Goal: Task Accomplishment & Management: Check status

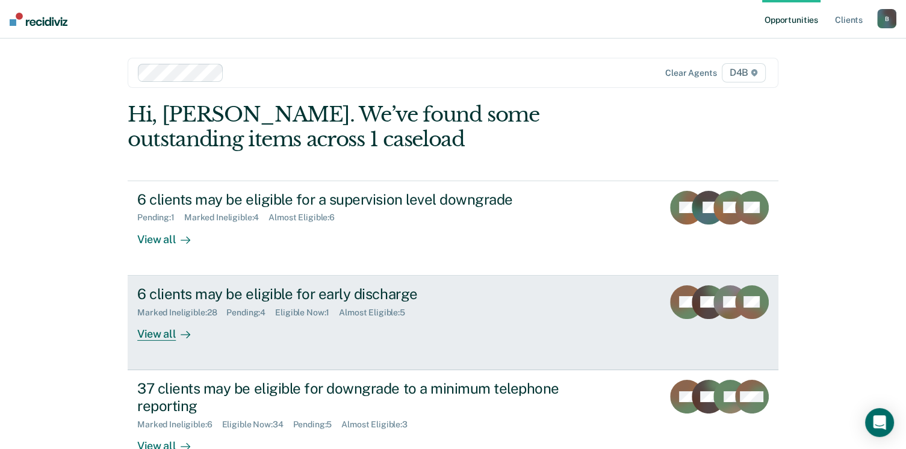
click at [176, 332] on div at bounding box center [183, 334] width 14 height 14
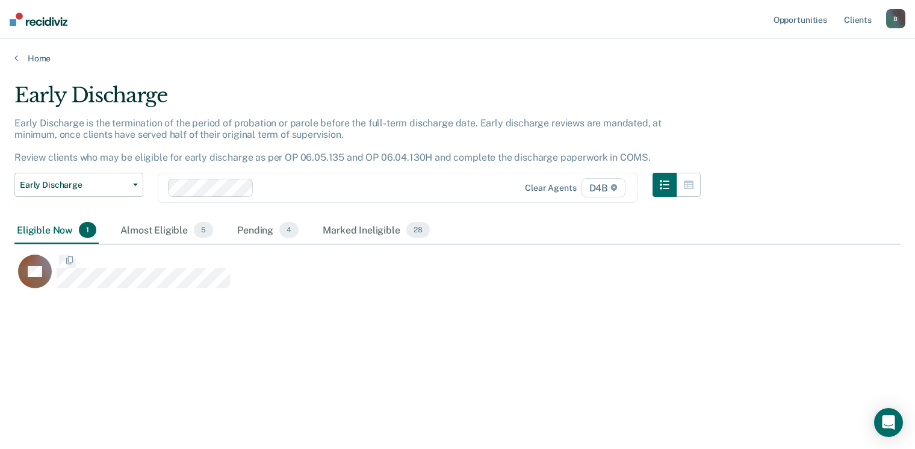
scroll to position [266, 876]
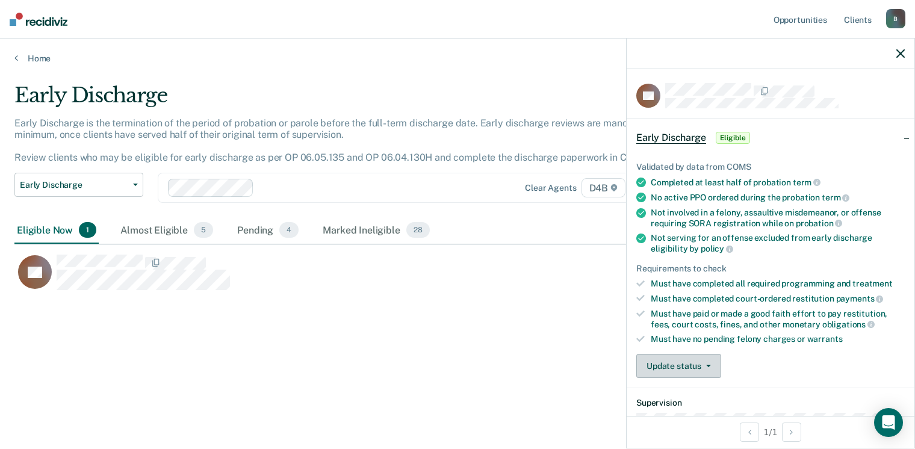
click at [709, 368] on button "Update status" at bounding box center [678, 366] width 85 height 24
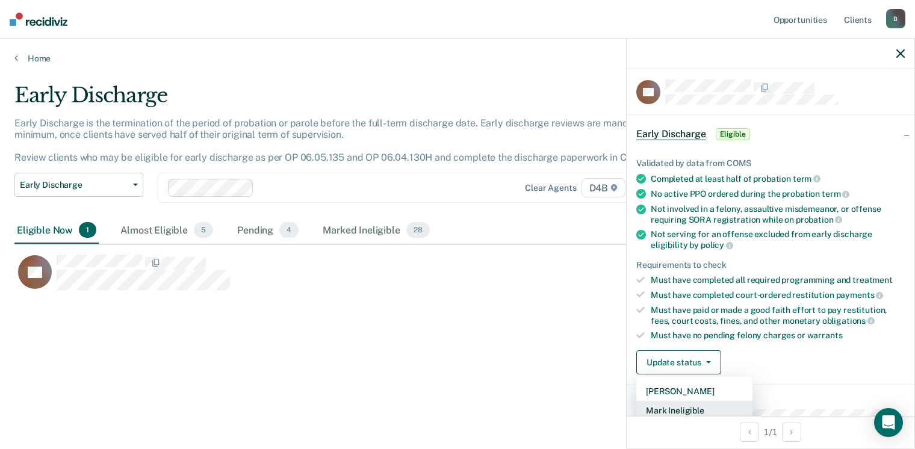
click at [693, 403] on button "Mark Ineligible" at bounding box center [694, 410] width 116 height 19
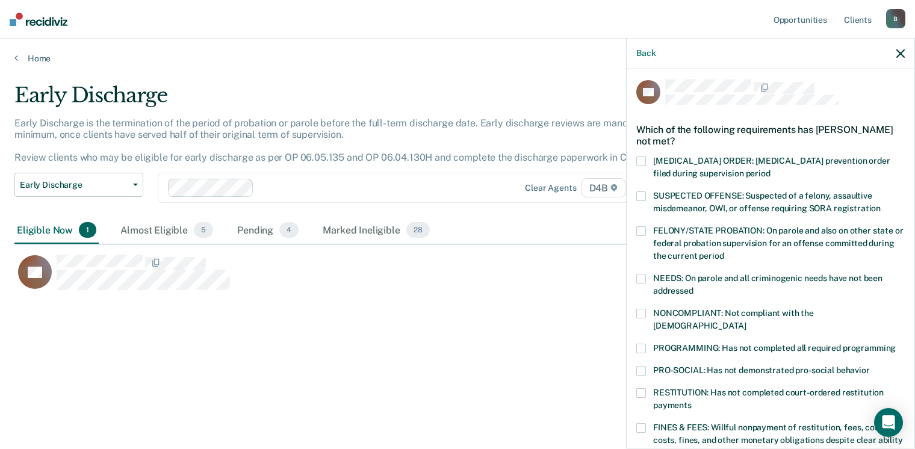
click at [645, 423] on span at bounding box center [641, 428] width 10 height 10
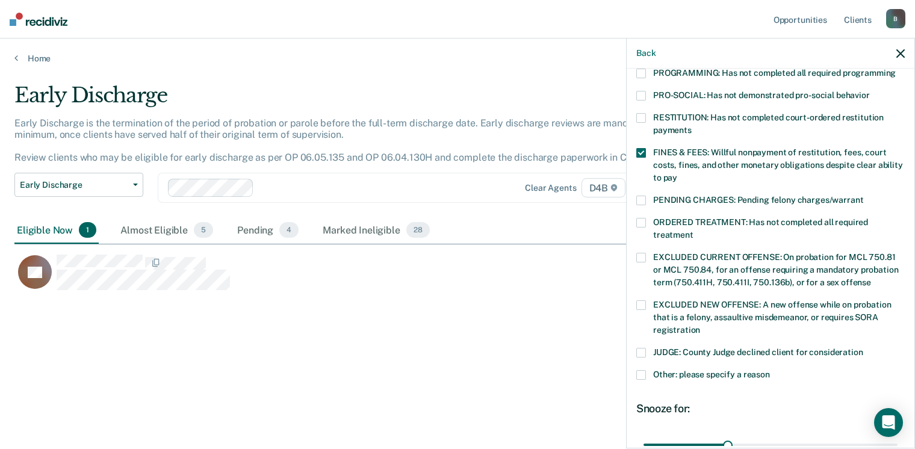
scroll to position [305, 0]
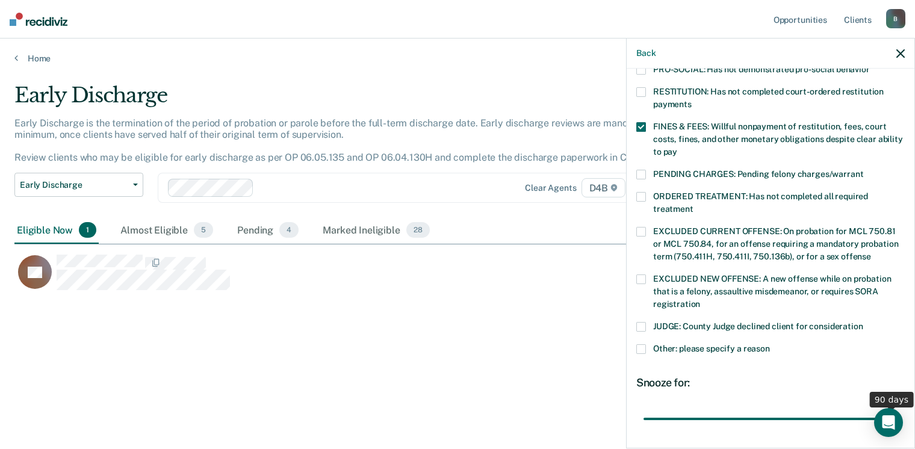
drag, startPoint x: 725, startPoint y: 405, endPoint x: 943, endPoint y: 397, distance: 218.1
type input "90"
click at [898, 409] on input "range" at bounding box center [771, 419] width 254 height 21
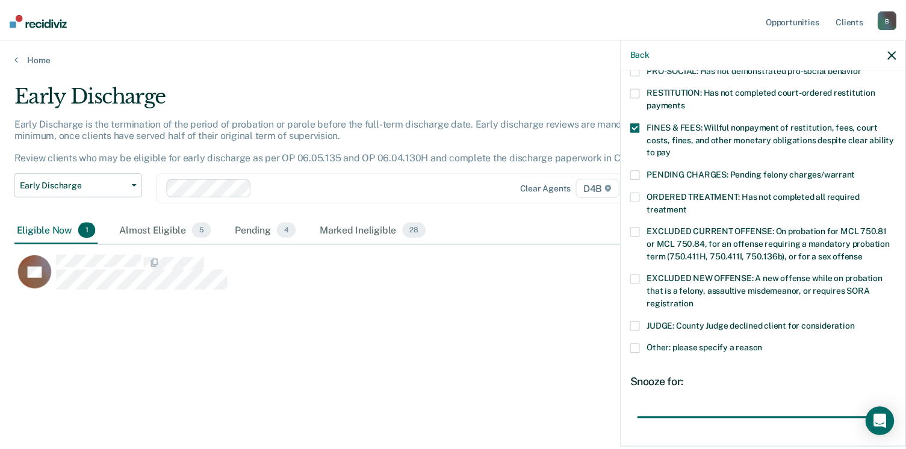
scroll to position [390, 0]
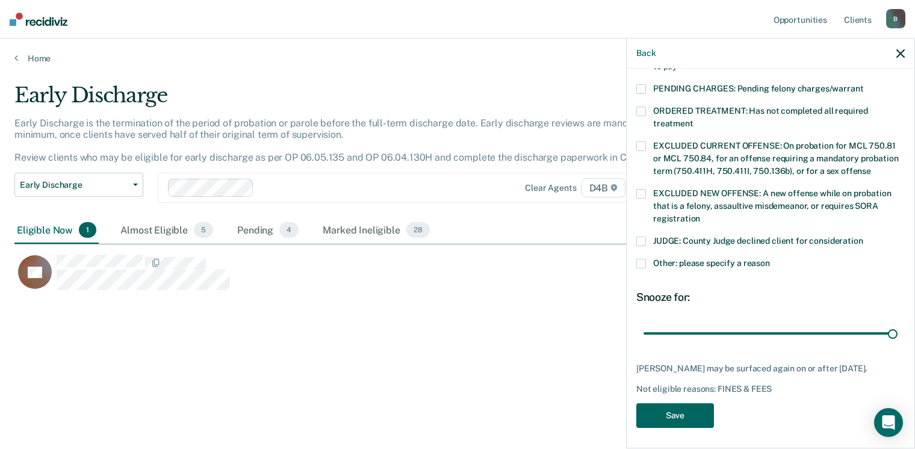
click at [697, 404] on button "Save" at bounding box center [675, 415] width 78 height 25
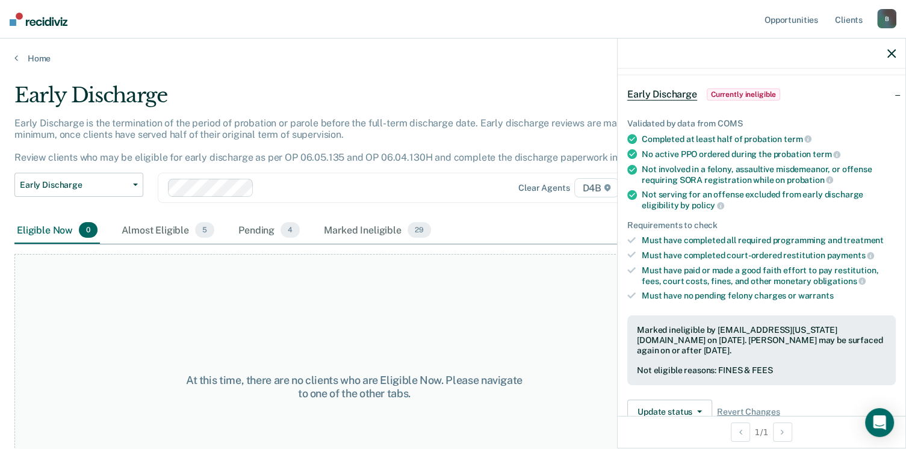
scroll to position [120, 0]
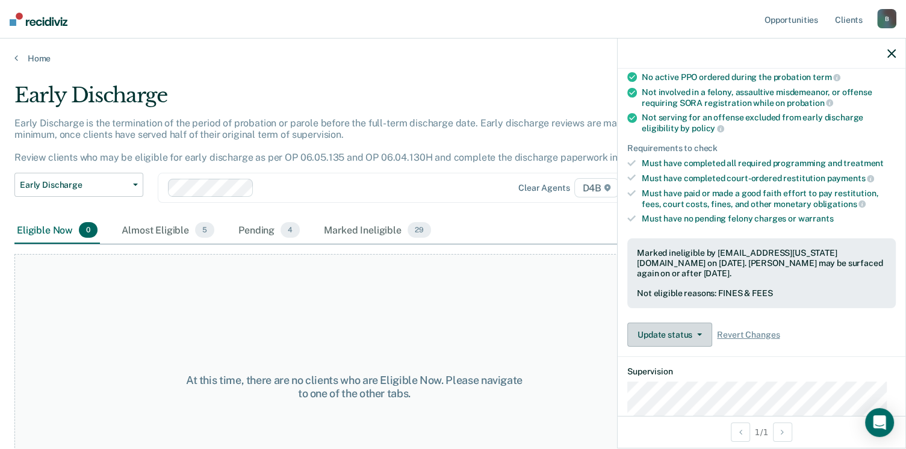
click at [681, 338] on button "Update status" at bounding box center [669, 335] width 85 height 24
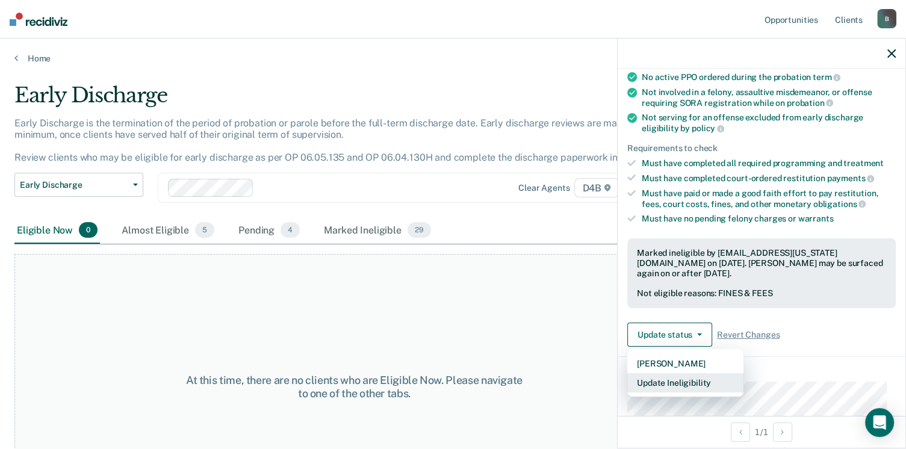
click at [692, 377] on button "Update Ineligibility" at bounding box center [685, 382] width 116 height 19
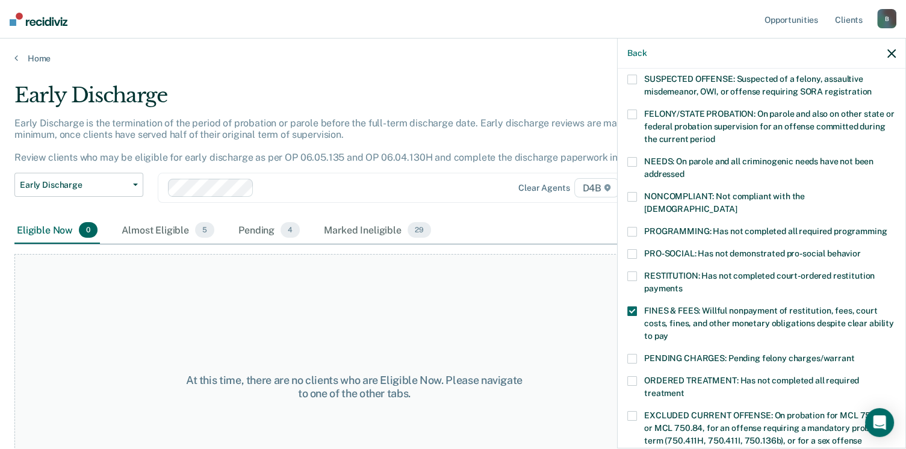
scroll to position [301, 0]
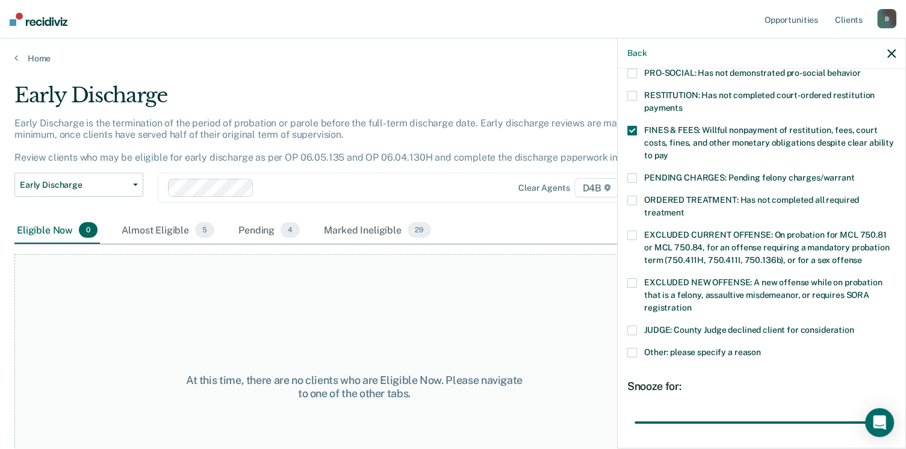
click at [636, 348] on span at bounding box center [632, 353] width 10 height 10
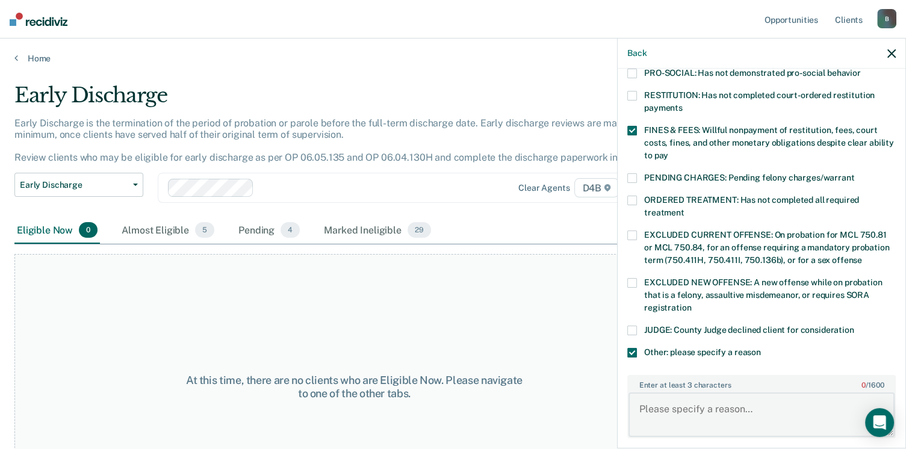
click at [671, 400] on textarea "Enter at least 3 characters 0 / 1600" at bounding box center [761, 414] width 266 height 45
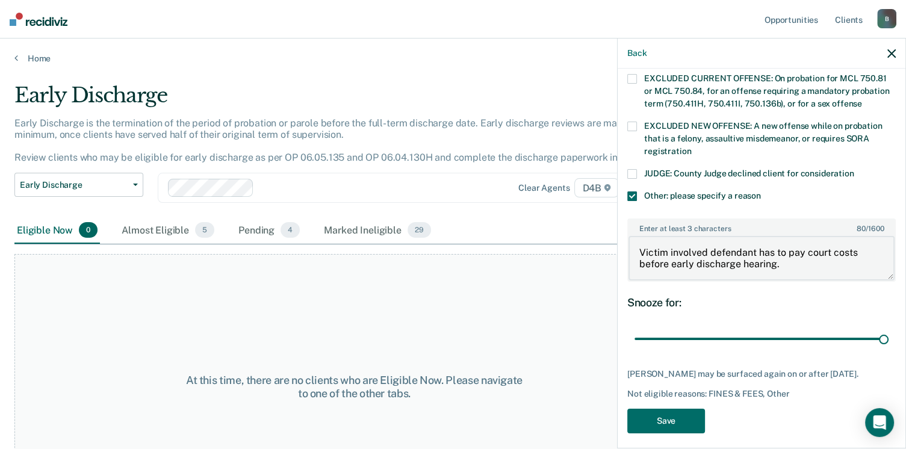
scroll to position [462, 0]
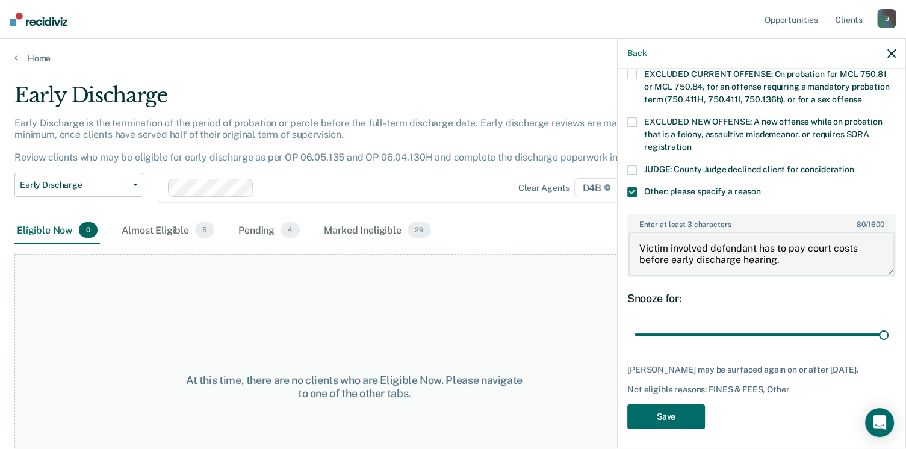
type textarea "Victim involved defendant has to pay court costs before early discharge hearing."
click at [679, 398] on div "TK Which of the following requirements has [PERSON_NAME] not met? [MEDICAL_DATA…" at bounding box center [761, 28] width 268 height 815
click at [677, 408] on button "Save" at bounding box center [666, 417] width 78 height 25
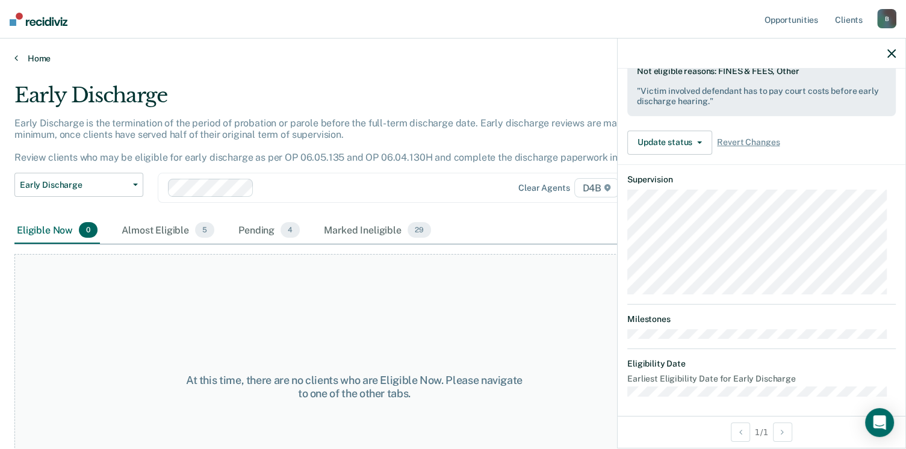
click at [19, 58] on link "Home" at bounding box center [452, 58] width 877 height 11
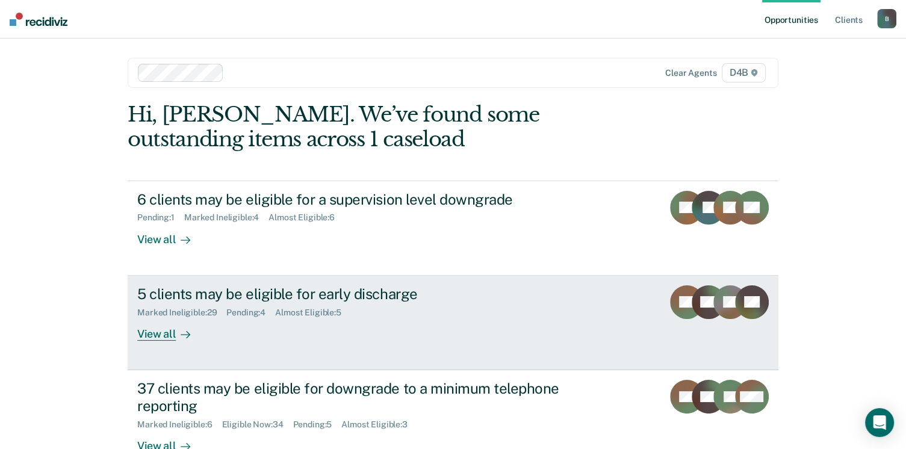
click at [302, 313] on div "Almost Eligible : 5" at bounding box center [313, 313] width 76 height 10
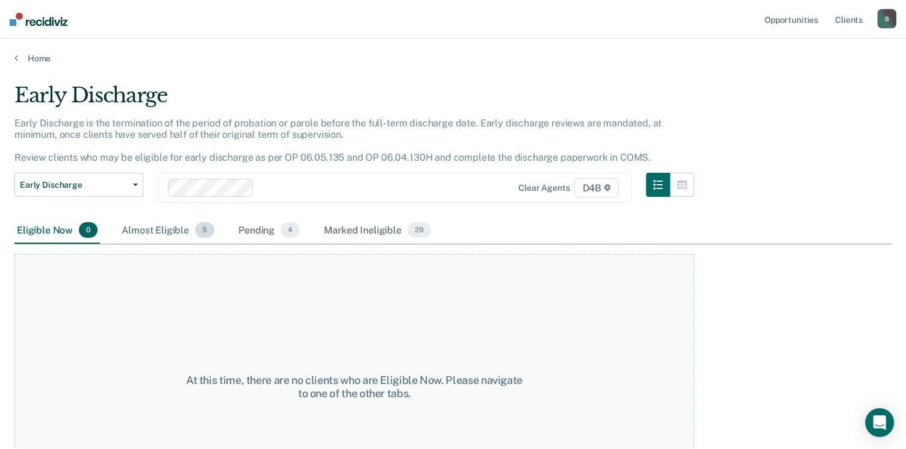
click at [149, 235] on div "Almost Eligible 5" at bounding box center [168, 230] width 98 height 26
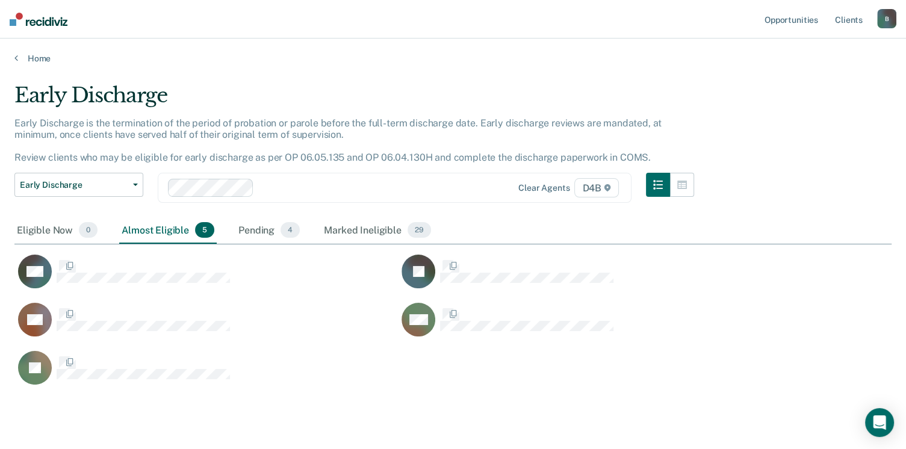
scroll to position [301, 867]
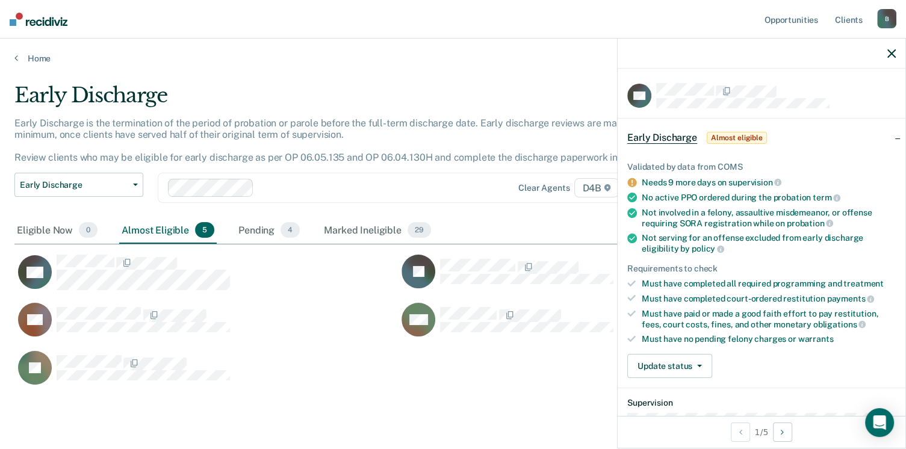
click at [718, 135] on span "Almost eligible" at bounding box center [737, 138] width 60 height 12
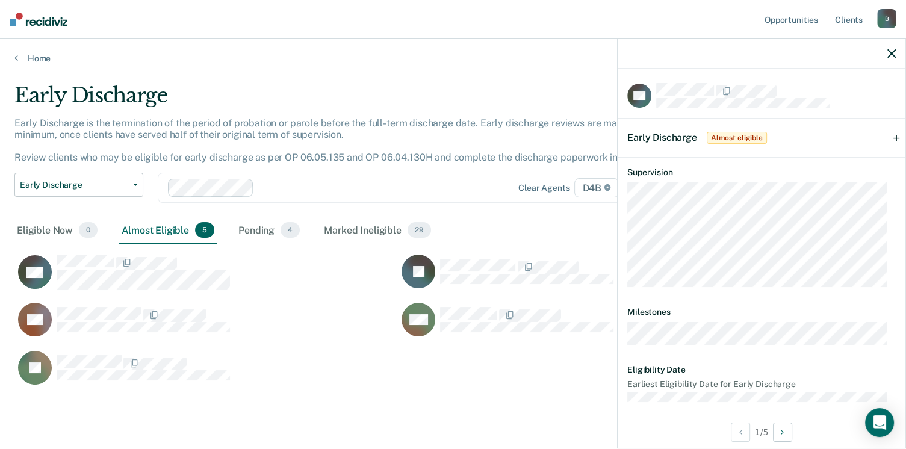
scroll to position [8, 0]
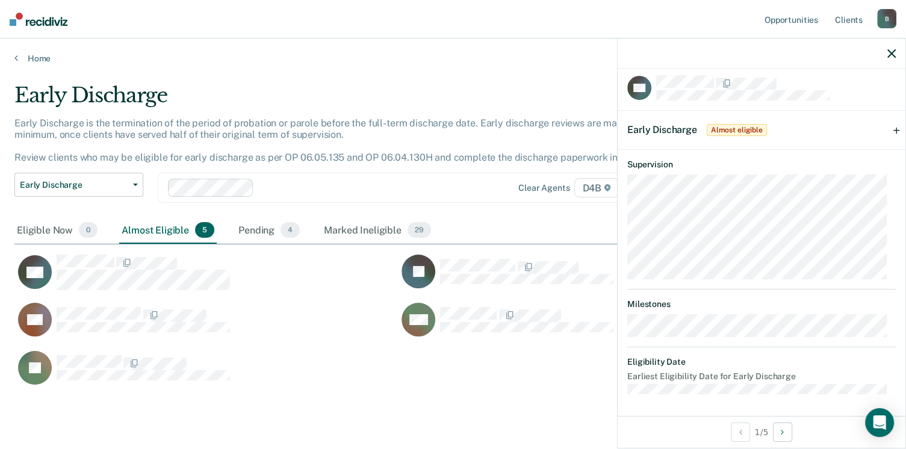
click at [666, 130] on span "Early Discharge" at bounding box center [662, 129] width 70 height 11
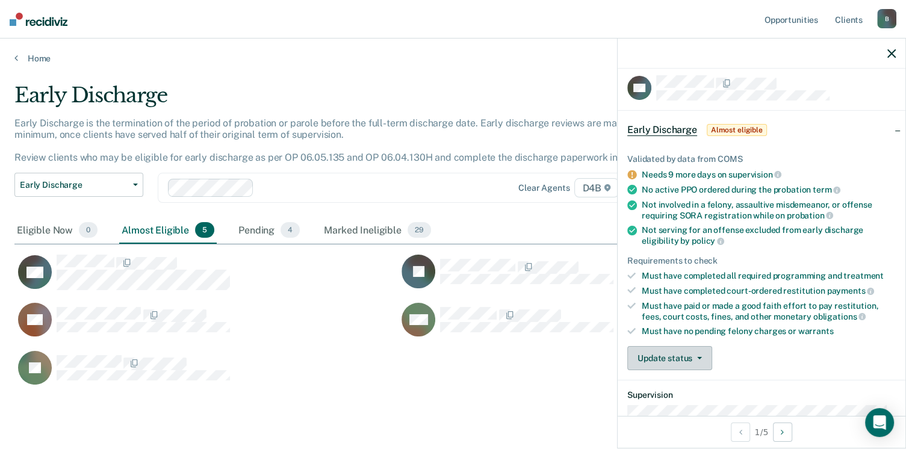
click at [681, 353] on button "Update status" at bounding box center [669, 358] width 85 height 24
click at [667, 405] on button "Mark Ineligible" at bounding box center [685, 406] width 116 height 19
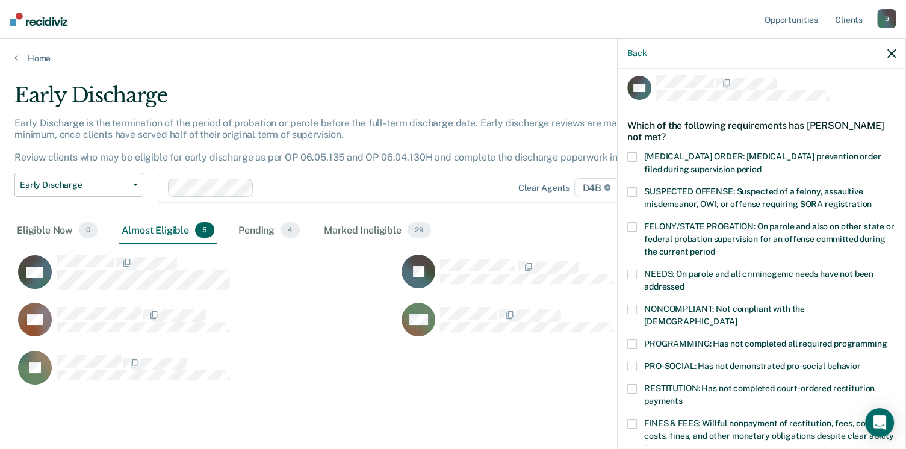
click at [637, 384] on label "RESTITUTION: Has not completed court-ordered restitution payments" at bounding box center [761, 396] width 268 height 25
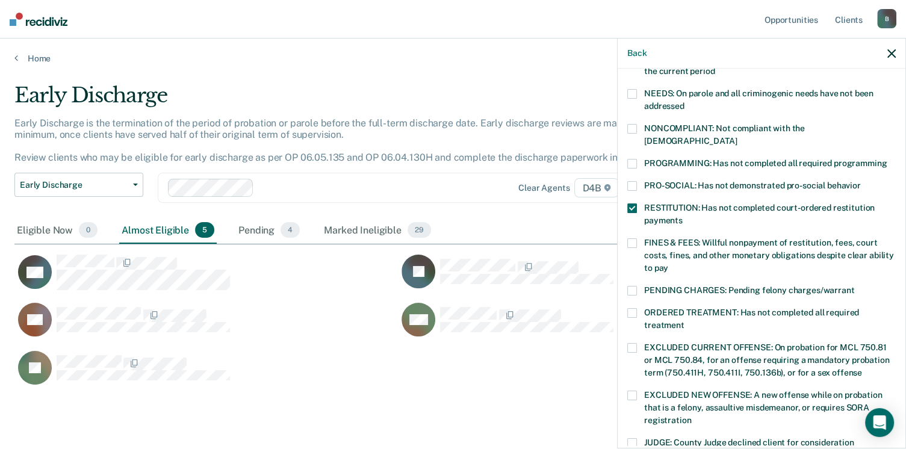
scroll to position [309, 0]
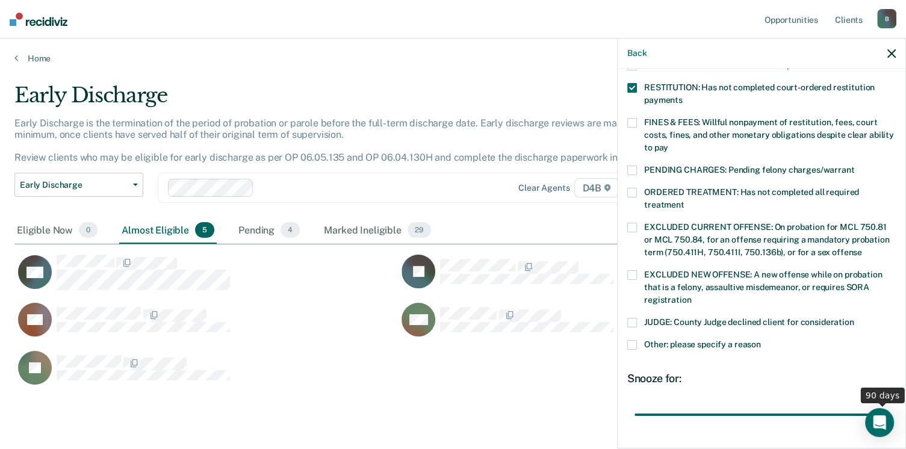
drag, startPoint x: 712, startPoint y: 403, endPoint x: 896, endPoint y: 393, distance: 184.5
type input "90"
click at [889, 405] on input "range" at bounding box center [761, 415] width 254 height 21
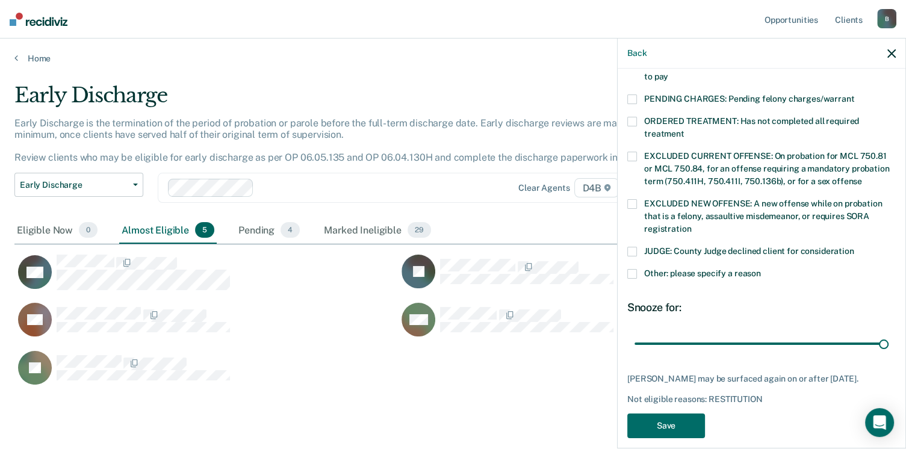
click at [633, 269] on span at bounding box center [632, 274] width 10 height 10
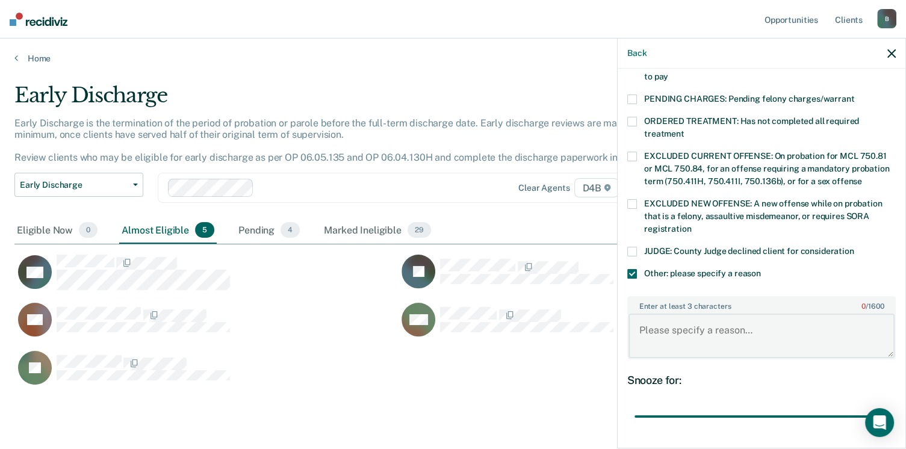
click at [699, 314] on textarea "Enter at least 3 characters 0 / 1600" at bounding box center [761, 336] width 266 height 45
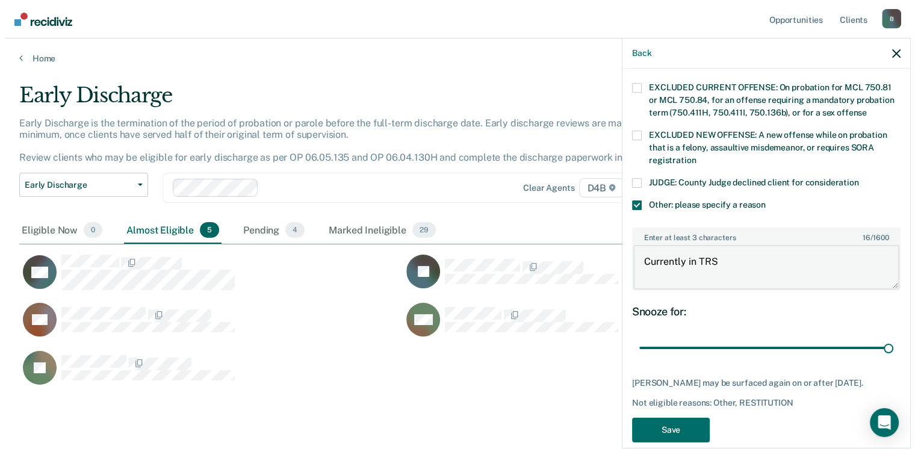
scroll to position [451, 0]
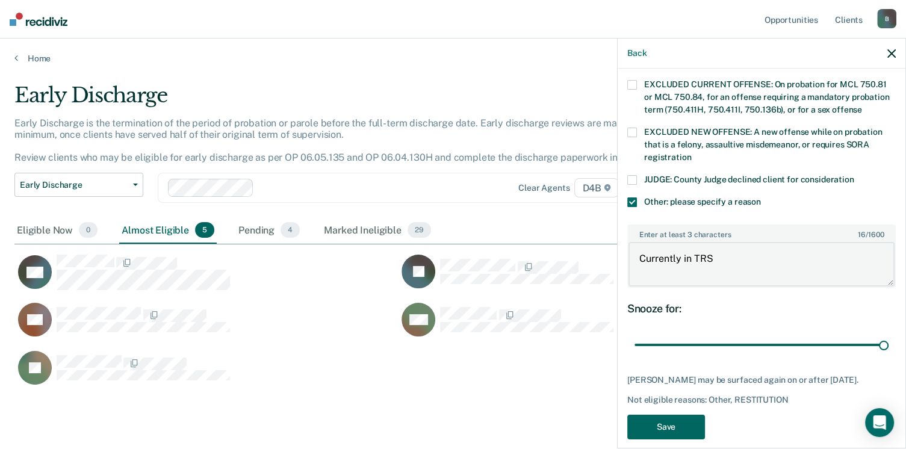
type textarea "Currently in TRS"
click at [678, 415] on button "Save" at bounding box center [666, 427] width 78 height 25
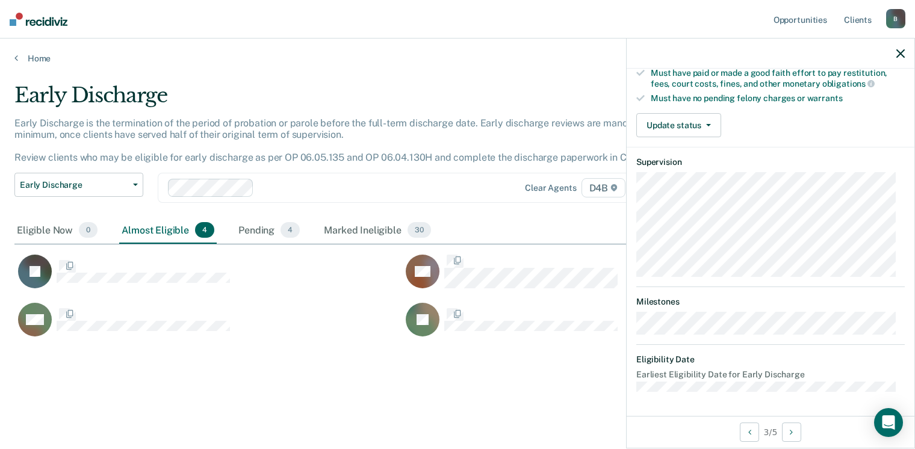
scroll to position [236, 0]
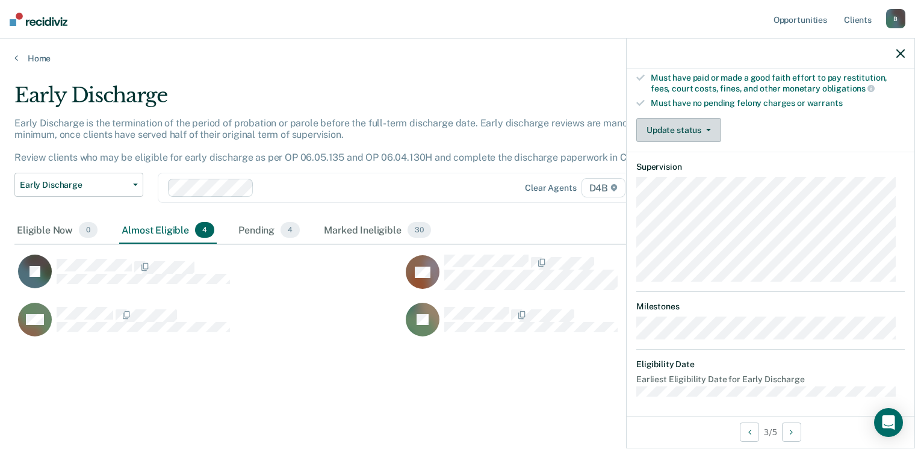
click at [686, 118] on button "Update status" at bounding box center [678, 130] width 85 height 24
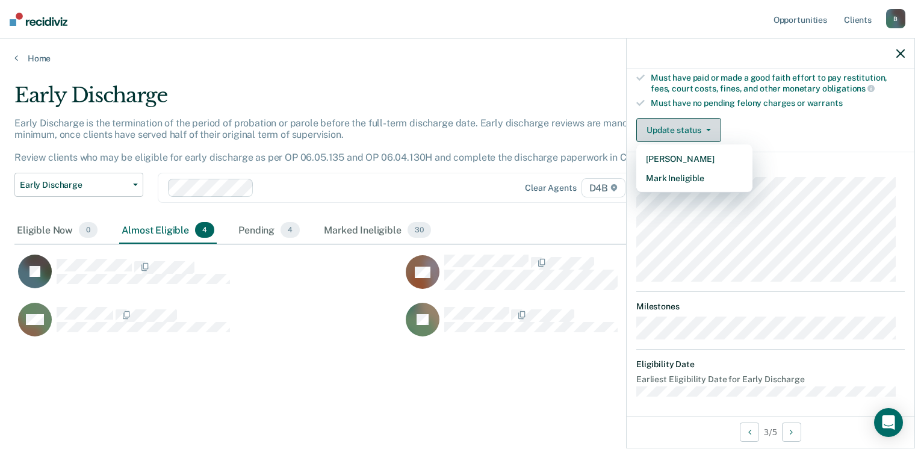
click at [684, 122] on button "Update status" at bounding box center [678, 130] width 85 height 24
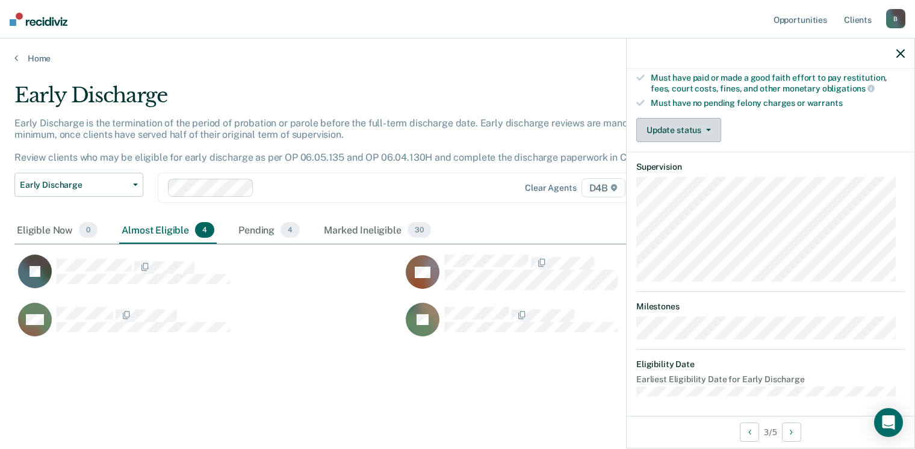
click at [686, 122] on button "Update status" at bounding box center [678, 130] width 85 height 24
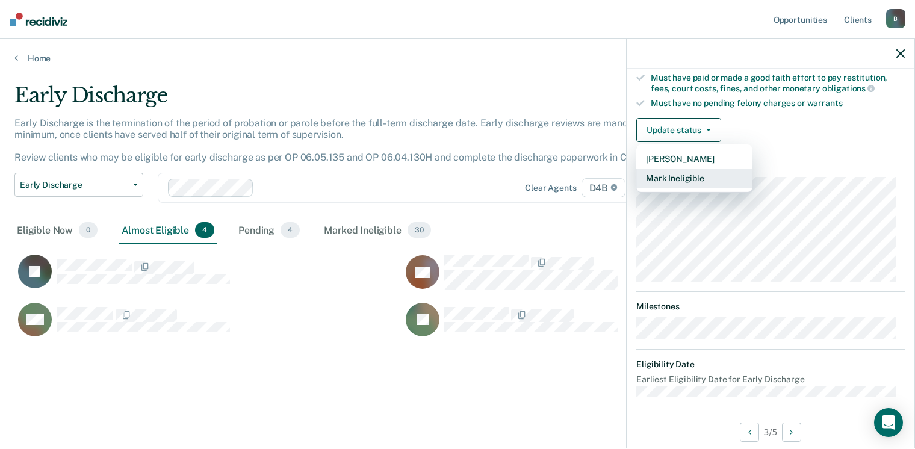
click at [675, 179] on button "Mark Ineligible" at bounding box center [694, 178] width 116 height 19
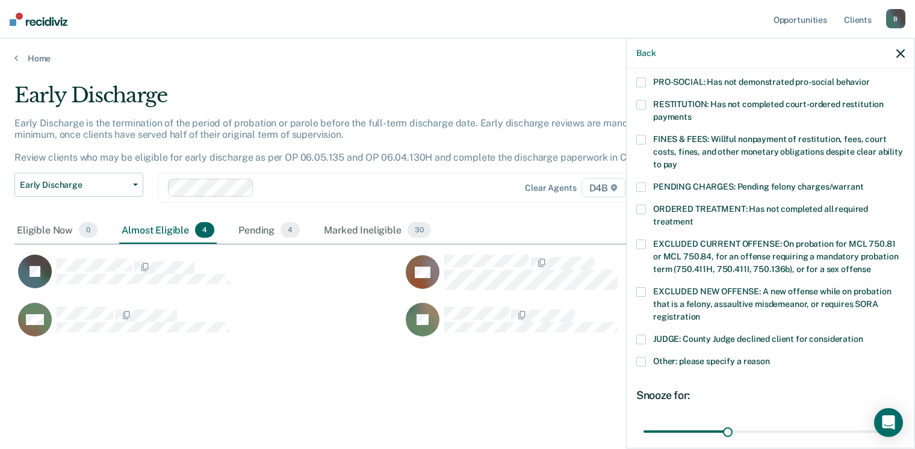
scroll to position [356, 0]
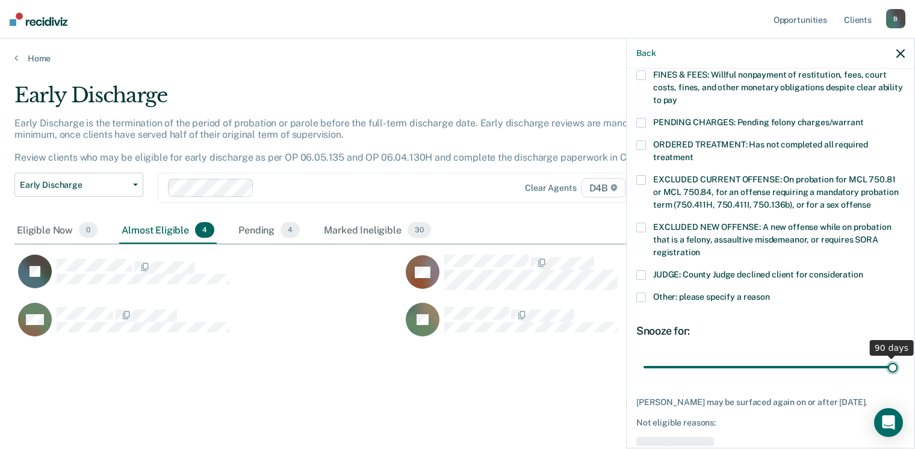
drag, startPoint x: 723, startPoint y: 351, endPoint x: 952, endPoint y: 347, distance: 229.4
type input "90"
click at [898, 357] on input "range" at bounding box center [771, 367] width 254 height 21
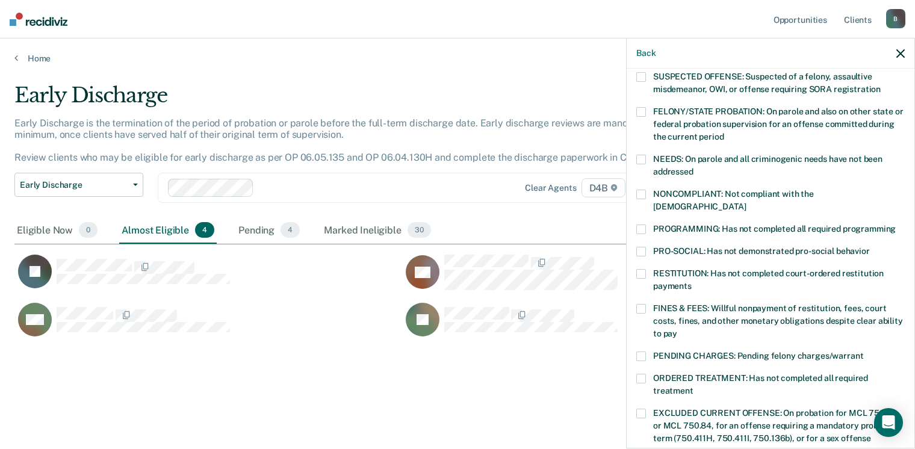
scroll to position [116, 0]
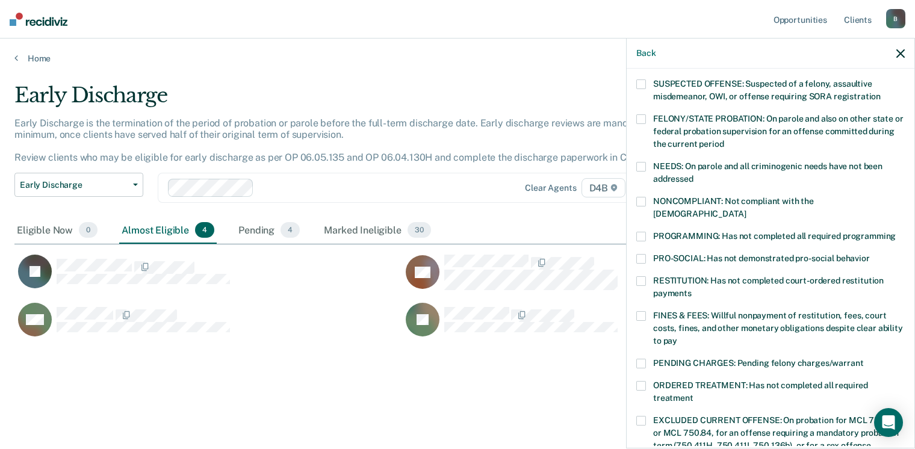
click at [639, 232] on span at bounding box center [641, 237] width 10 height 10
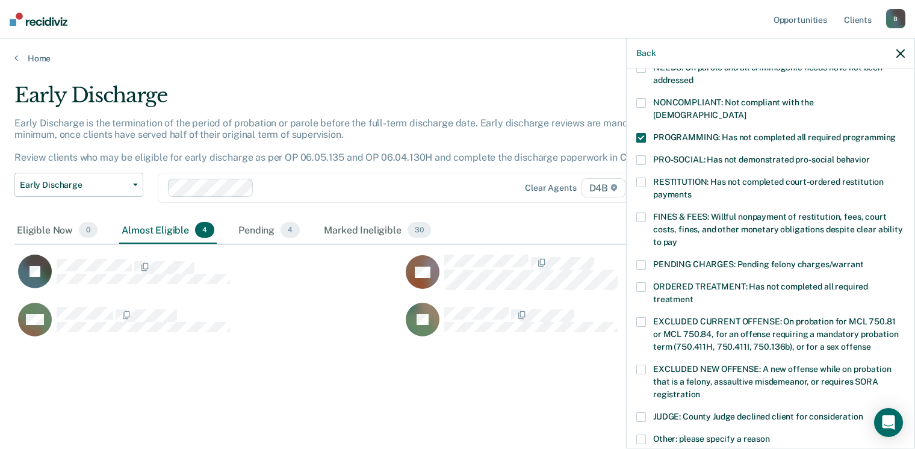
scroll to position [296, 0]
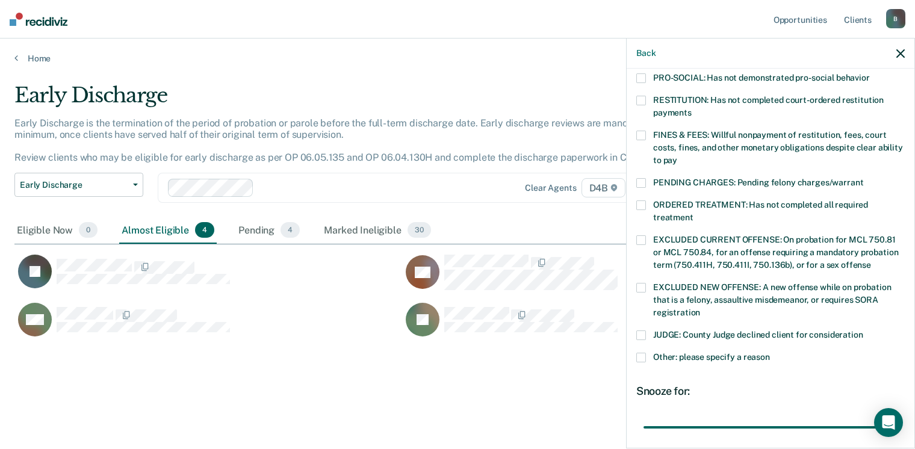
click at [647, 353] on label "Other: please specify a reason" at bounding box center [770, 359] width 268 height 13
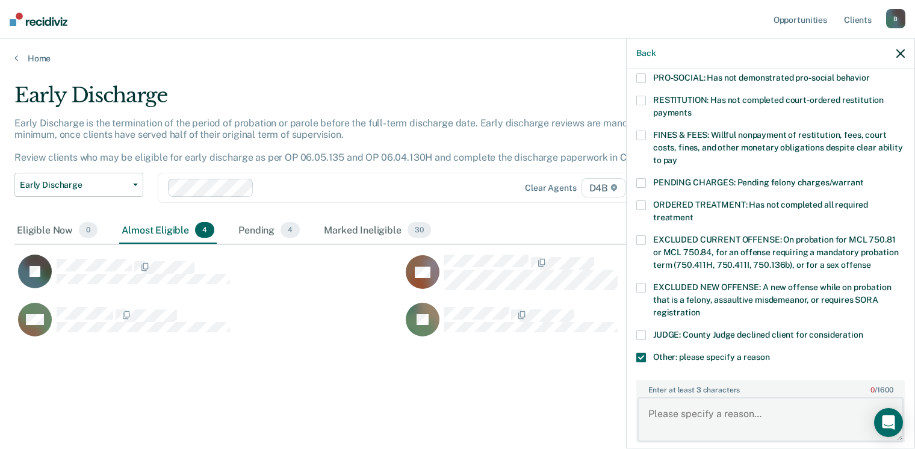
click at [692, 403] on textarea "Enter at least 3 characters 0 / 1600" at bounding box center [770, 419] width 266 height 45
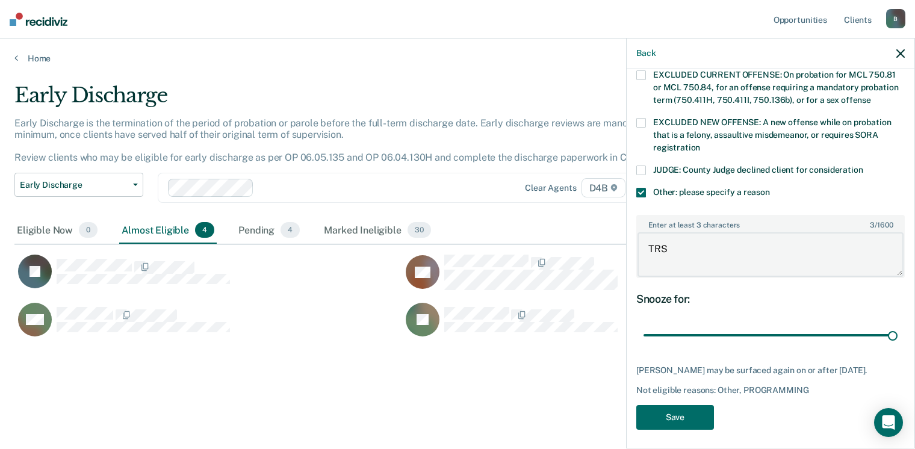
scroll to position [462, 0]
type textarea "TRS"
click at [684, 410] on button "Save" at bounding box center [675, 417] width 78 height 25
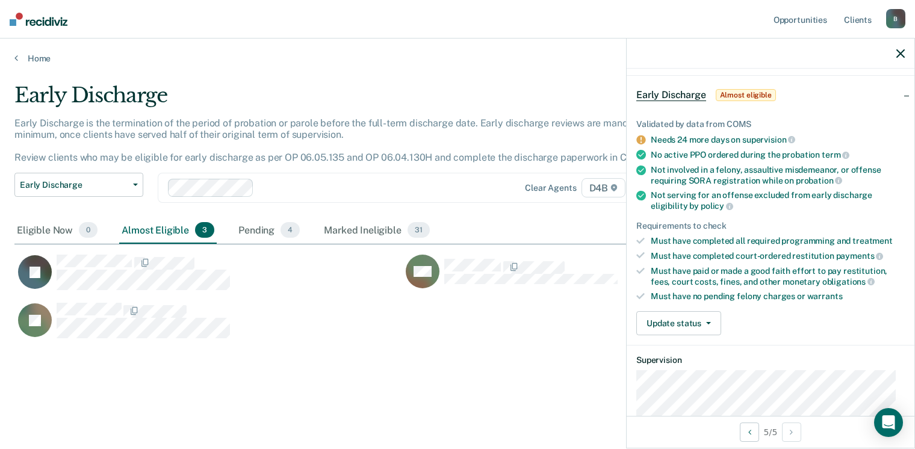
scroll to position [0, 0]
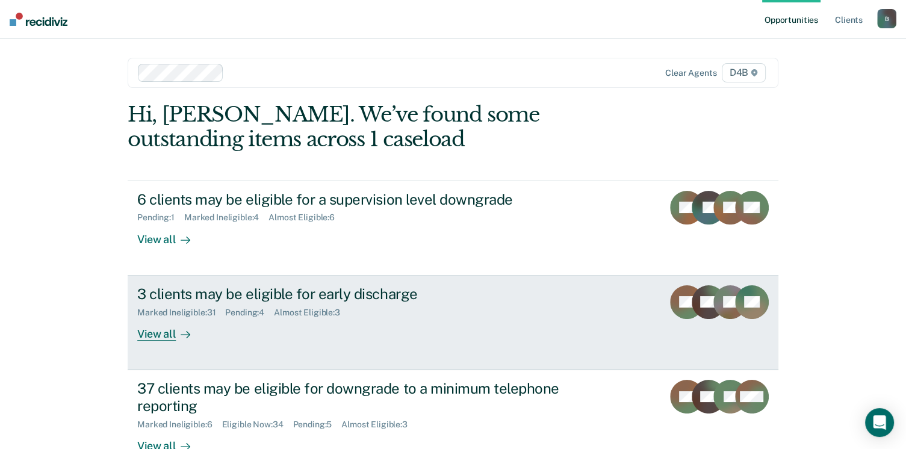
click at [169, 334] on div "View all" at bounding box center [170, 328] width 67 height 23
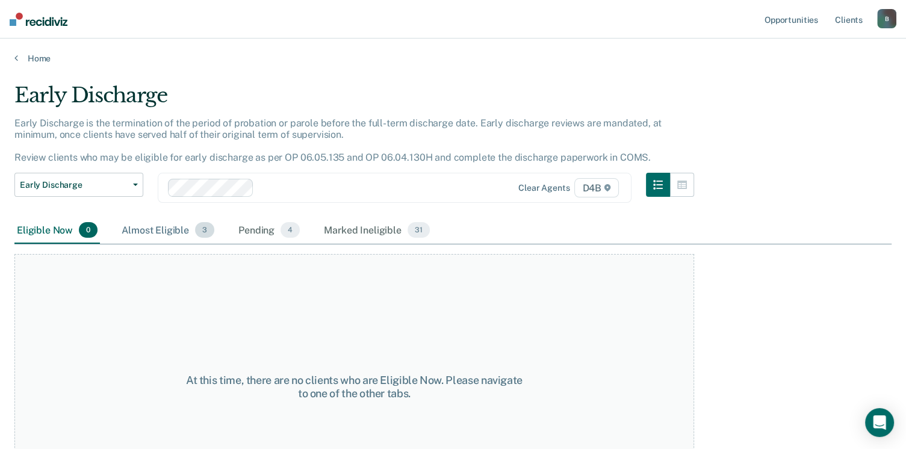
click at [153, 229] on div "Almost Eligible 3" at bounding box center [168, 230] width 98 height 26
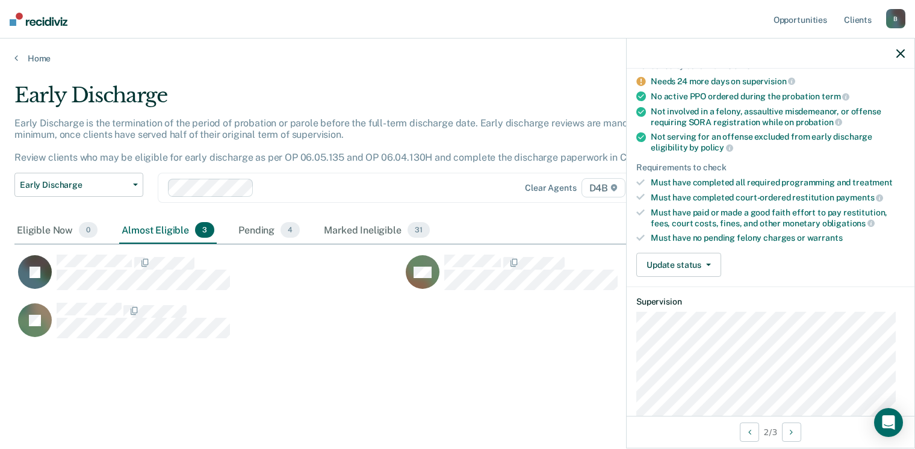
scroll to position [120, 0]
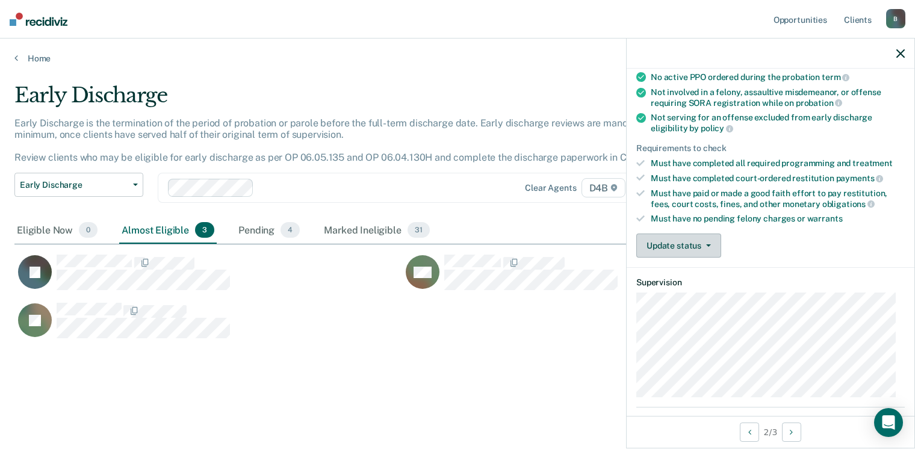
click at [683, 251] on button "Update status" at bounding box center [678, 246] width 85 height 24
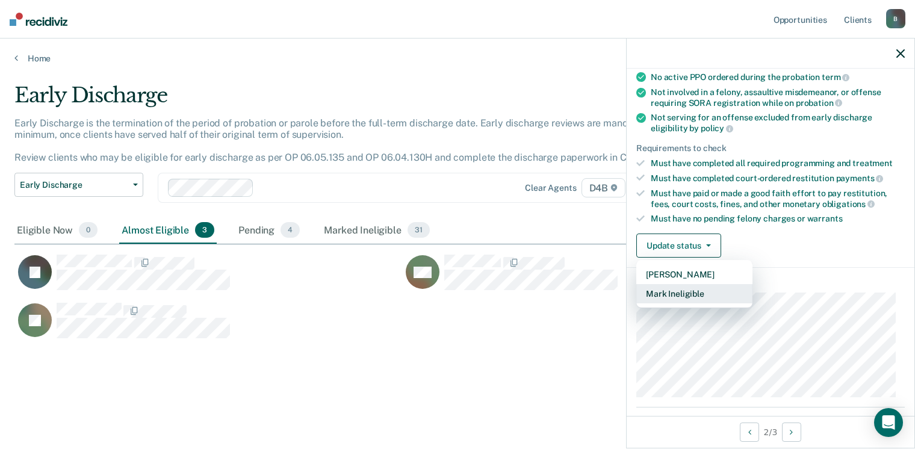
click at [696, 292] on button "Mark Ineligible" at bounding box center [694, 293] width 116 height 19
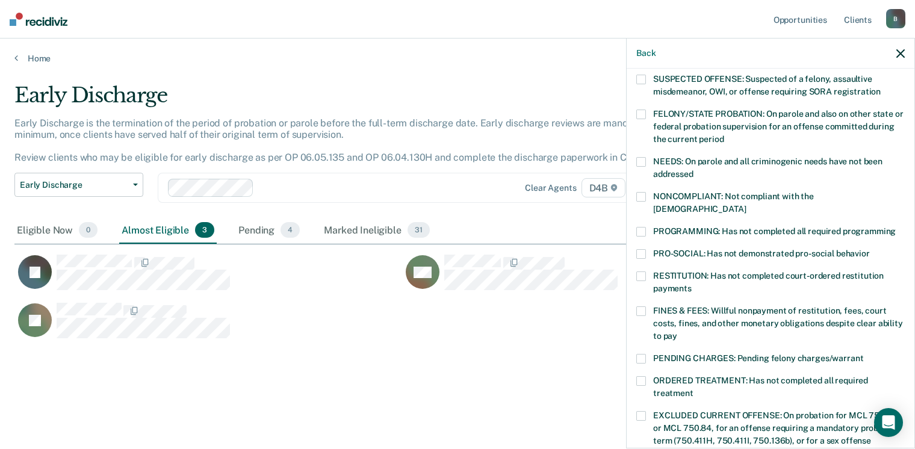
click at [646, 306] on label "FINES & FEES: Willful nonpayment of restitution, fees, court costs, fines, and …" at bounding box center [770, 325] width 268 height 38
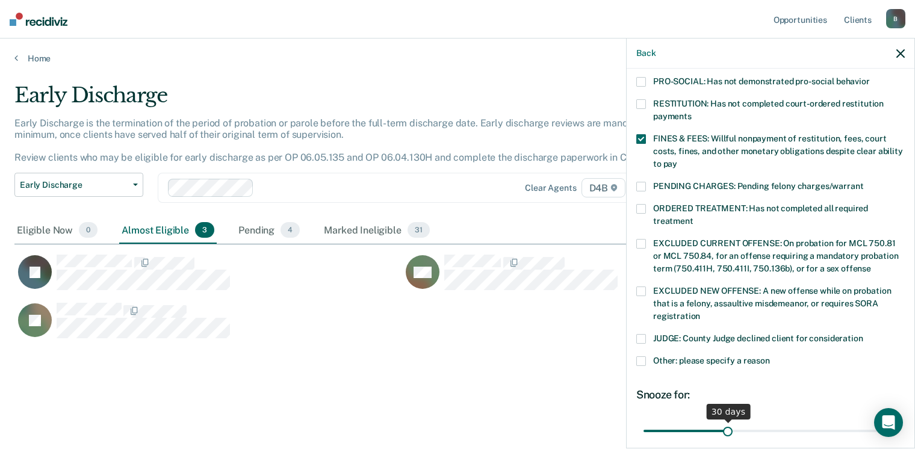
scroll to position [361, 0]
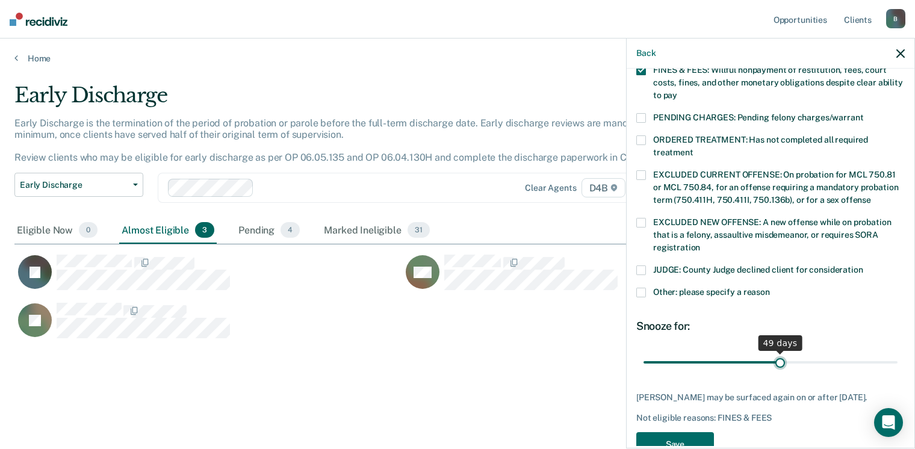
drag, startPoint x: 727, startPoint y: 349, endPoint x: 775, endPoint y: 352, distance: 47.7
type input "49"
click at [775, 352] on input "range" at bounding box center [771, 362] width 254 height 21
click at [684, 436] on button "Save" at bounding box center [675, 444] width 78 height 25
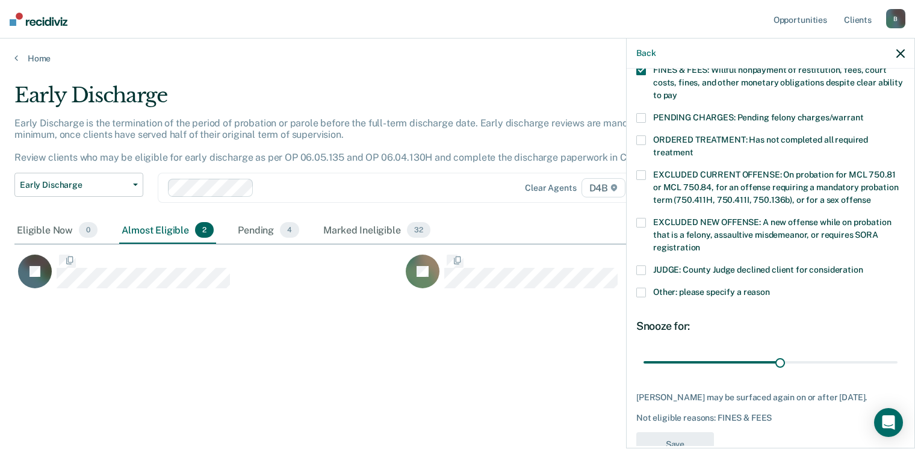
scroll to position [313, 0]
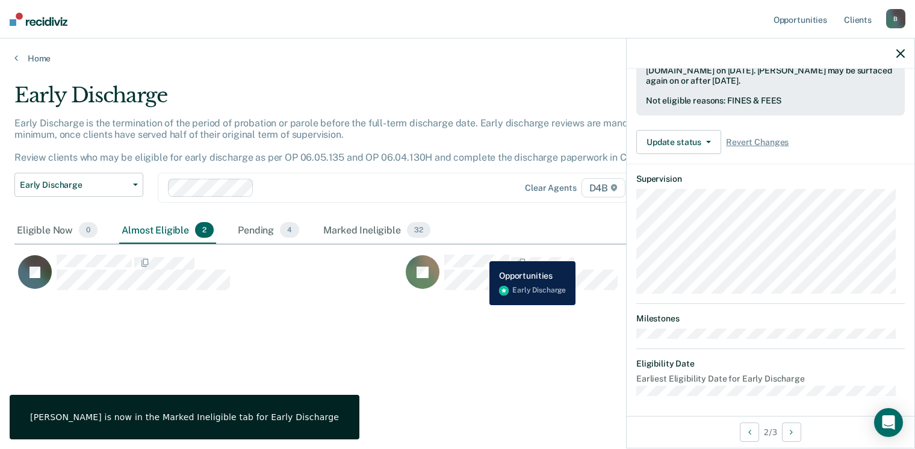
click at [480, 254] on button "JD" at bounding box center [511, 272] width 219 height 37
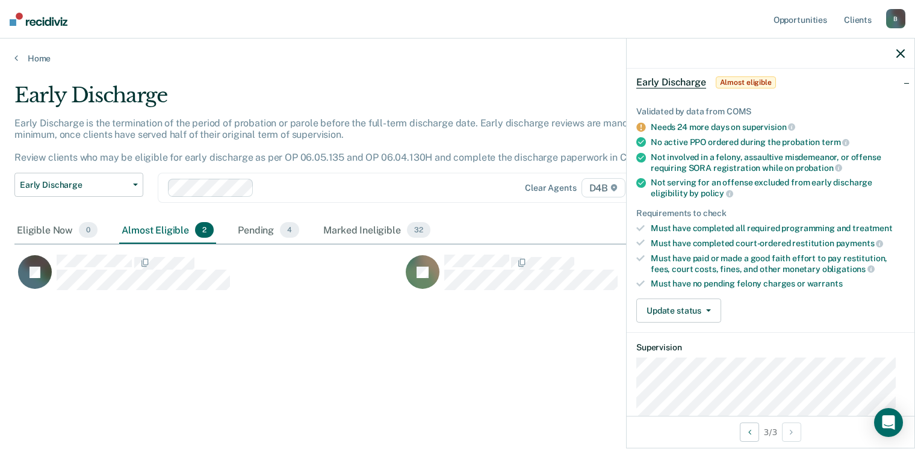
scroll to position [120, 0]
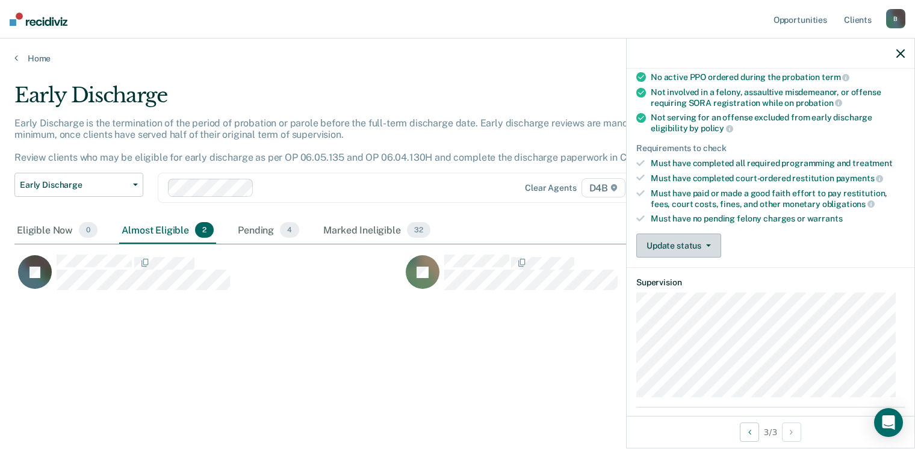
click at [699, 249] on button "Update status" at bounding box center [678, 246] width 85 height 24
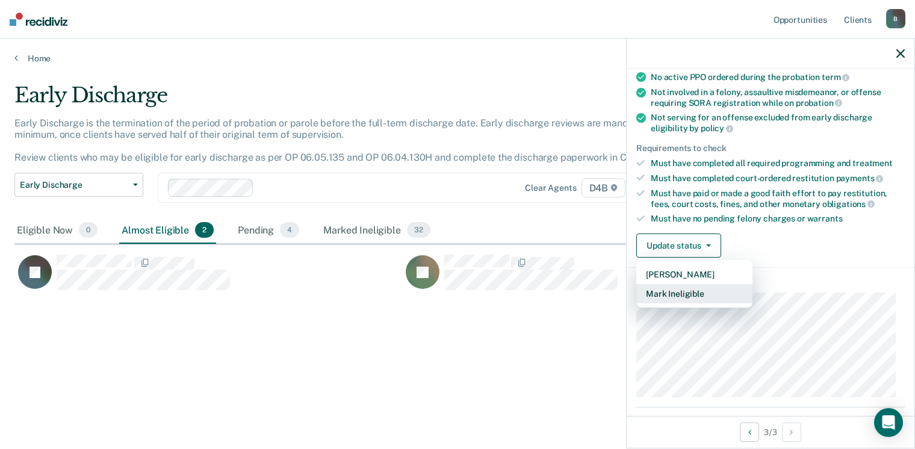
click at [707, 286] on button "Mark Ineligible" at bounding box center [694, 293] width 116 height 19
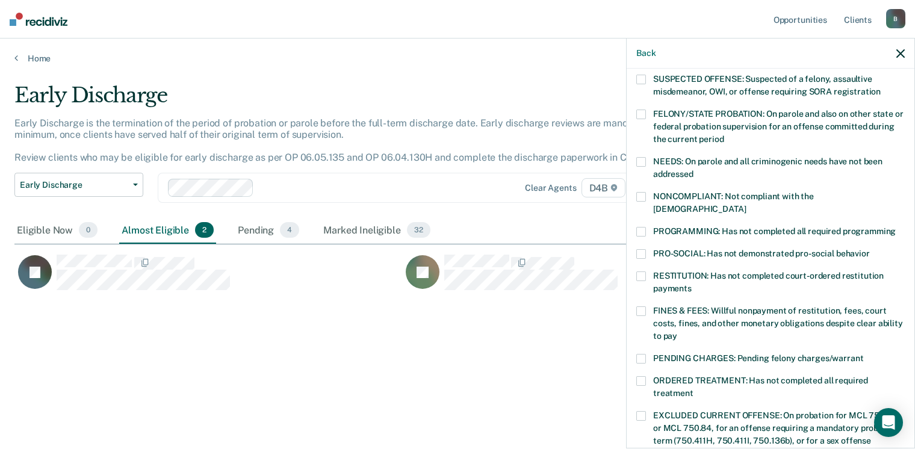
click at [645, 306] on span at bounding box center [641, 311] width 10 height 10
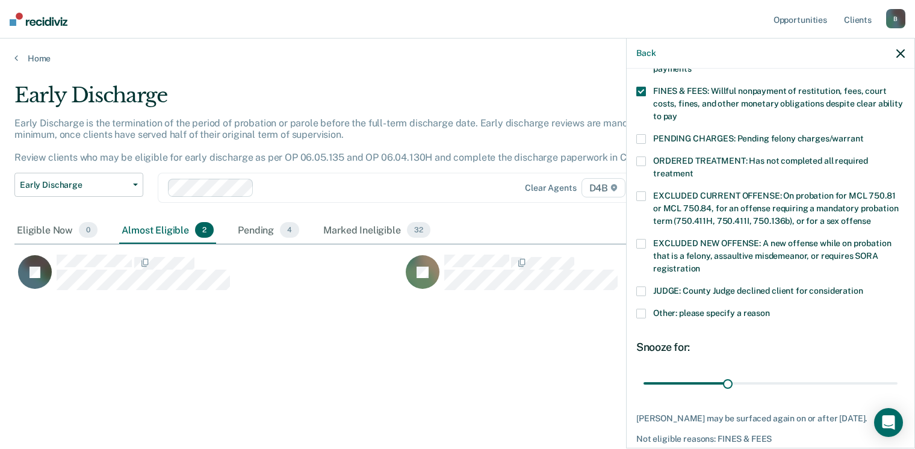
scroll to position [361, 0]
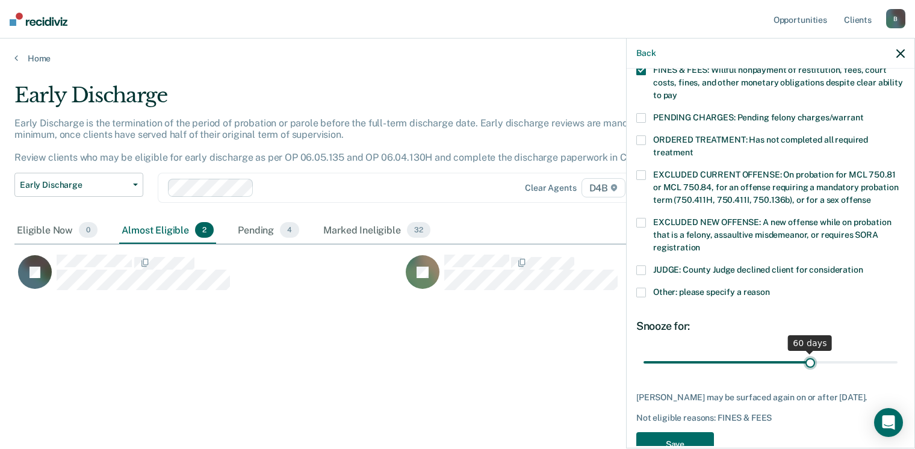
drag, startPoint x: 725, startPoint y: 346, endPoint x: 805, endPoint y: 347, distance: 80.1
type input "60"
click at [805, 352] on input "range" at bounding box center [771, 362] width 254 height 21
click at [692, 432] on button "Save" at bounding box center [675, 444] width 78 height 25
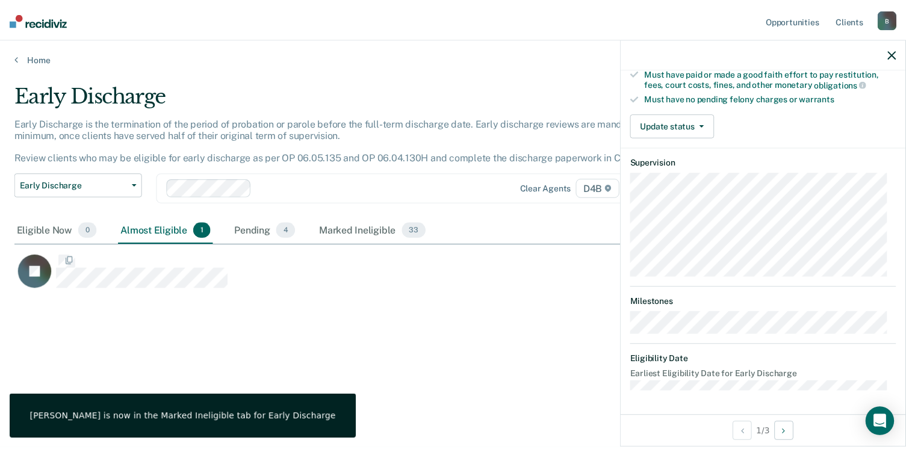
scroll to position [236, 0]
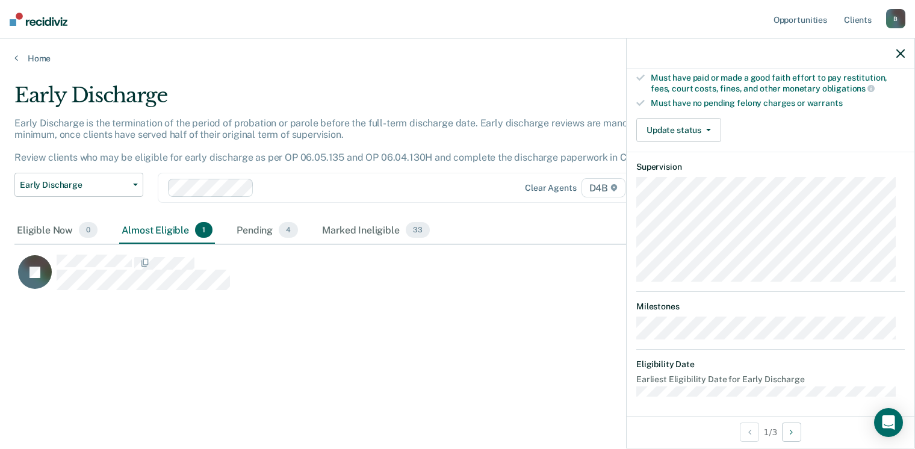
click at [356, 317] on div "Early Discharge Early Discharge is the termination of the period of probation o…" at bounding box center [457, 221] width 886 height 276
click at [30, 59] on link "Home" at bounding box center [457, 58] width 886 height 11
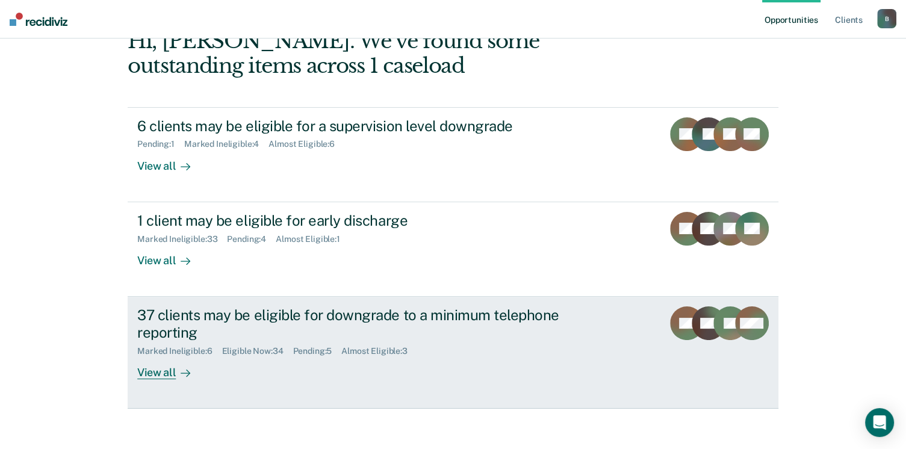
scroll to position [81, 0]
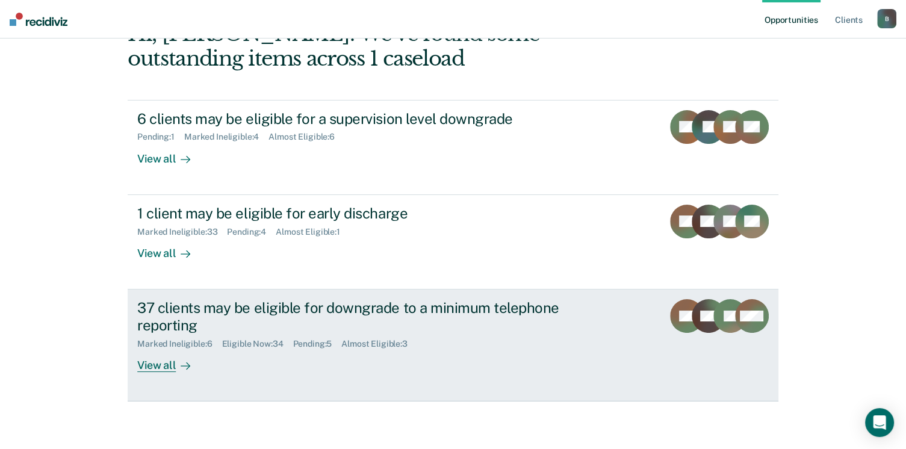
click at [154, 370] on div "View all" at bounding box center [170, 360] width 67 height 23
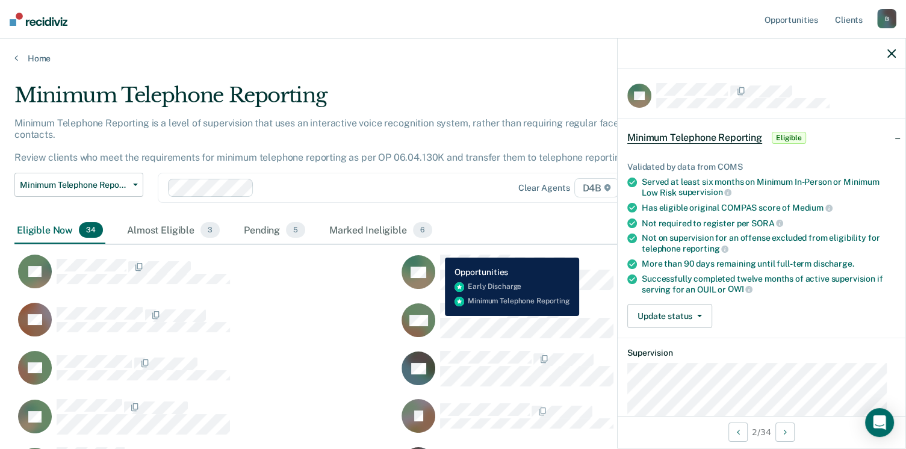
click at [436, 255] on div "BD" at bounding box center [508, 273] width 212 height 36
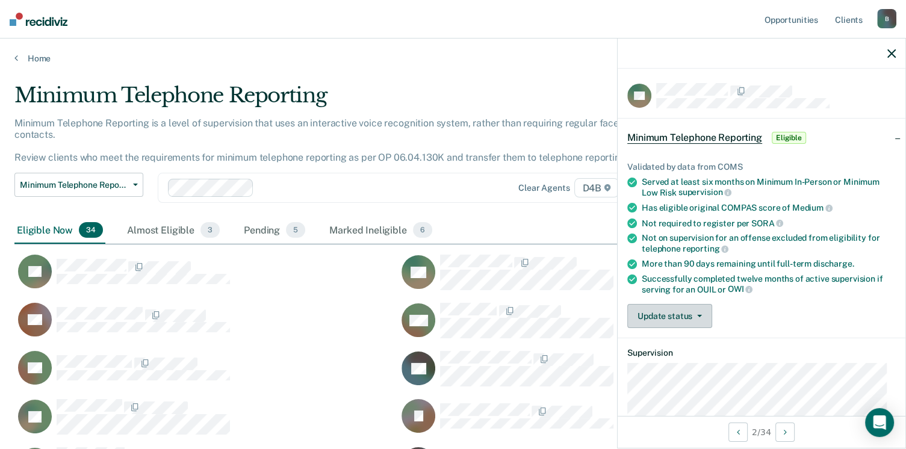
click at [668, 314] on button "Update status" at bounding box center [669, 316] width 85 height 24
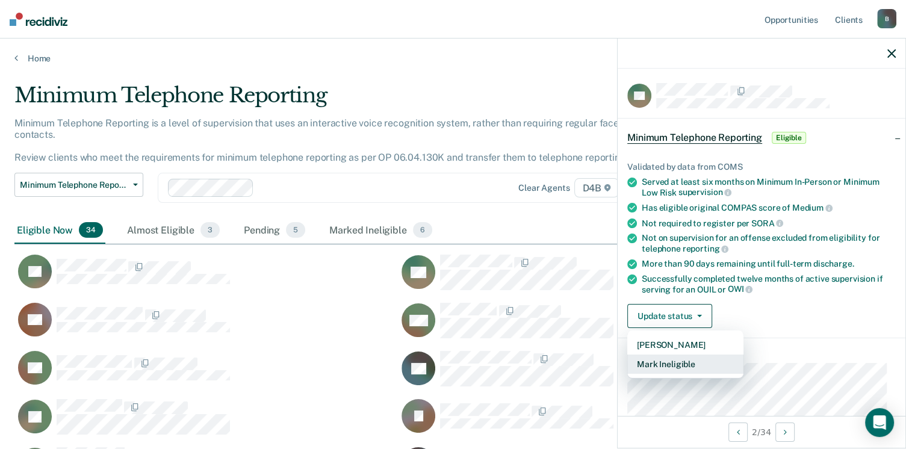
click at [698, 360] on button "Mark Ineligible" at bounding box center [685, 364] width 116 height 19
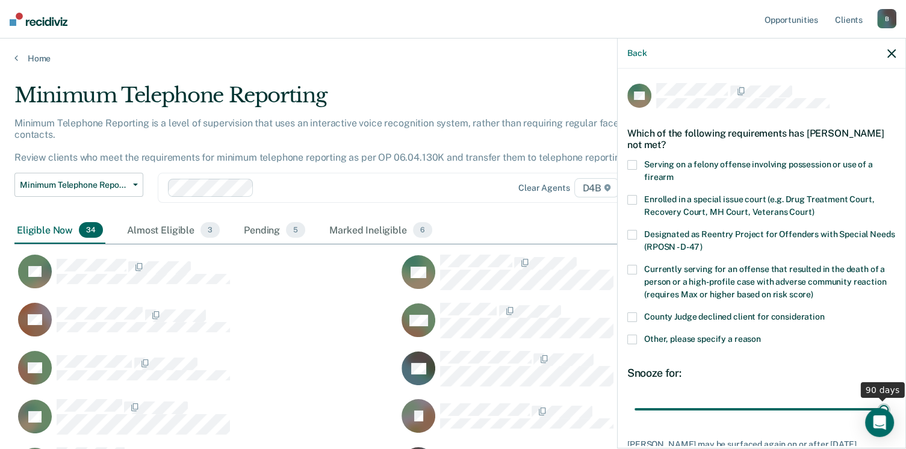
drag, startPoint x: 718, startPoint y: 411, endPoint x: 877, endPoint y: 398, distance: 160.1
type input "90"
click at [881, 405] on input "range" at bounding box center [761, 409] width 254 height 21
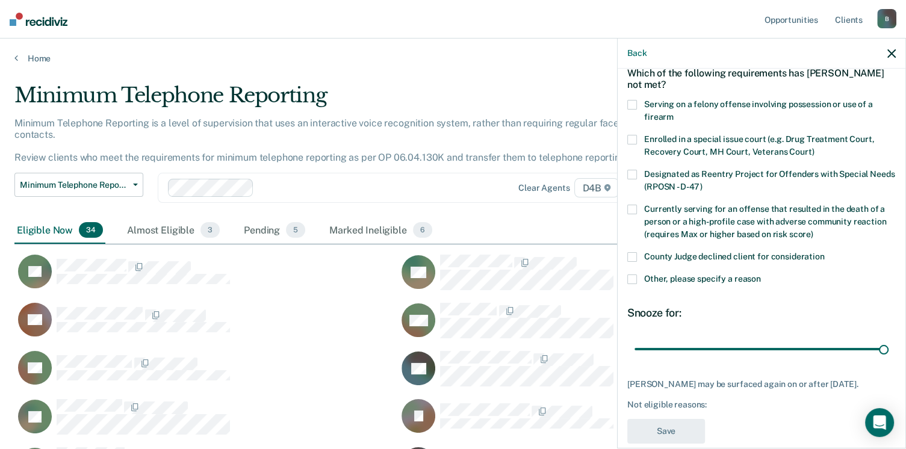
click at [636, 279] on label "Other, please specify a reason" at bounding box center [761, 281] width 268 height 13
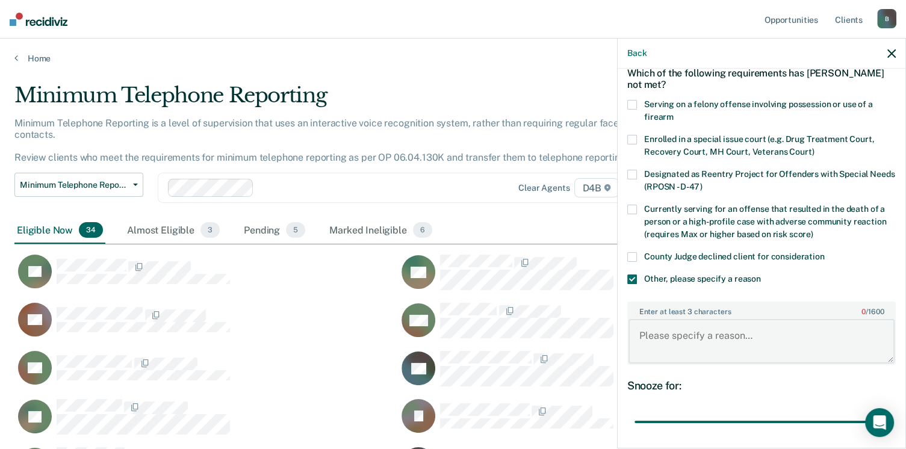
click at [675, 335] on textarea "Enter at least 3 characters 0 / 1600" at bounding box center [761, 341] width 266 height 45
paste textarea "257.6254B-A OWI Causing Death 7/19/2023"
drag, startPoint x: 845, startPoint y: 335, endPoint x: 788, endPoint y: 335, distance: 57.2
click at [788, 335] on textarea "257.6254B-A OWI Causing Death 7/19/2023" at bounding box center [761, 341] width 266 height 45
click at [636, 333] on textarea "257.6254B-A OWI Causing Death" at bounding box center [761, 341] width 266 height 45
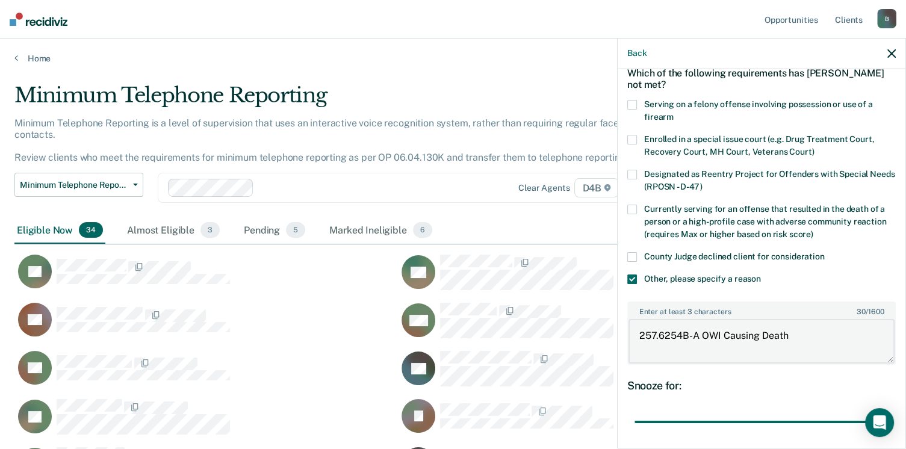
paste textarea "Telephone reporting excluded violent offense"
type textarea "Telephone reporting excluded violent offense 257.6254B-A OWI Causing Death"
drag, startPoint x: 795, startPoint y: 343, endPoint x: 639, endPoint y: 335, distance: 156.7
click at [639, 335] on textarea "Telephone reporting excluded violent offense 257.6254B-A OWI Causing Death" at bounding box center [761, 341] width 266 height 45
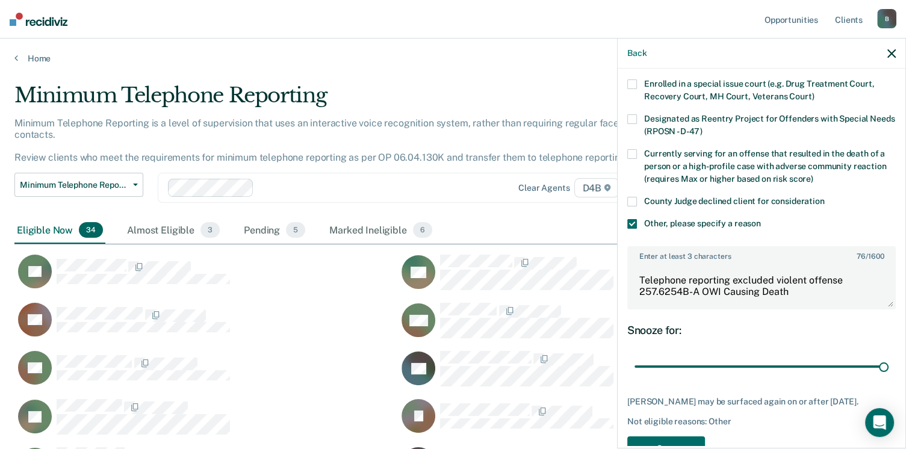
scroll to position [160, 0]
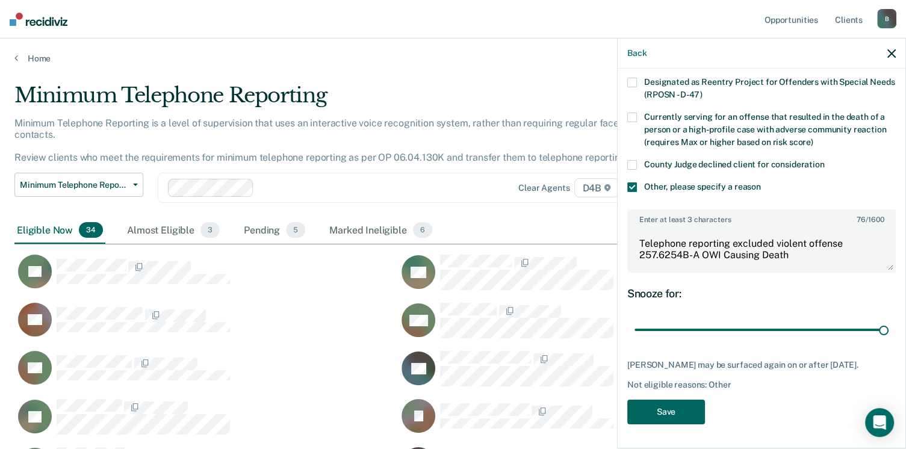
click at [683, 420] on button "Save" at bounding box center [666, 412] width 78 height 25
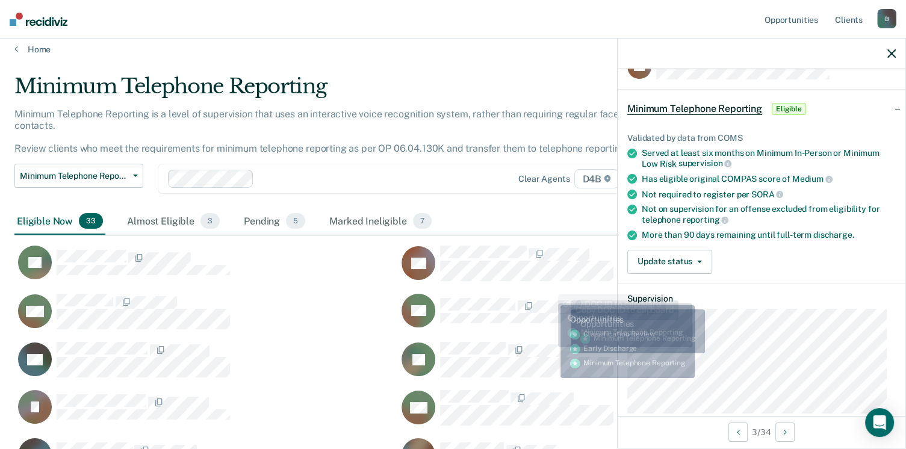
scroll to position [0, 0]
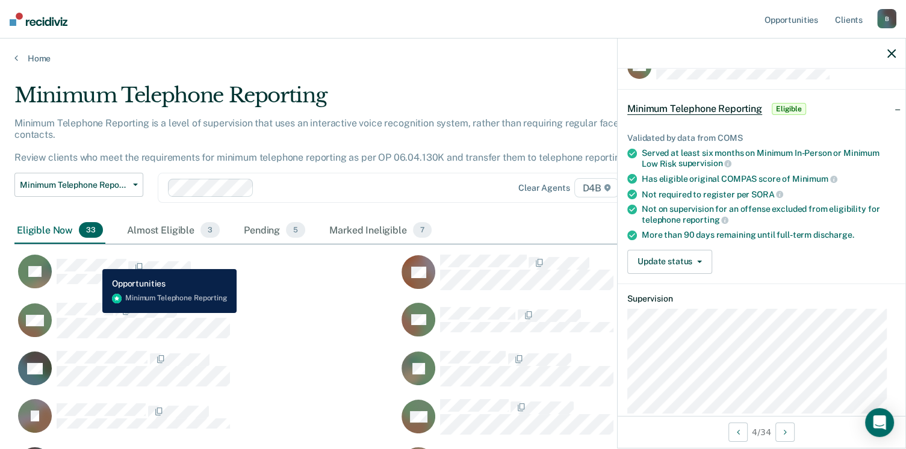
click at [93, 259] on div "CaseloadOpportunityCell-0733605" at bounding box center [143, 266] width 173 height 15
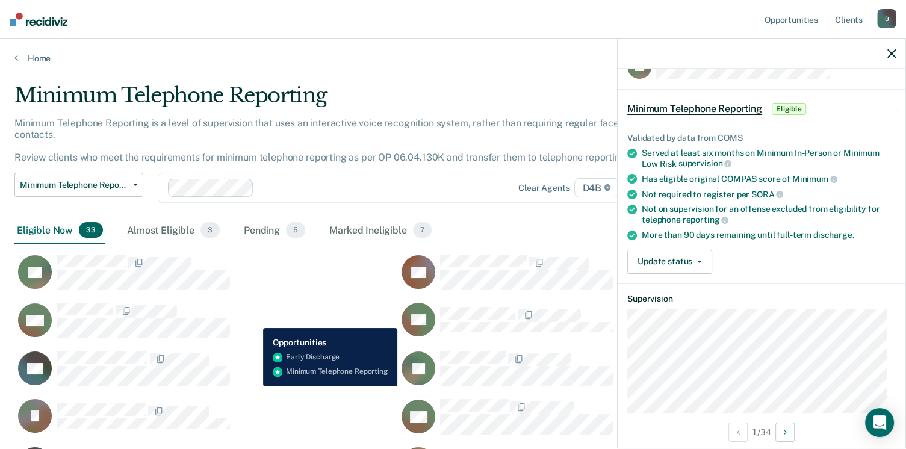
scroll to position [60, 0]
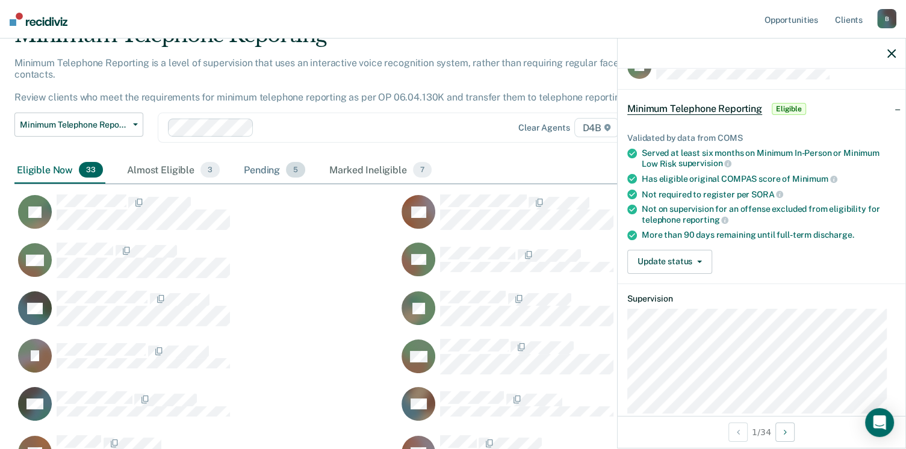
click at [265, 159] on div "Pending 5" at bounding box center [274, 170] width 66 height 26
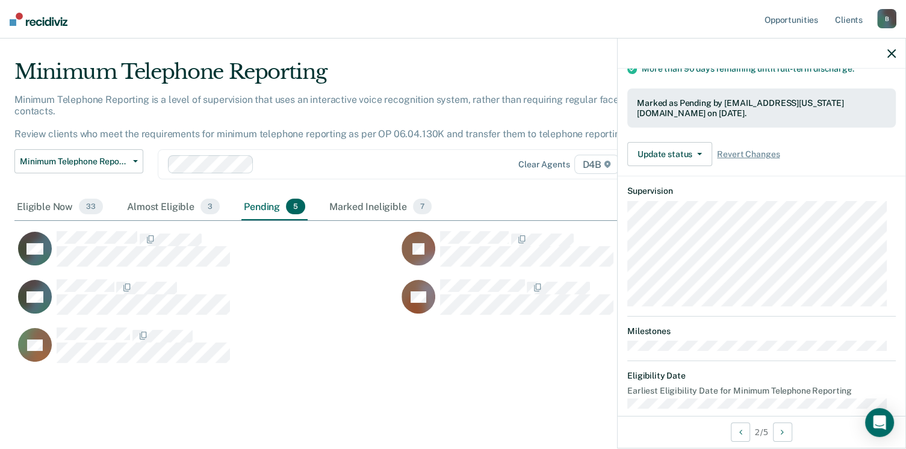
scroll to position [208, 0]
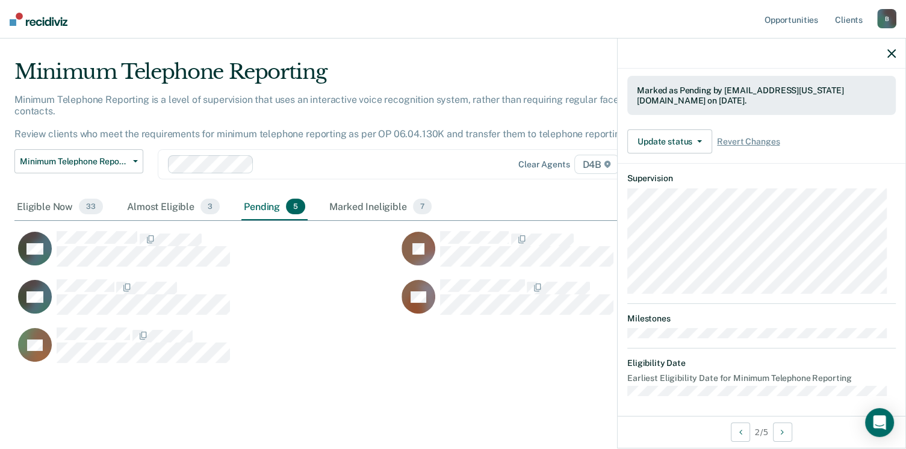
click at [470, 409] on main "Minimum Telephone Reporting Minimum Telephone Reporting is a level of supervisi…" at bounding box center [453, 249] width 906 height 418
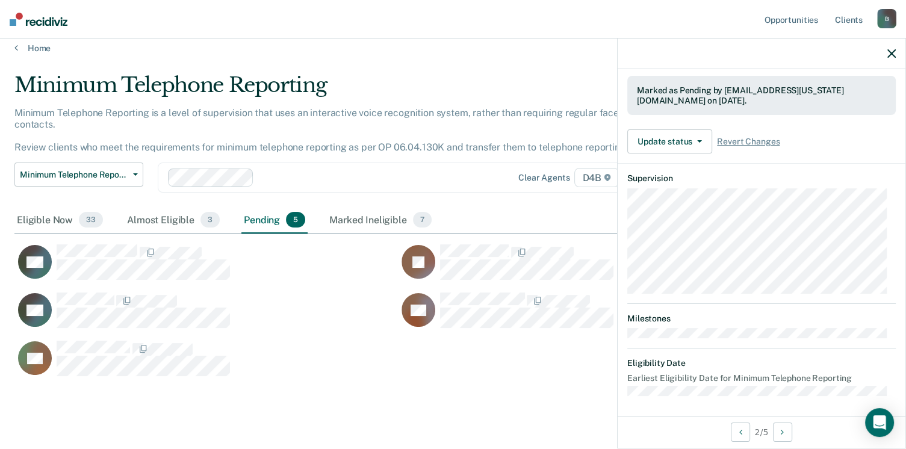
scroll to position [0, 0]
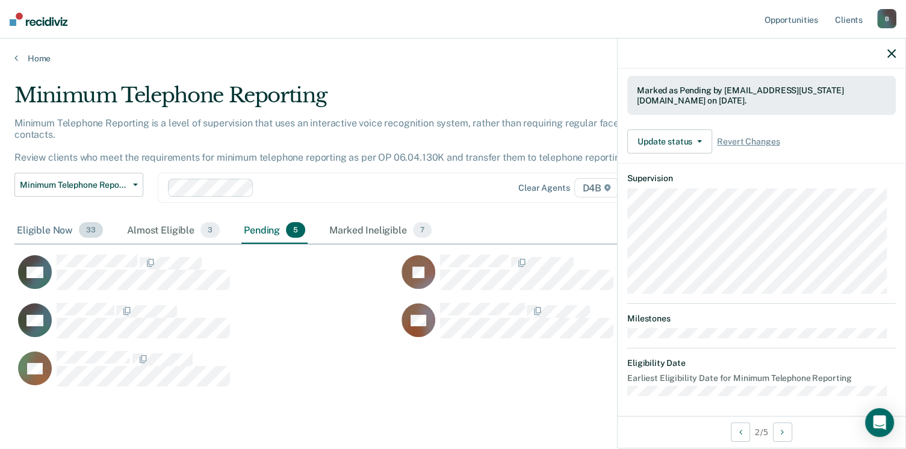
click at [51, 220] on div "Eligible Now 33" at bounding box center [59, 230] width 91 height 26
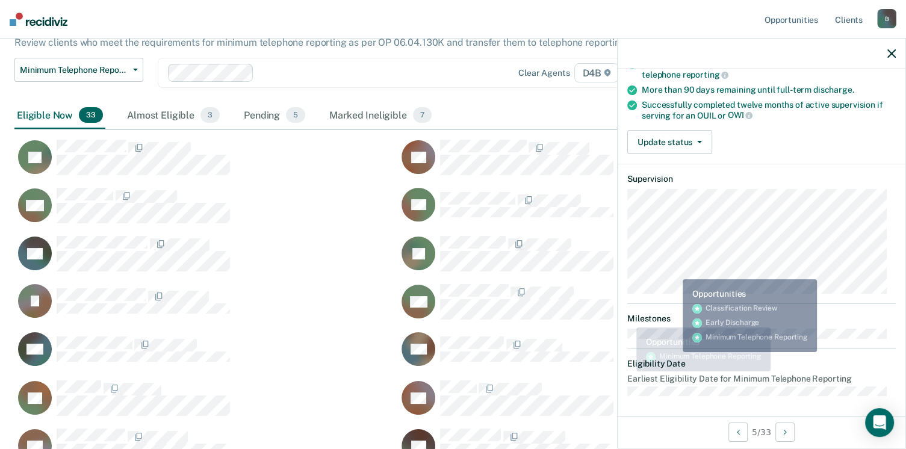
scroll to position [120, 0]
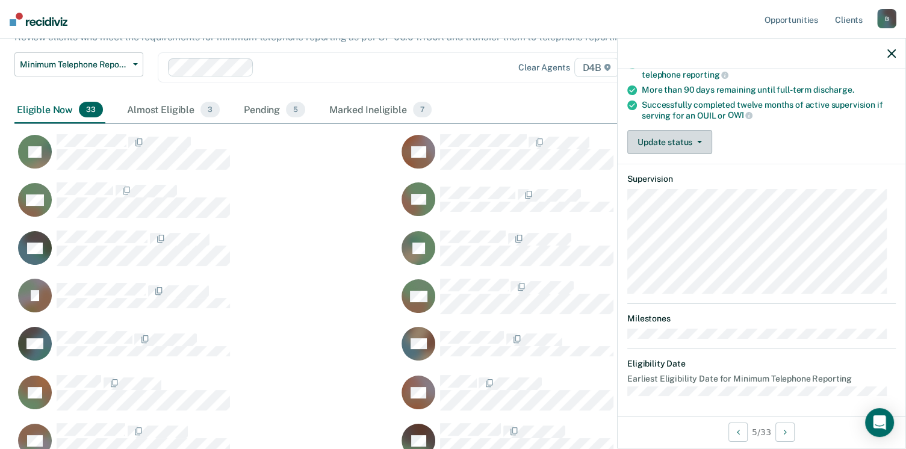
click at [677, 147] on button "Update status" at bounding box center [669, 142] width 85 height 24
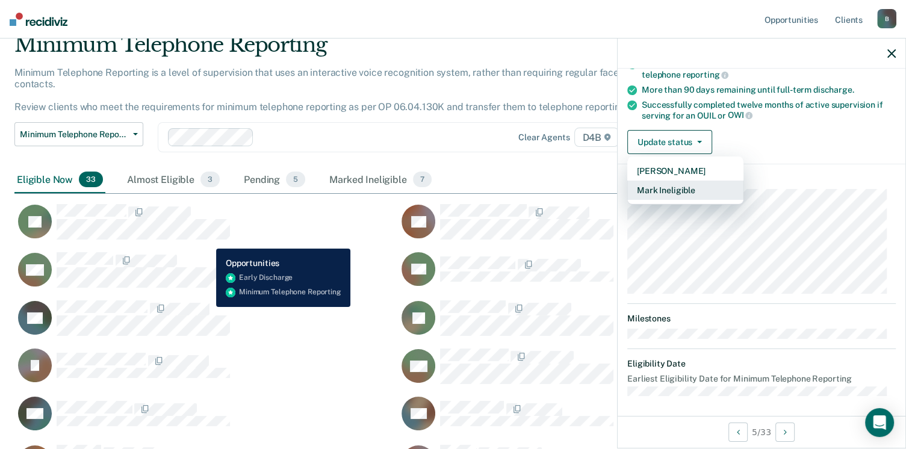
scroll to position [0, 0]
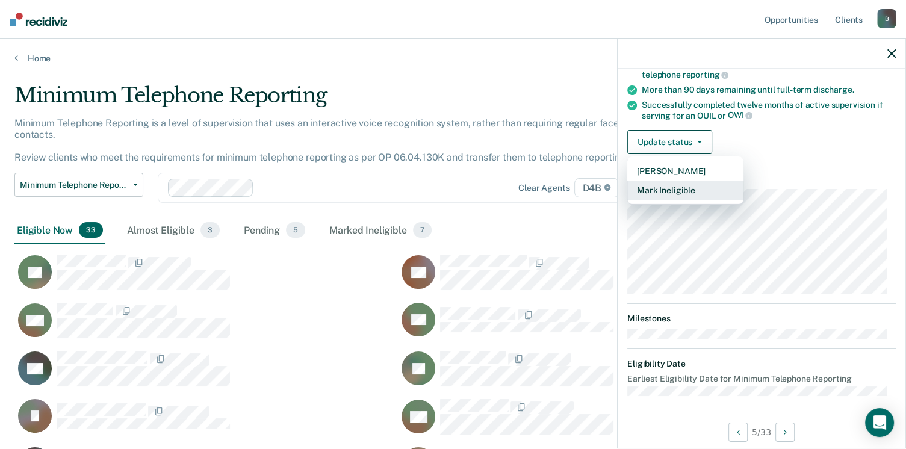
click at [725, 191] on button "Mark Ineligible" at bounding box center [685, 190] width 116 height 19
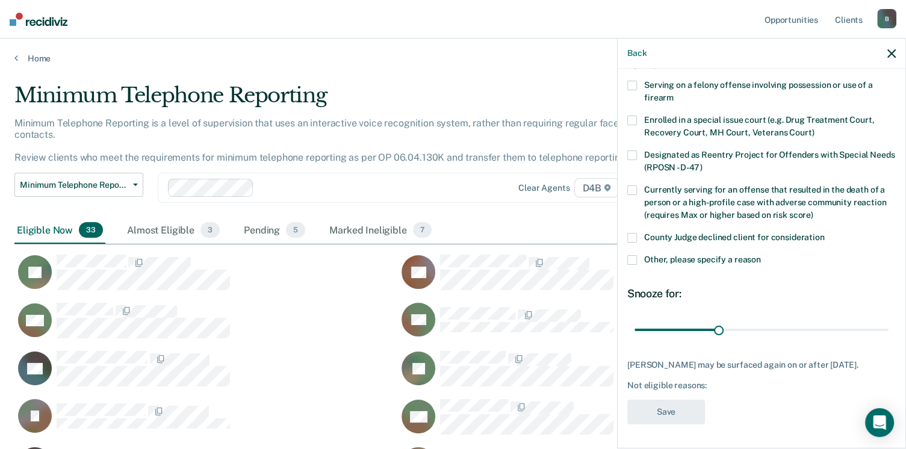
click at [633, 255] on span at bounding box center [632, 260] width 10 height 10
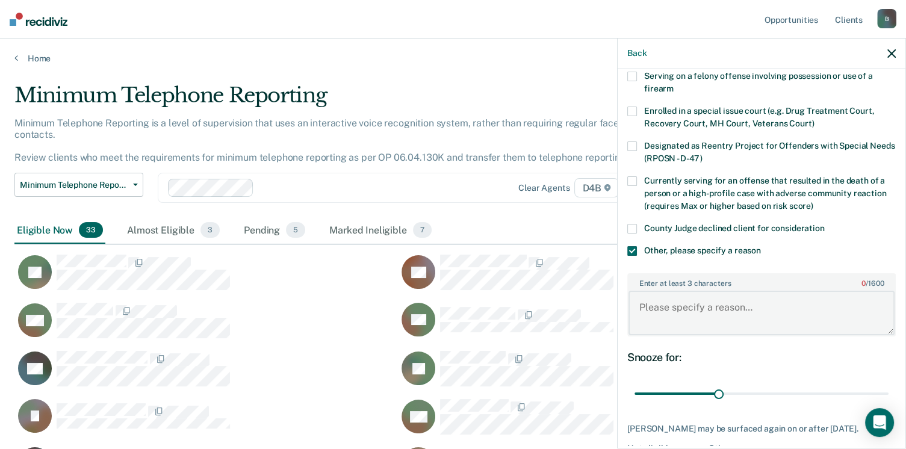
click at [674, 311] on textarea "Enter at least 3 characters 0 / 1600" at bounding box center [761, 313] width 266 height 45
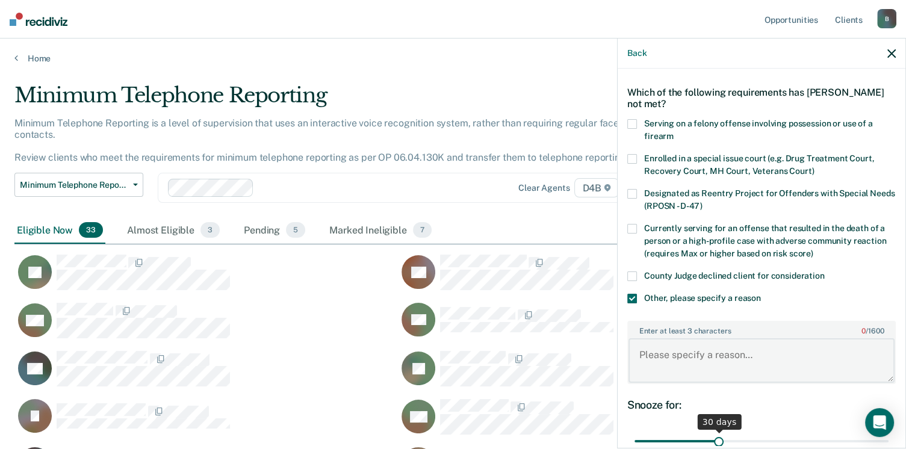
scroll to position [120, 0]
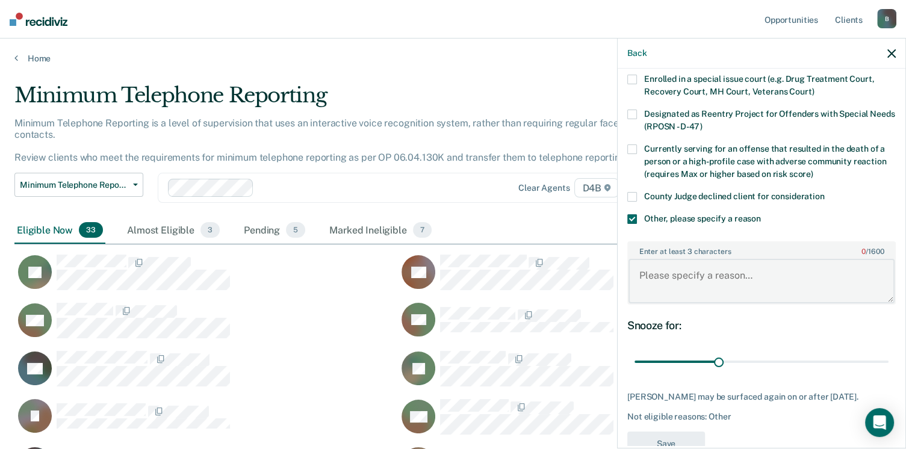
click at [720, 279] on textarea "Enter at least 3 characters 0 / 1600" at bounding box center [761, 281] width 266 height 45
type textarea "O"
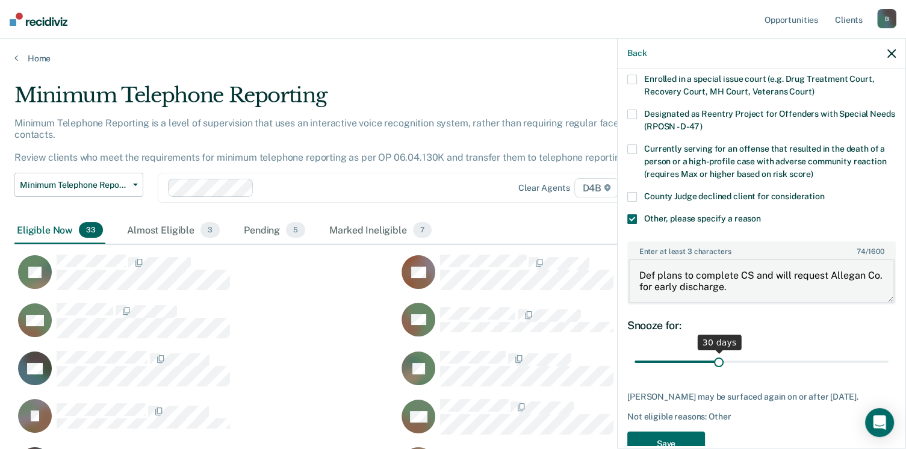
type textarea "Def plans to complete CS and will request Allegan Co. for early discharge."
drag, startPoint x: 717, startPoint y: 359, endPoint x: 765, endPoint y: 355, distance: 47.8
type input "49"
click at [765, 355] on input "range" at bounding box center [761, 362] width 254 height 21
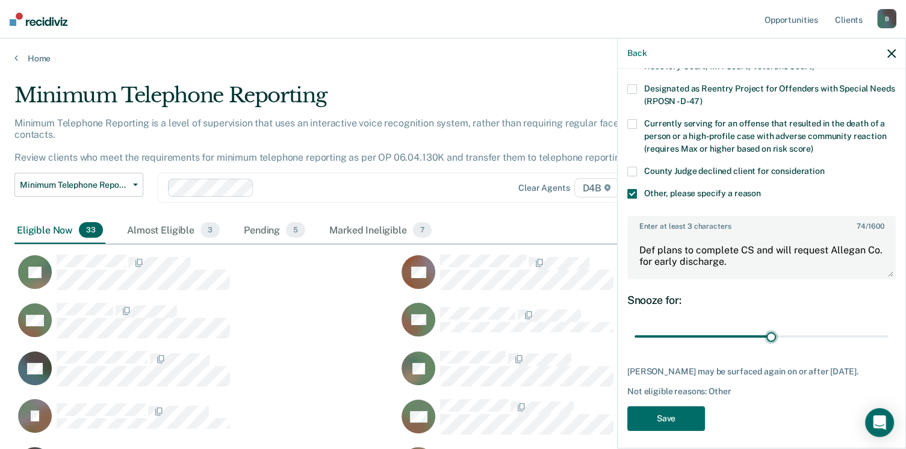
scroll to position [160, 0]
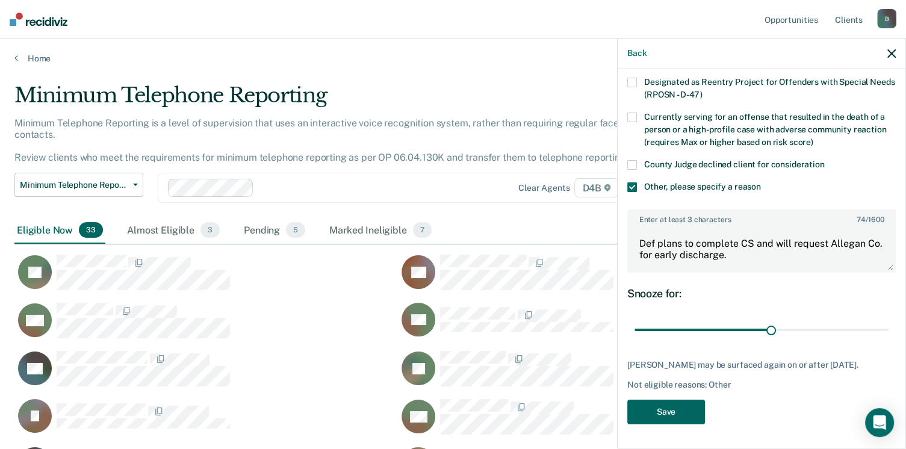
click at [669, 409] on button "Save" at bounding box center [666, 412] width 78 height 25
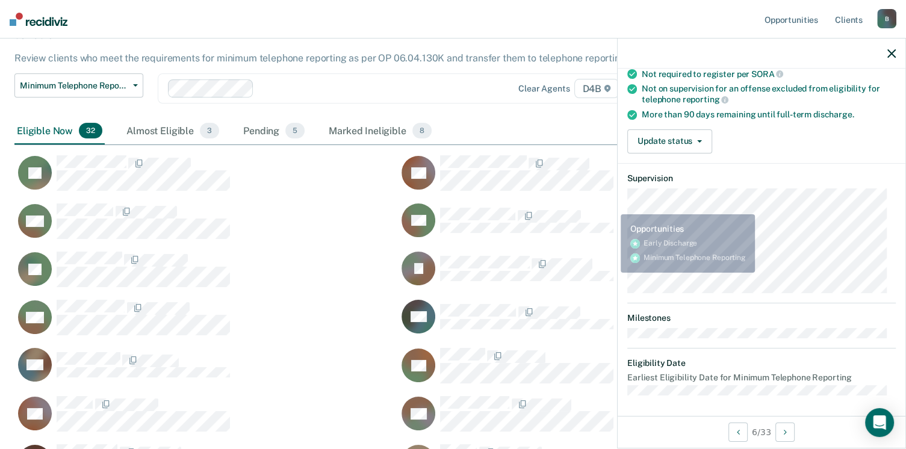
scroll to position [0, 0]
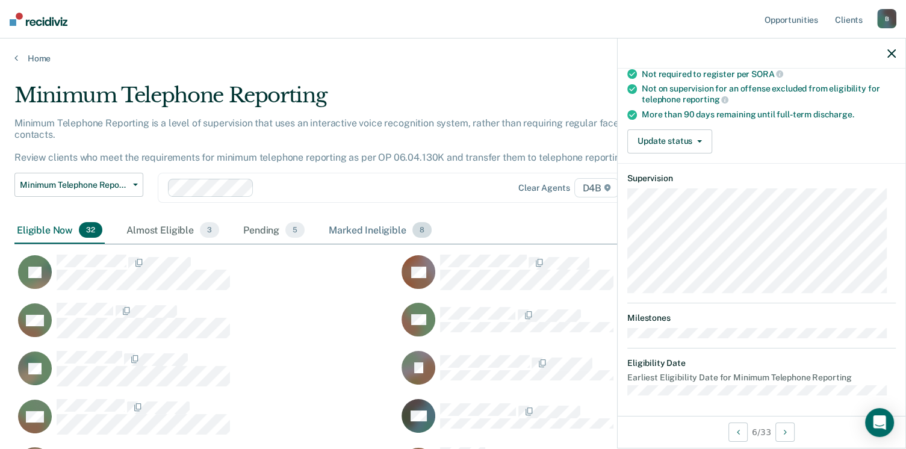
click at [372, 221] on div "Marked Ineligible 8" at bounding box center [380, 230] width 108 height 26
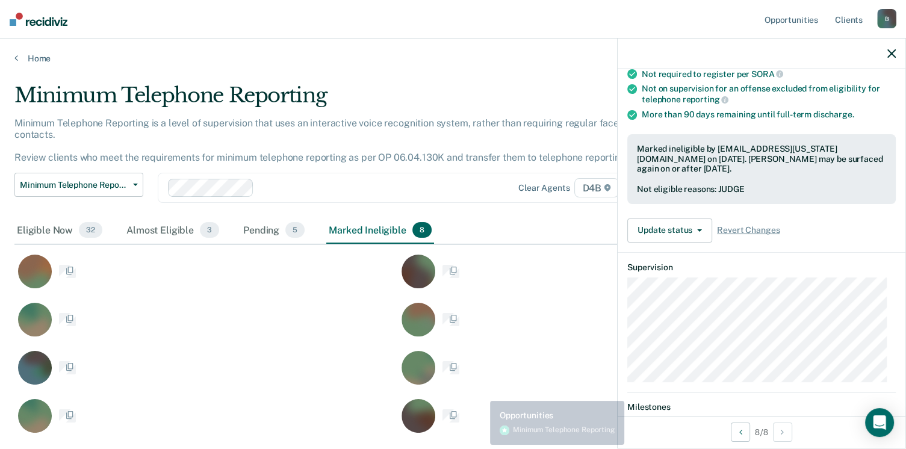
scroll to position [160, 0]
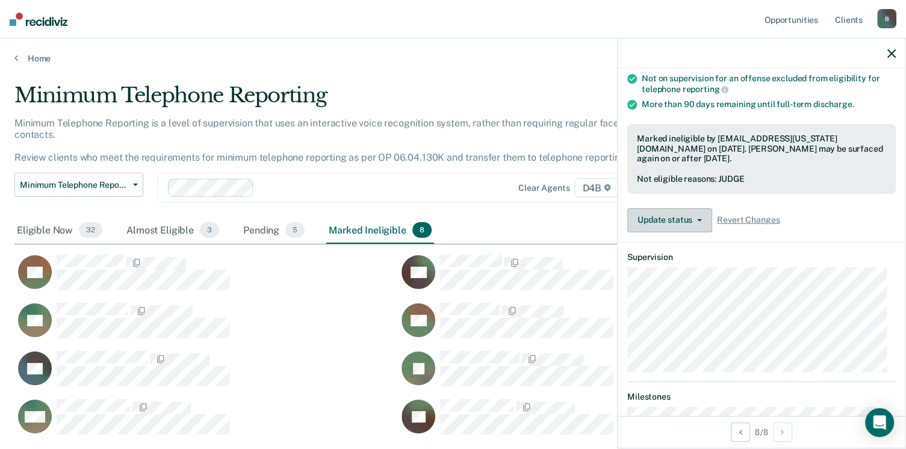
click at [677, 222] on button "Update status" at bounding box center [669, 220] width 85 height 24
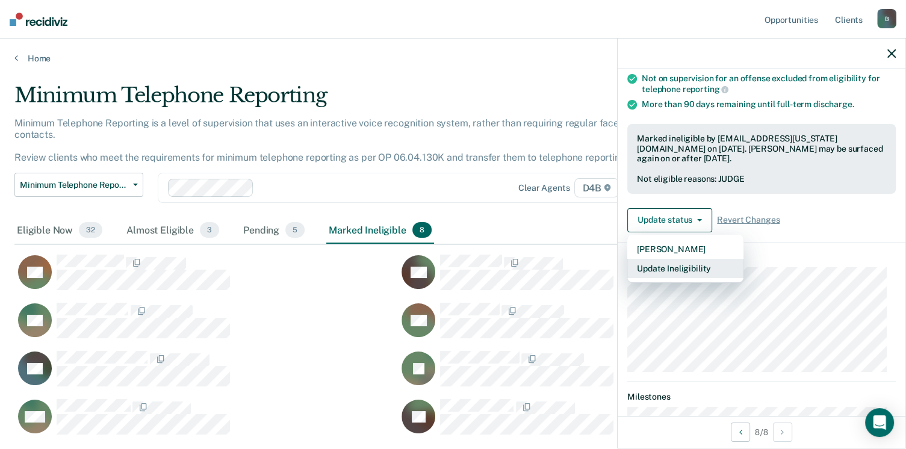
click at [672, 266] on button "Update Ineligibility" at bounding box center [685, 268] width 116 height 19
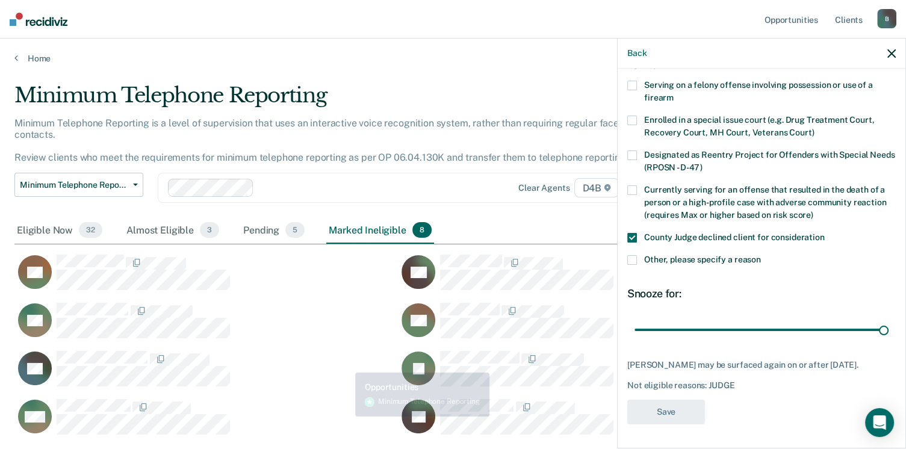
click at [330, 412] on div "MW" at bounding box center [198, 417] width 369 height 37
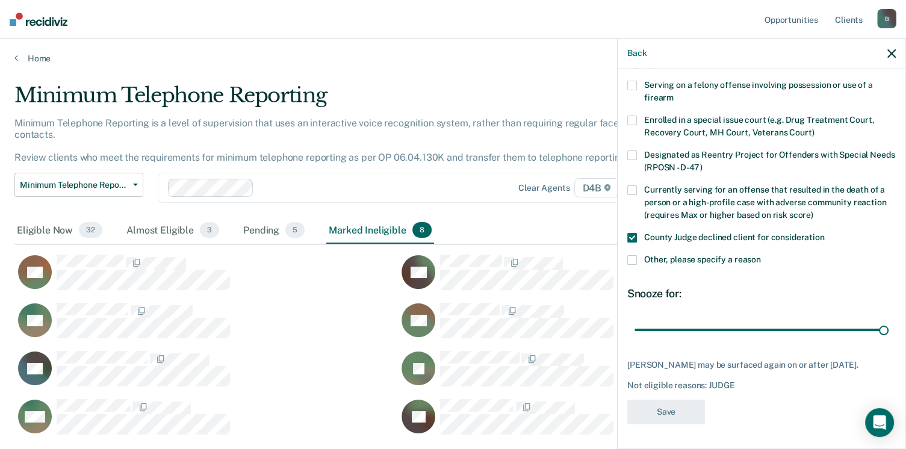
click at [340, 333] on div "BD" at bounding box center [205, 326] width 383 height 48
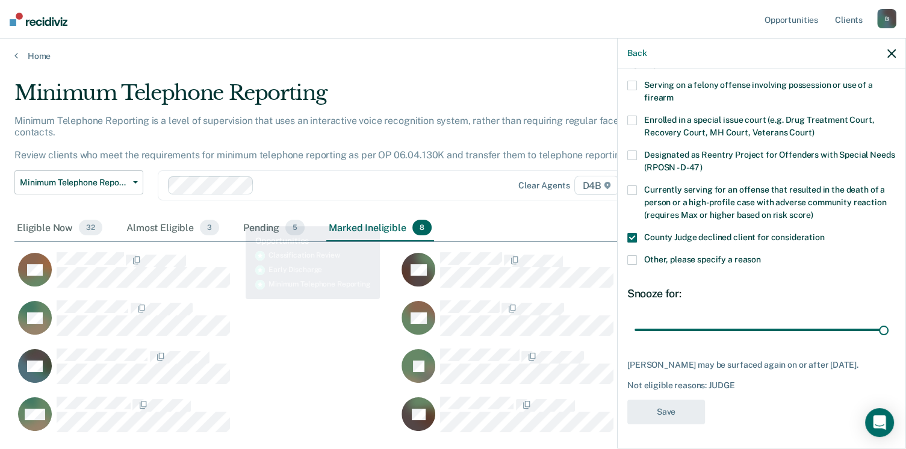
scroll to position [0, 0]
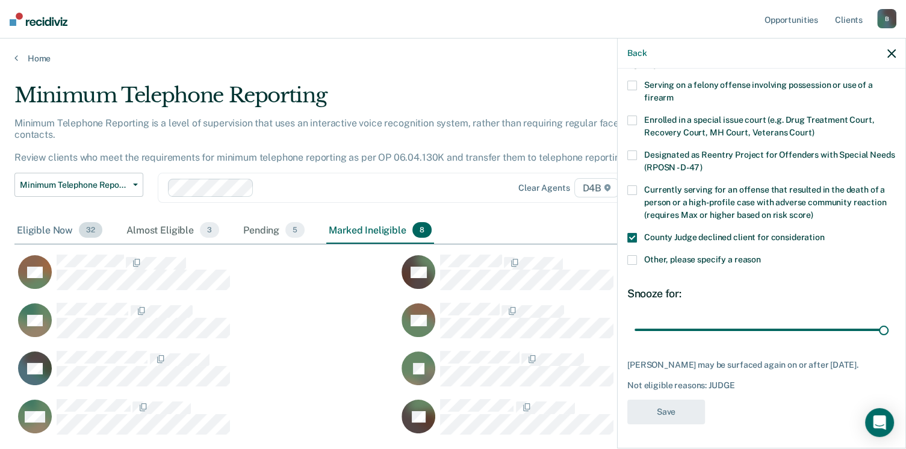
click at [64, 217] on div "Eligible Now 32" at bounding box center [59, 230] width 90 height 26
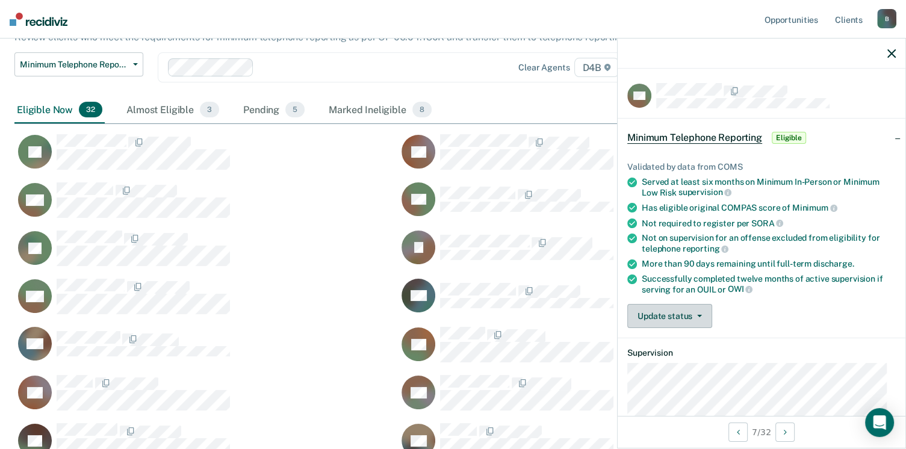
click at [667, 314] on button "Update status" at bounding box center [669, 316] width 85 height 24
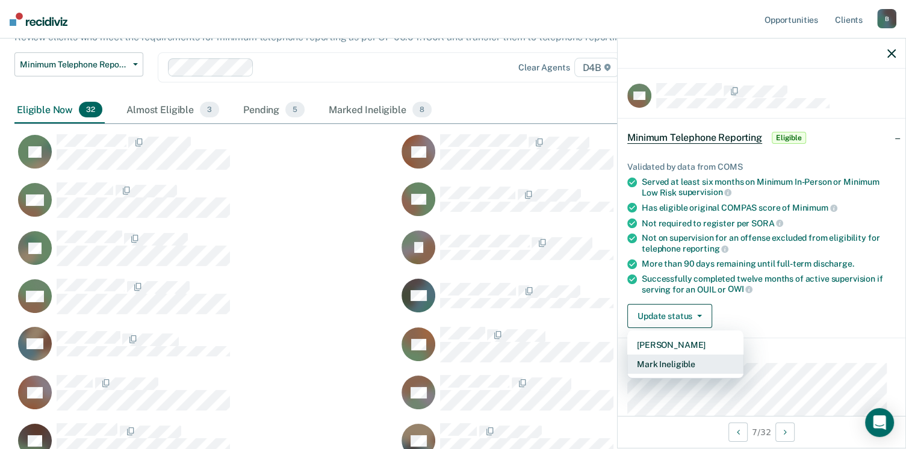
click at [678, 359] on button "Mark Ineligible" at bounding box center [685, 364] width 116 height 19
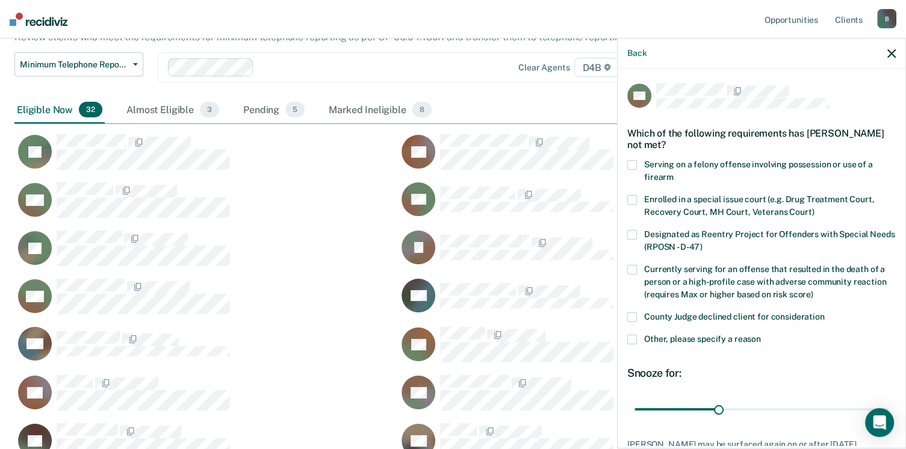
click at [633, 337] on span at bounding box center [632, 340] width 10 height 10
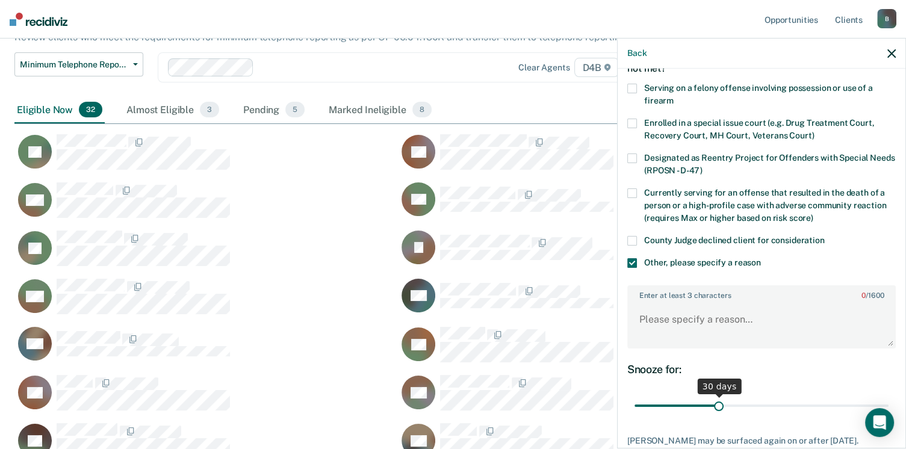
scroll to position [120, 0]
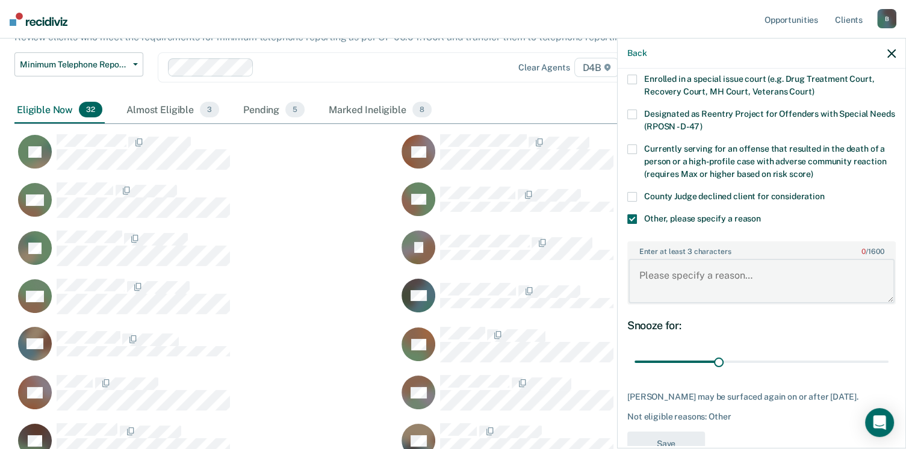
click at [703, 286] on textarea "Enter at least 3 characters 0 / 1600" at bounding box center [761, 281] width 266 height 45
type textarea "7 months from being discharge working on CS"
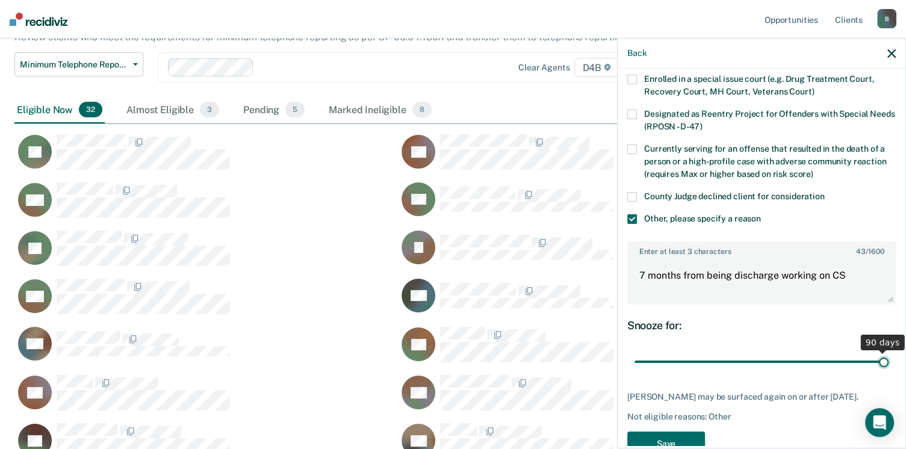
drag, startPoint x: 718, startPoint y: 359, endPoint x: 903, endPoint y: 357, distance: 185.4
type input "90"
click at [889, 357] on input "range" at bounding box center [761, 362] width 254 height 21
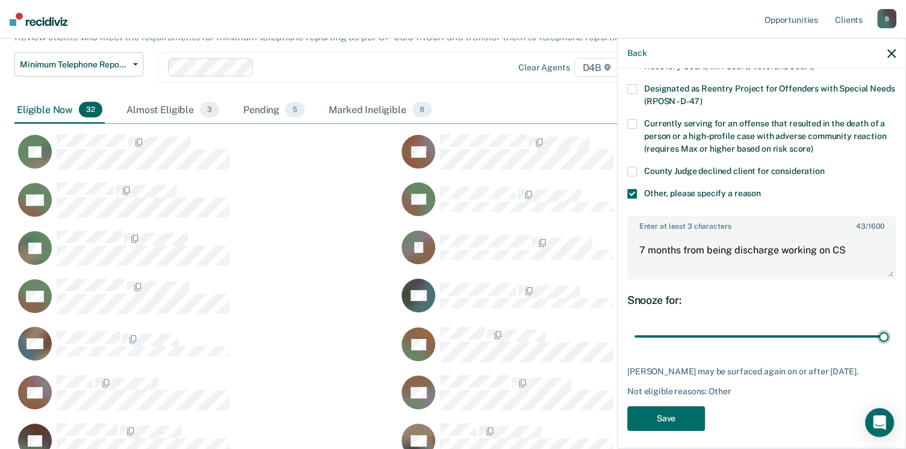
scroll to position [160, 0]
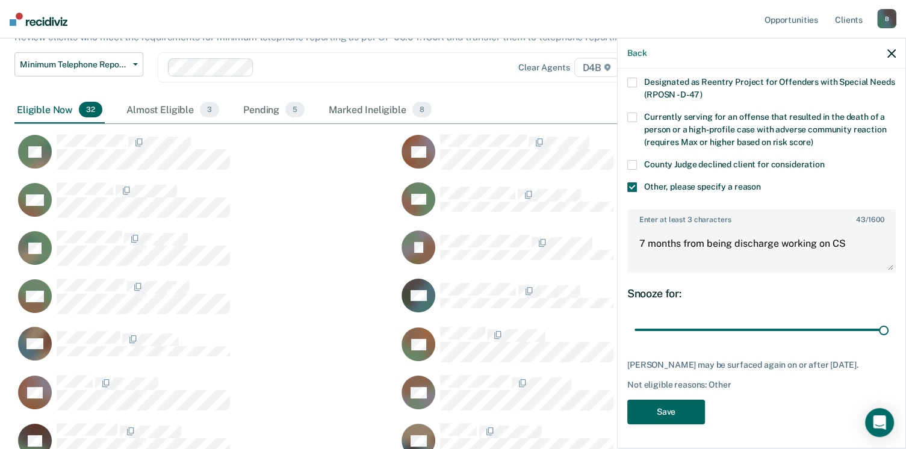
click at [689, 412] on button "Save" at bounding box center [666, 412] width 78 height 25
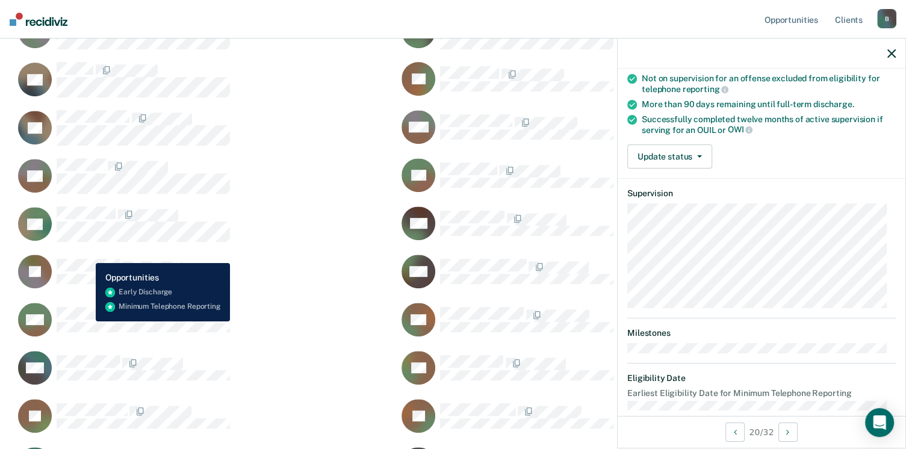
scroll to position [149, 0]
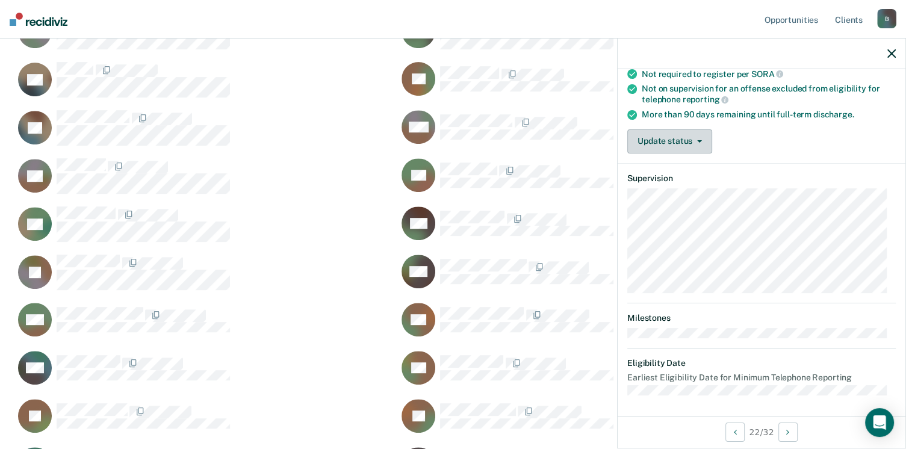
click at [674, 143] on button "Update status" at bounding box center [669, 141] width 85 height 24
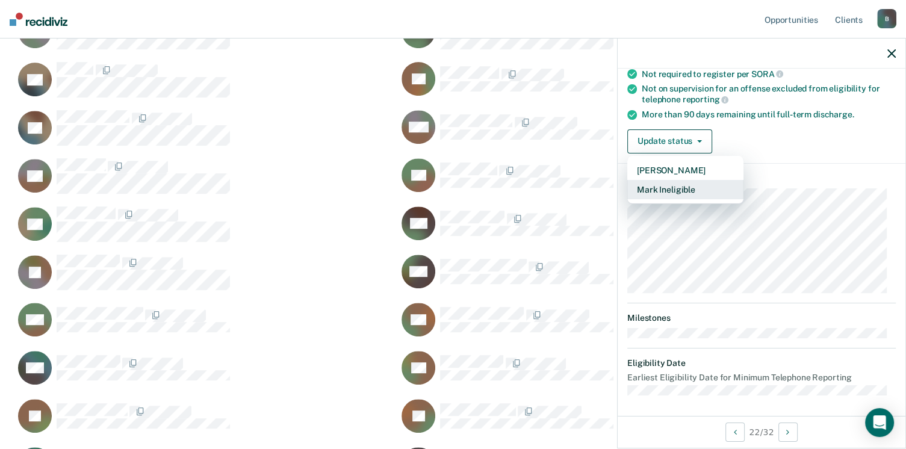
click at [679, 188] on button "Mark Ineligible" at bounding box center [685, 189] width 116 height 19
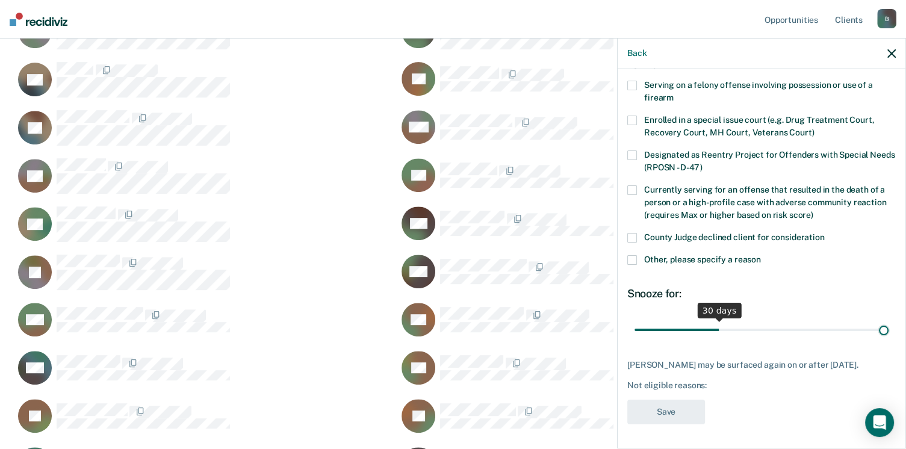
scroll to position [88, 0]
drag, startPoint x: 715, startPoint y: 319, endPoint x: 984, endPoint y: 319, distance: 269.1
type input "90"
click at [889, 320] on input "range" at bounding box center [761, 330] width 254 height 21
click at [632, 255] on span at bounding box center [632, 260] width 10 height 10
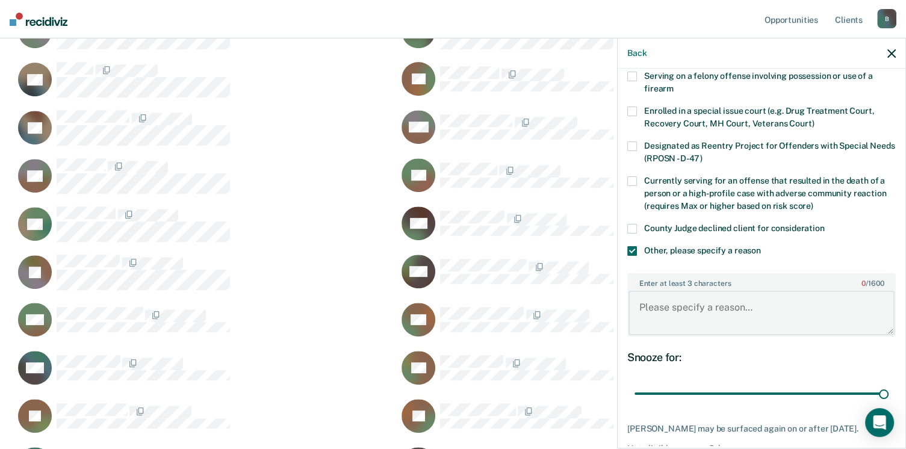
click at [669, 314] on textarea "Enter at least 3 characters 0 / 1600" at bounding box center [761, 313] width 266 height 45
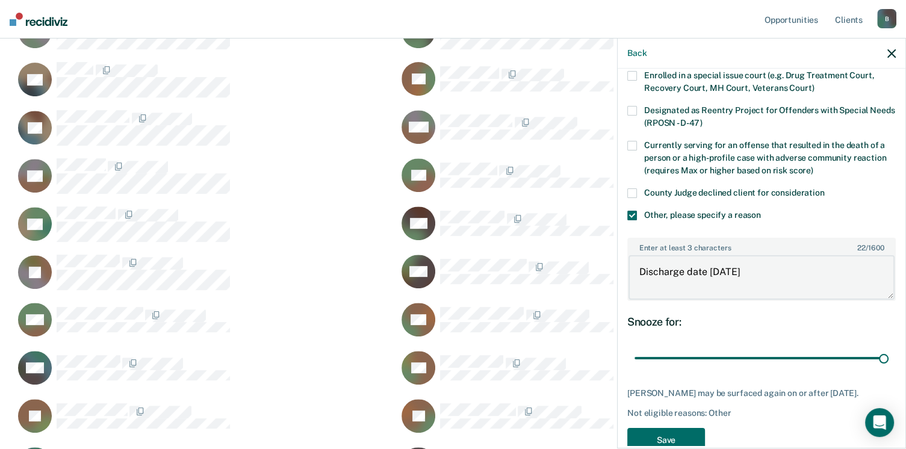
scroll to position [160, 0]
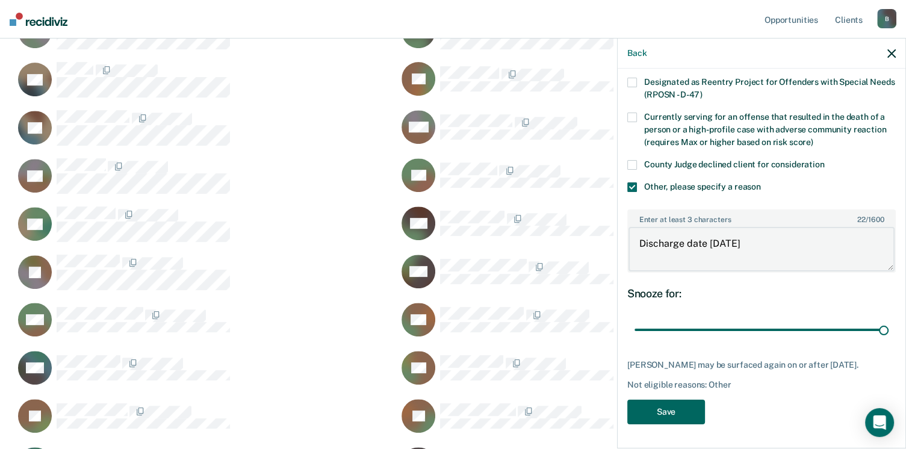
type textarea "Discharge date 1/18/26"
click at [689, 412] on button "Save" at bounding box center [666, 412] width 78 height 25
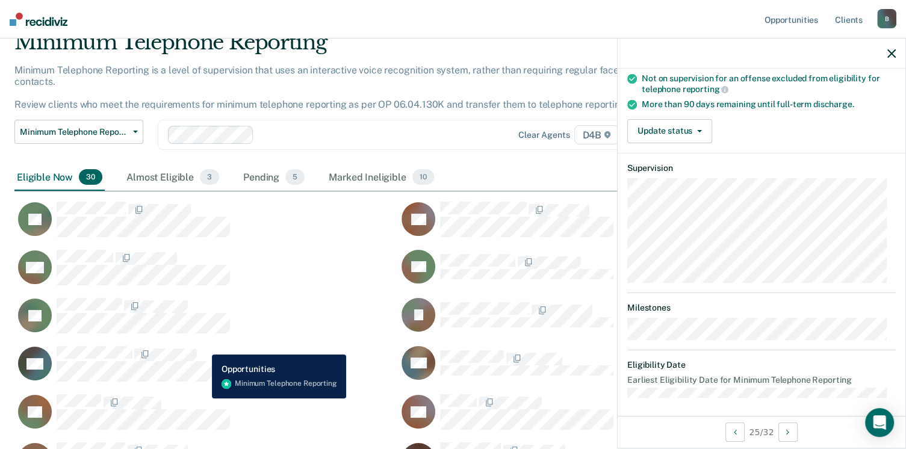
scroll to position [60, 0]
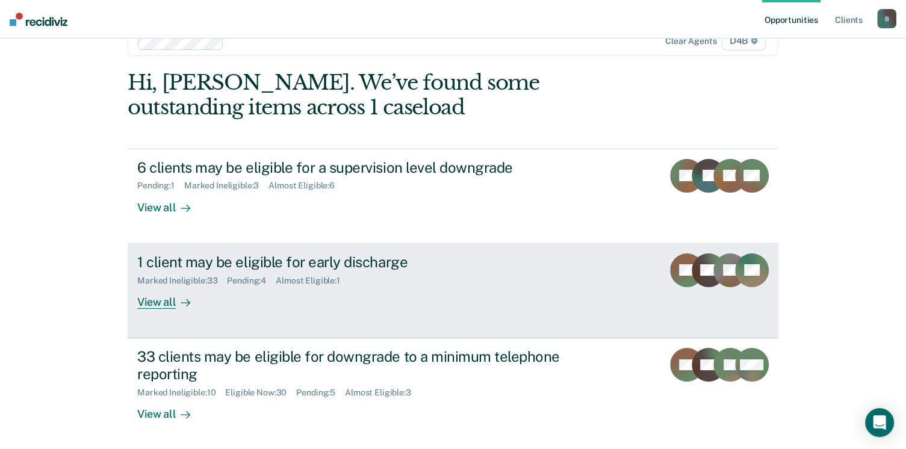
scroll to position [81, 0]
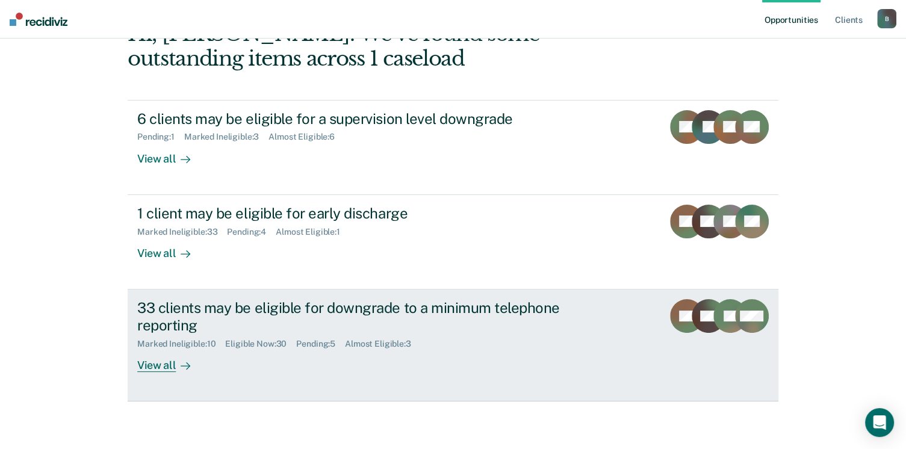
click at [163, 370] on div "View all" at bounding box center [170, 360] width 67 height 23
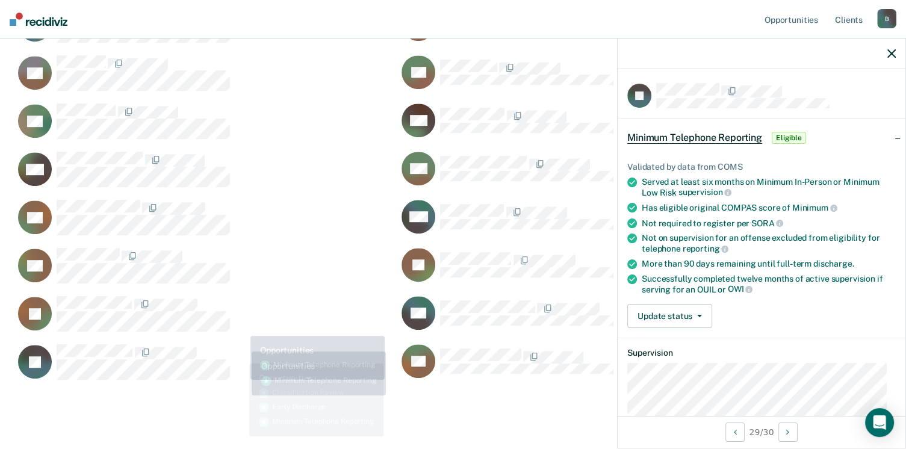
scroll to position [601, 0]
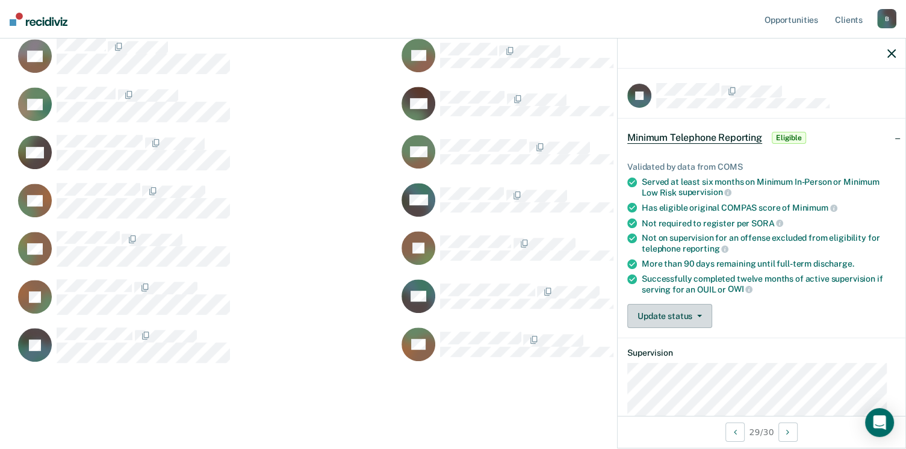
click at [674, 318] on button "Update status" at bounding box center [669, 316] width 85 height 24
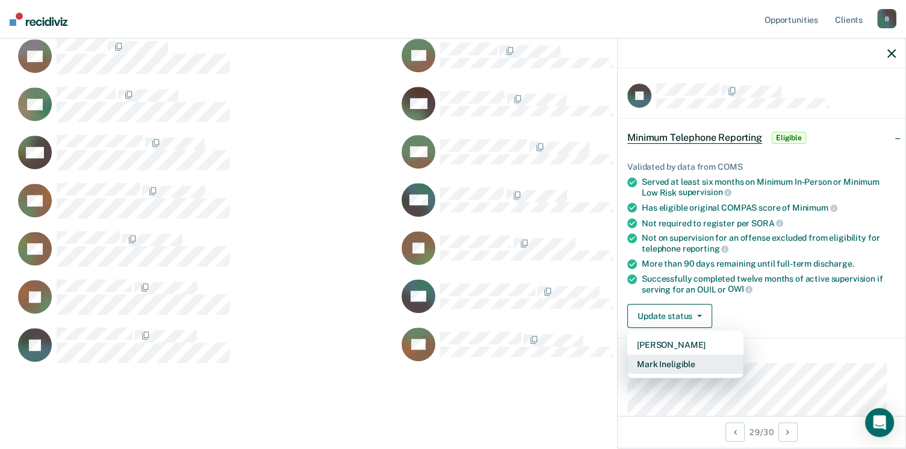
click at [698, 362] on button "Mark Ineligible" at bounding box center [685, 364] width 116 height 19
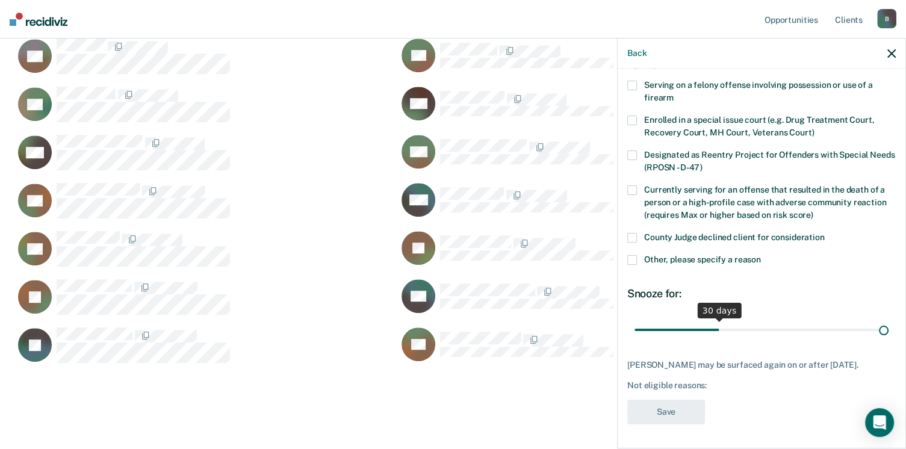
scroll to position [88, 0]
drag, startPoint x: 716, startPoint y: 321, endPoint x: 954, endPoint y: 321, distance: 237.8
type input "90"
click at [889, 321] on input "range" at bounding box center [761, 330] width 254 height 21
click at [634, 255] on span at bounding box center [632, 260] width 10 height 10
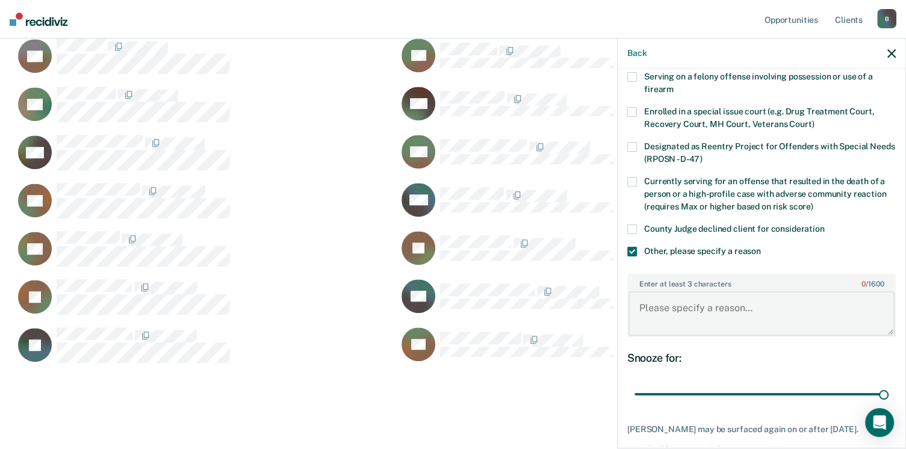
click at [672, 309] on textarea "Enter at least 3 characters 0 / 1600" at bounding box center [761, 313] width 266 height 45
paste textarea "DEFENDANT IS WITHIN 6 MONTHS OF DISCHARGING NOT ELIGIBLE FOR TRS**** Needs to c…"
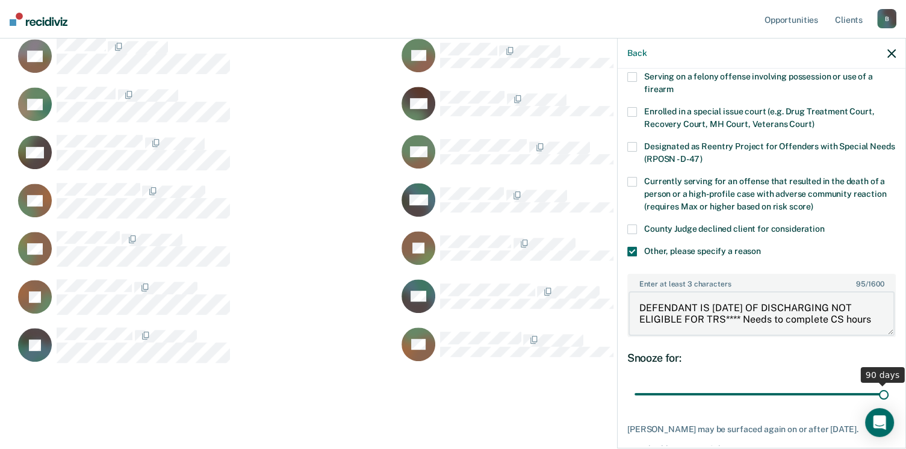
scroll to position [160, 0]
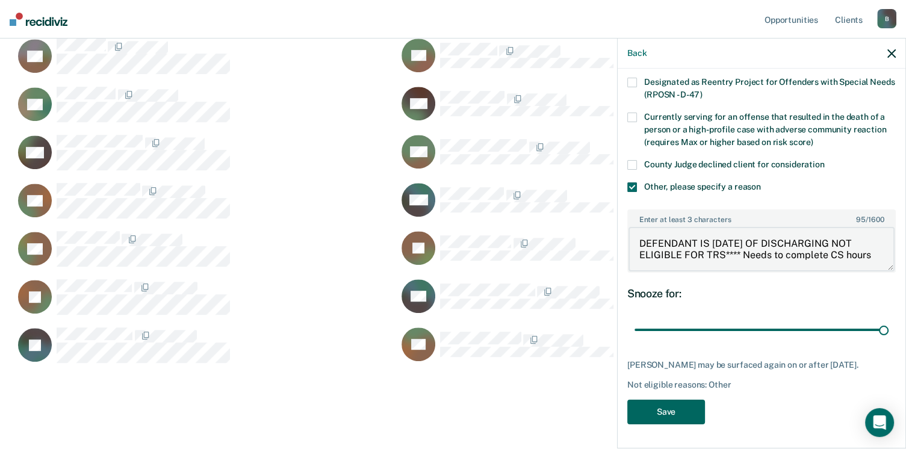
type textarea "DEFENDANT IS WITHIN 6 MONTHS OF DISCHARGING NOT ELIGIBLE FOR TRS**** Needs to c…"
click at [678, 417] on button "Save" at bounding box center [666, 412] width 78 height 25
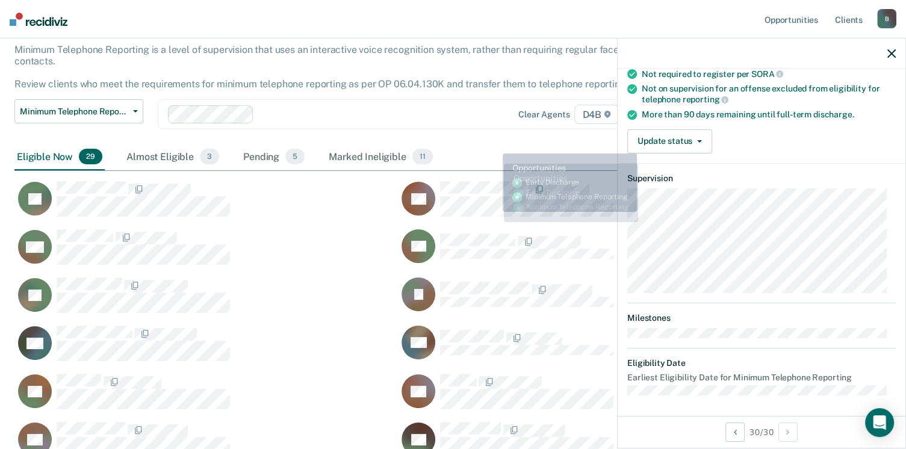
scroll to position [60, 0]
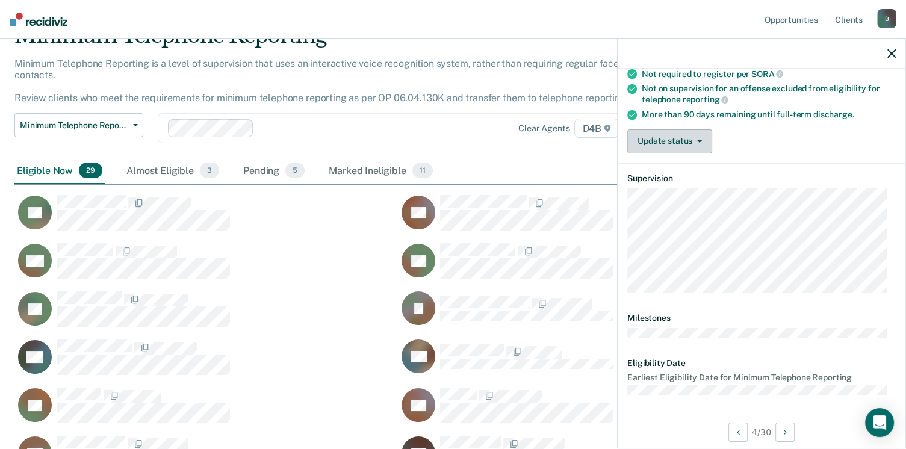
click at [660, 136] on button "Update status" at bounding box center [669, 141] width 85 height 24
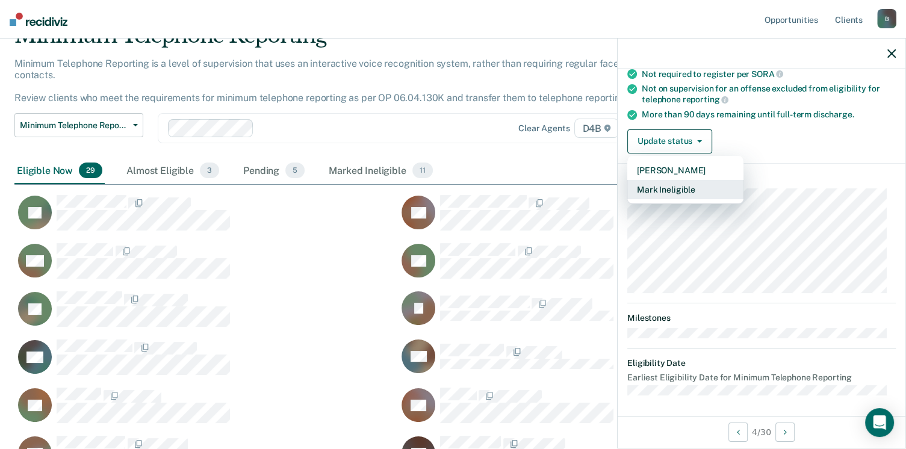
click at [690, 189] on button "Mark Ineligible" at bounding box center [685, 189] width 116 height 19
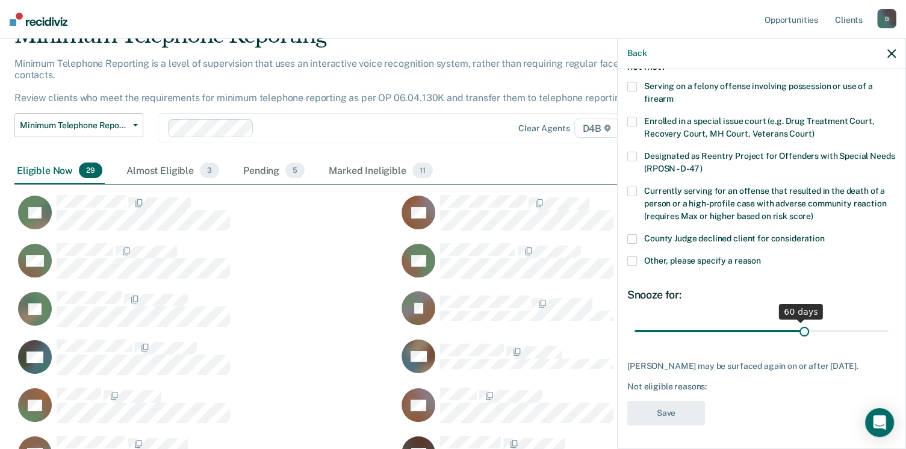
scroll to position [88, 0]
drag, startPoint x: 713, startPoint y: 319, endPoint x: 796, endPoint y: 328, distance: 84.2
click at [796, 328] on input "range" at bounding box center [761, 330] width 254 height 21
click at [796, 321] on input "range" at bounding box center [761, 331] width 254 height 21
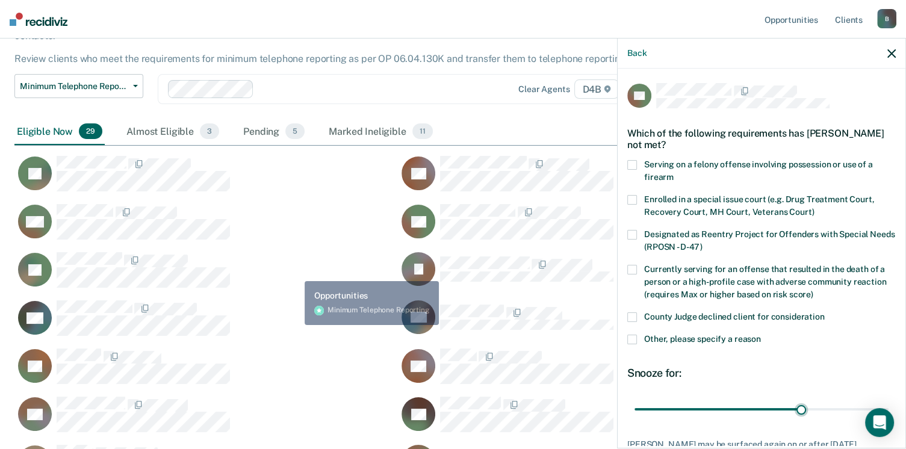
scroll to position [120, 0]
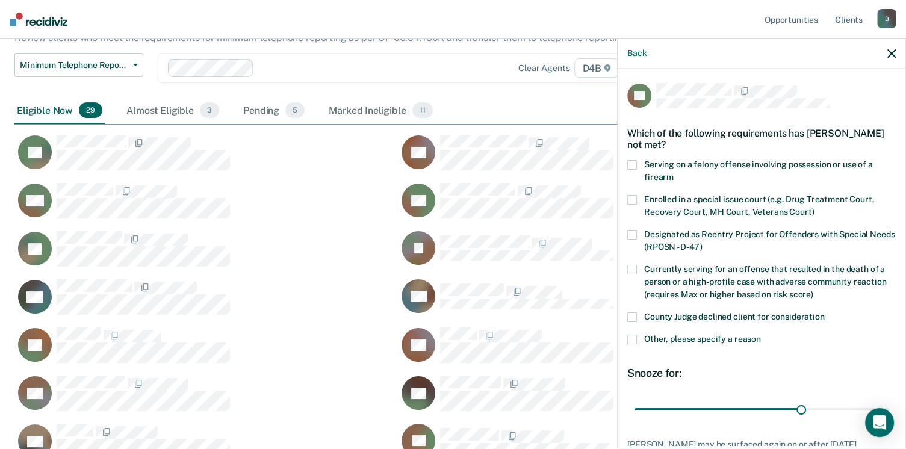
click at [638, 341] on label "Other, please specify a reason" at bounding box center [761, 341] width 268 height 13
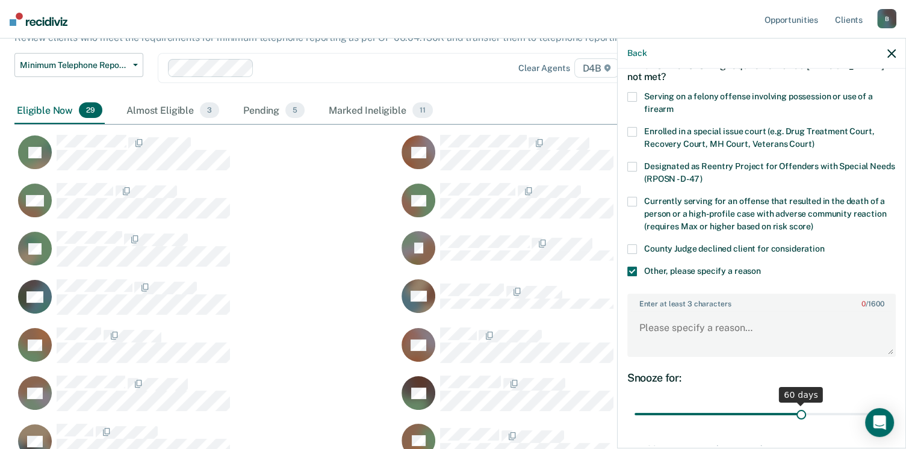
scroll to position [120, 0]
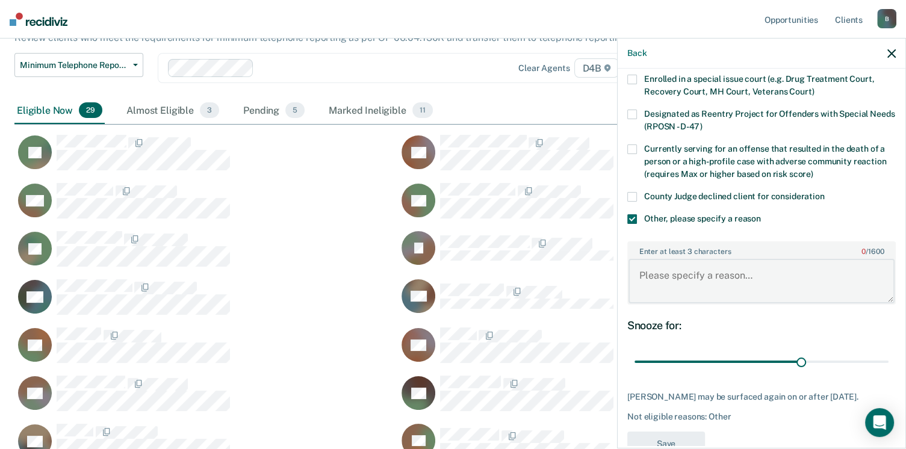
click at [706, 277] on textarea "Enter at least 3 characters 0 / 1600" at bounding box center [761, 281] width 266 height 45
click at [733, 381] on div "RP Which of the following requirements has Rasheed Porter not met? Serving on a…" at bounding box center [761, 213] width 268 height 501
drag, startPoint x: 801, startPoint y: 360, endPoint x: 834, endPoint y: 233, distance: 131.3
type input "50"
click at [769, 361] on input "range" at bounding box center [761, 362] width 254 height 21
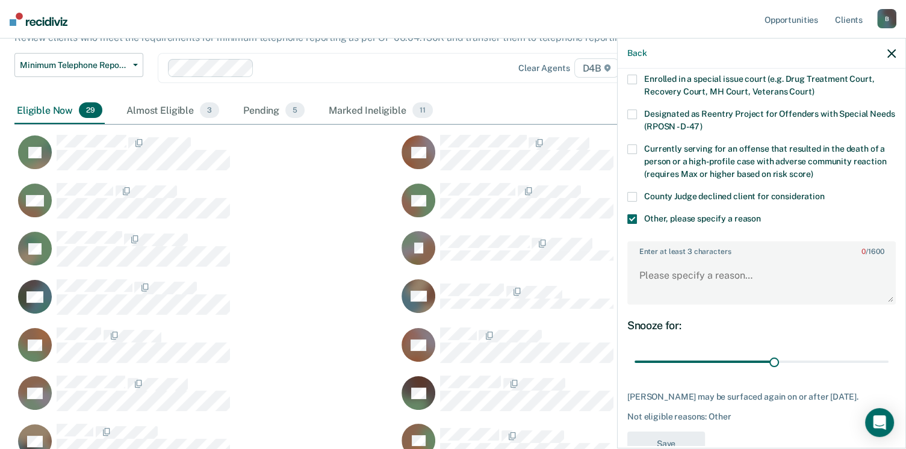
click at [900, 50] on div "Back" at bounding box center [762, 54] width 288 height 30
click at [889, 53] on icon "button" at bounding box center [891, 53] width 8 height 8
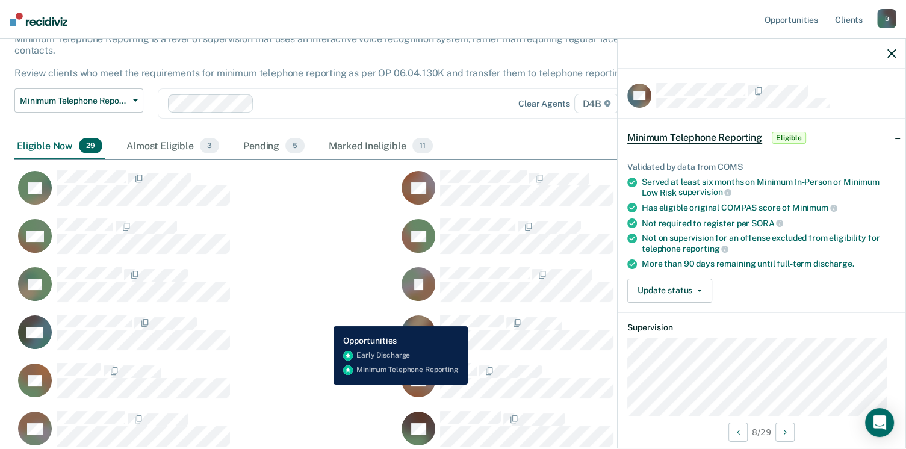
scroll to position [241, 0]
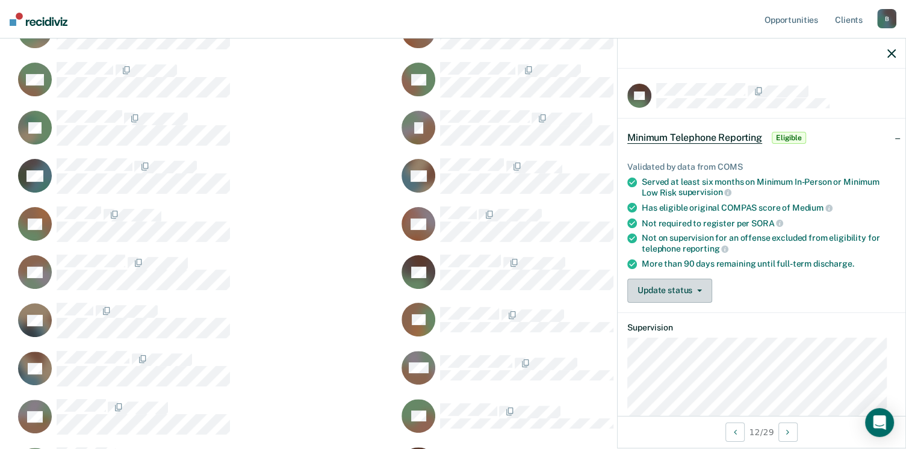
click at [677, 291] on button "Update status" at bounding box center [669, 291] width 85 height 24
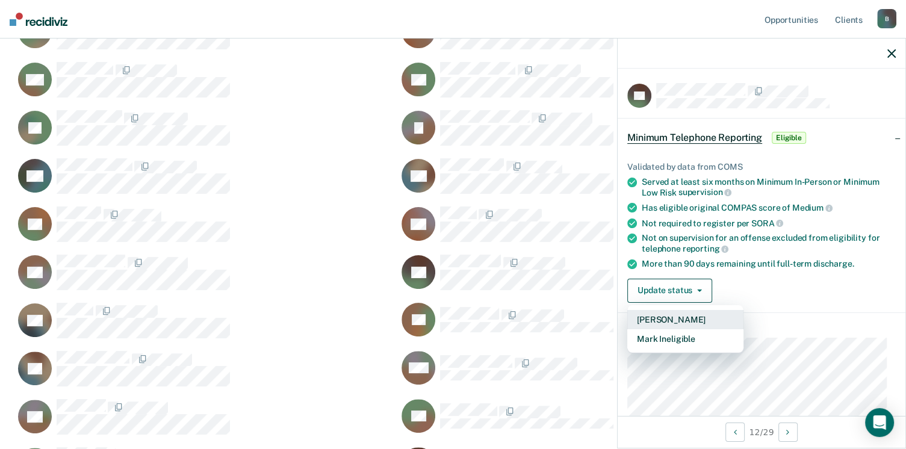
click at [677, 316] on button "[PERSON_NAME]" at bounding box center [685, 319] width 116 height 19
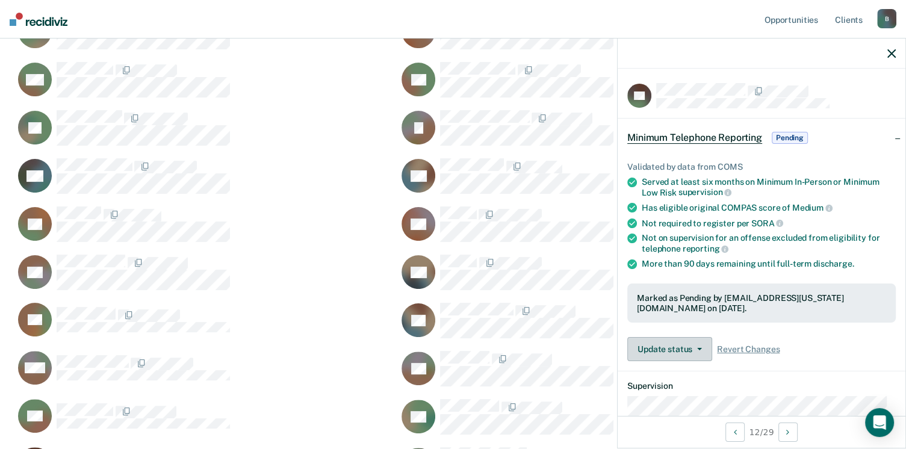
scroll to position [819, 867]
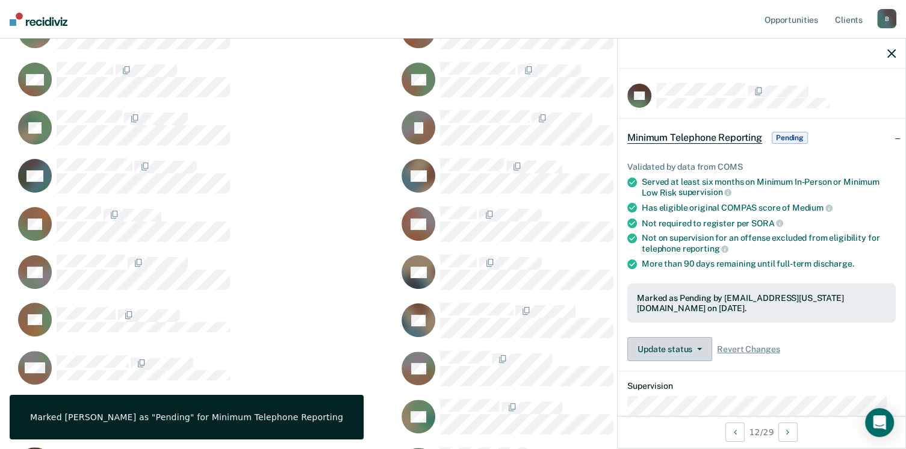
click at [689, 343] on button "Update status" at bounding box center [669, 349] width 85 height 24
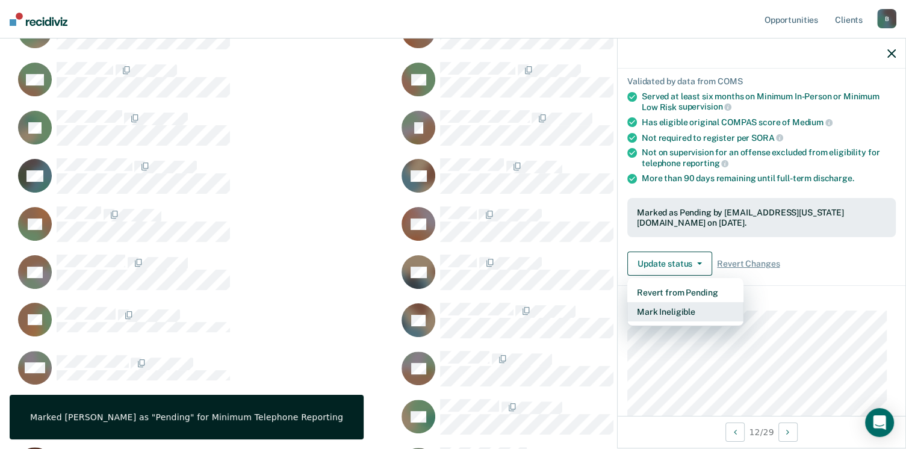
scroll to position [181, 0]
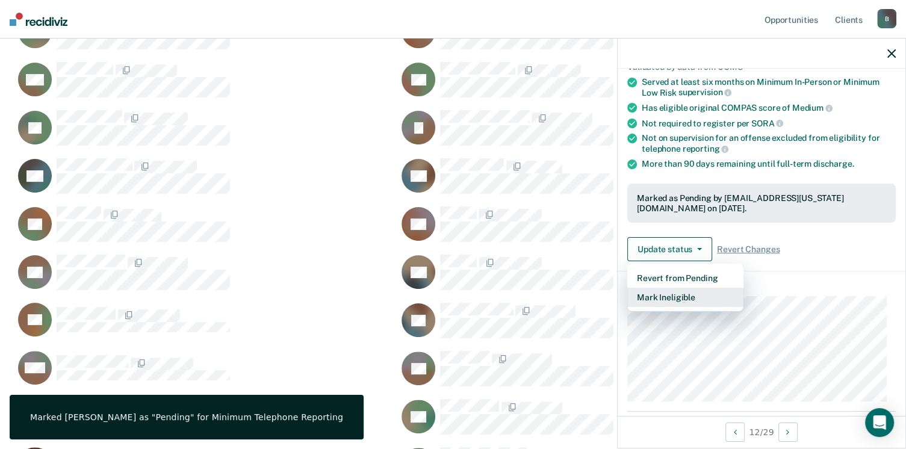
click at [725, 293] on button "Mark Ineligible" at bounding box center [685, 297] width 116 height 19
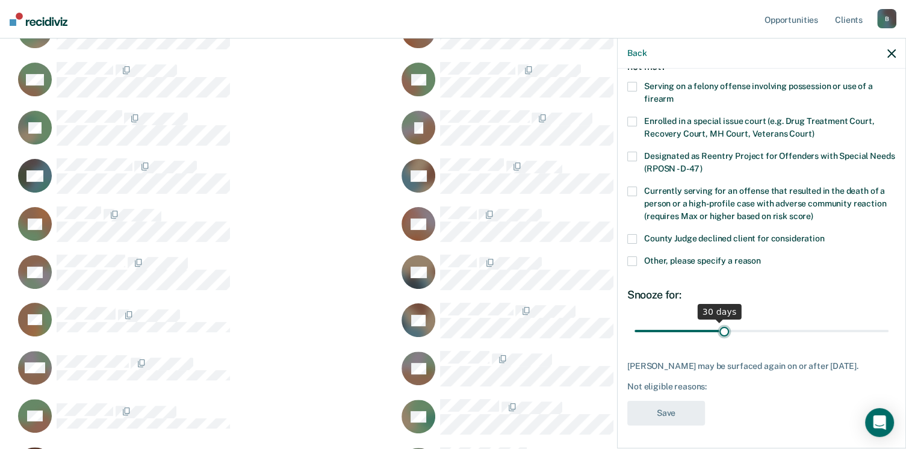
click at [722, 327] on input "range" at bounding box center [761, 331] width 254 height 21
drag, startPoint x: 720, startPoint y: 329, endPoint x: 878, endPoint y: 330, distance: 158.3
type input "90"
click at [878, 330] on input "range" at bounding box center [761, 331] width 254 height 21
click at [637, 261] on label "Other, please specify a reason" at bounding box center [761, 262] width 268 height 13
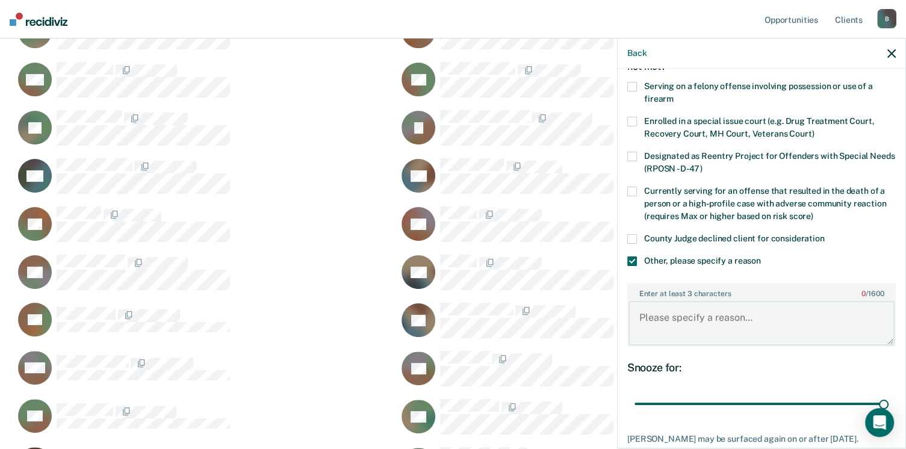
click at [654, 319] on textarea "Enter at least 3 characters 0 / 1600" at bounding box center [761, 323] width 266 height 45
paste textarea "Probation orders state def may be eligible for early discharge. Earliest discha…"
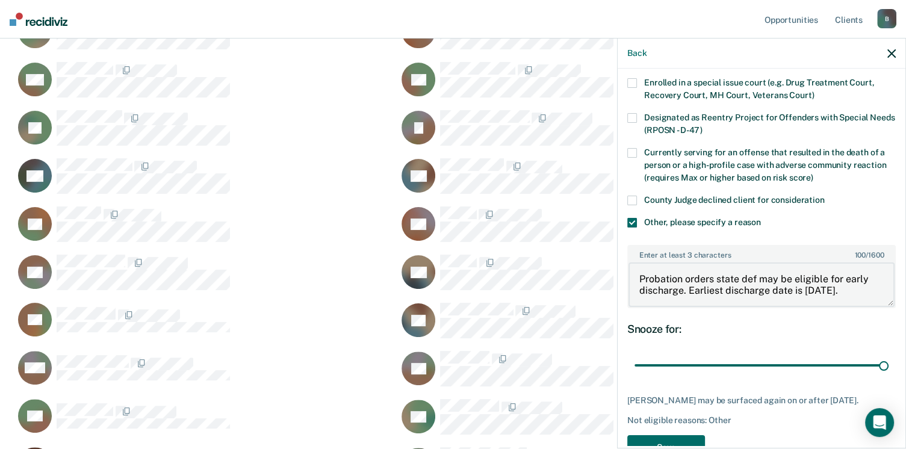
scroll to position [149, 0]
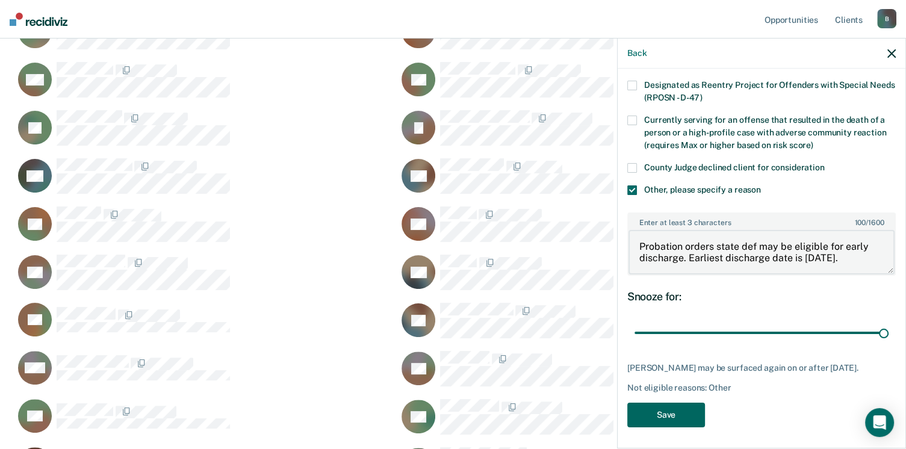
type textarea "Probation orders state def may be eligible for early discharge. Earliest discha…"
click at [669, 417] on button "Save" at bounding box center [666, 415] width 78 height 25
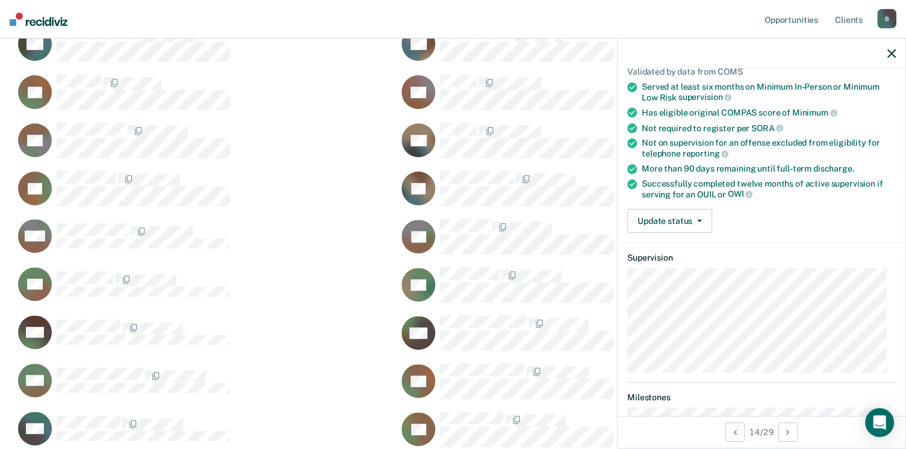
scroll to position [0, 0]
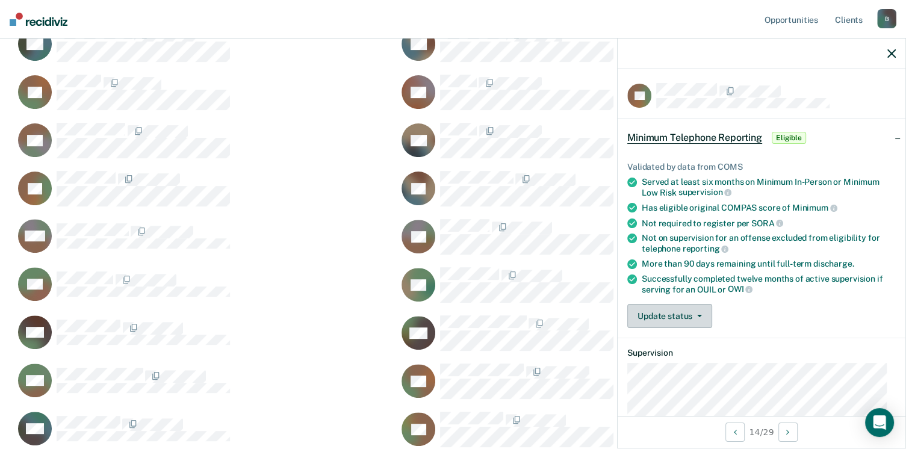
click at [678, 318] on button "Update status" at bounding box center [669, 316] width 85 height 24
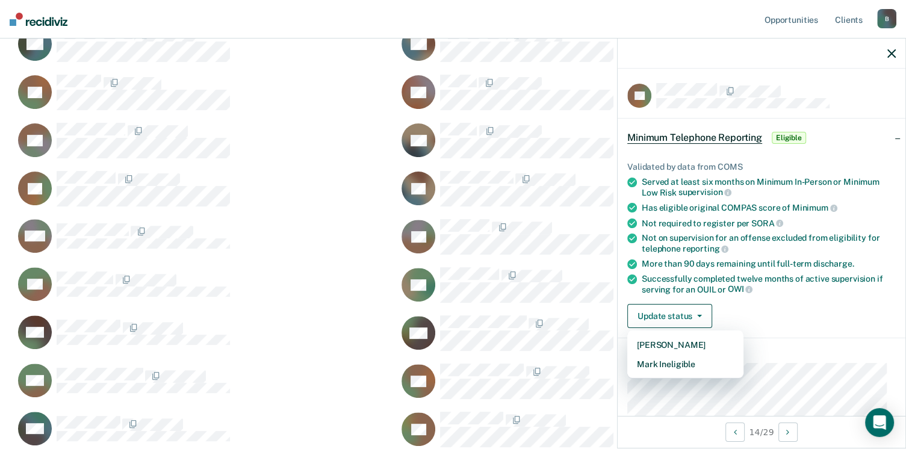
click at [689, 371] on article "CL Minimum Telephone Reporting Eligible Validated by data from COMS Served at l…" at bounding box center [761, 327] width 268 height 488
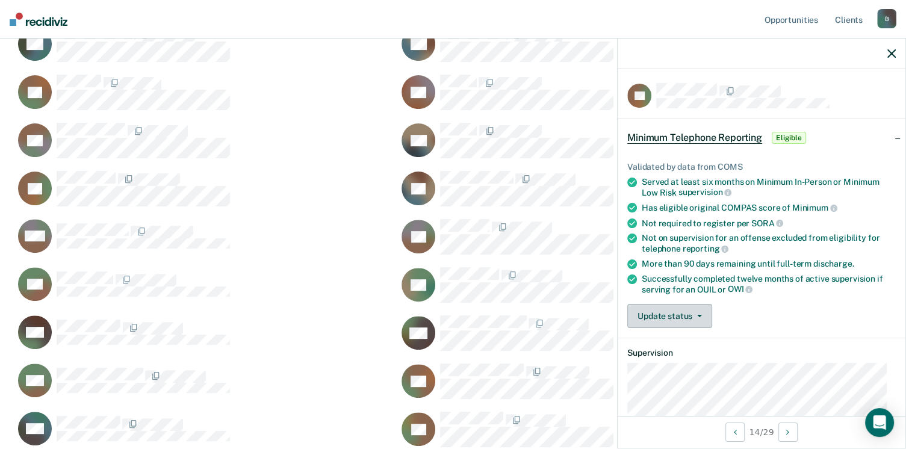
click at [686, 313] on button "Update status" at bounding box center [669, 316] width 85 height 24
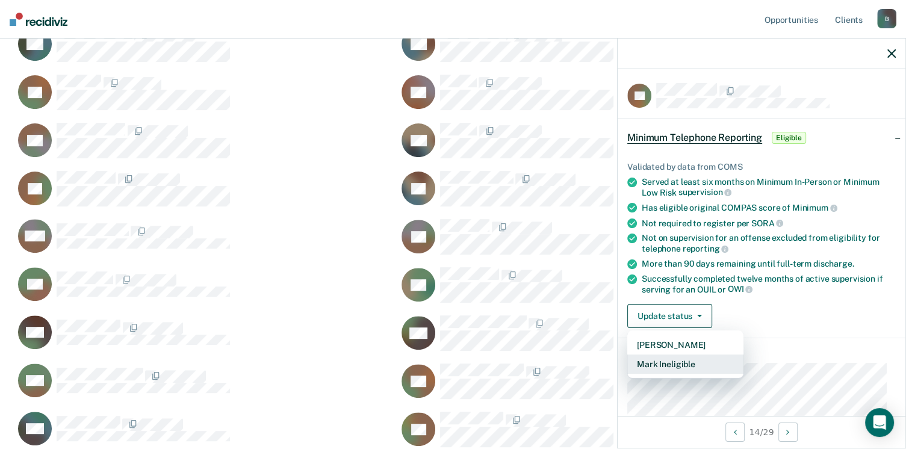
click at [686, 364] on button "Mark Ineligible" at bounding box center [685, 364] width 116 height 19
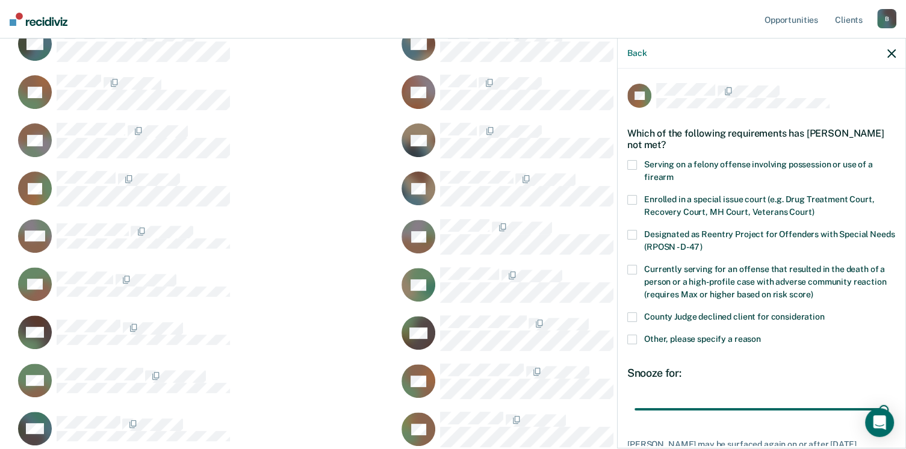
drag, startPoint x: 717, startPoint y: 414, endPoint x: 906, endPoint y: 406, distance: 189.2
type input "90"
click at [889, 410] on input "range" at bounding box center [761, 409] width 254 height 21
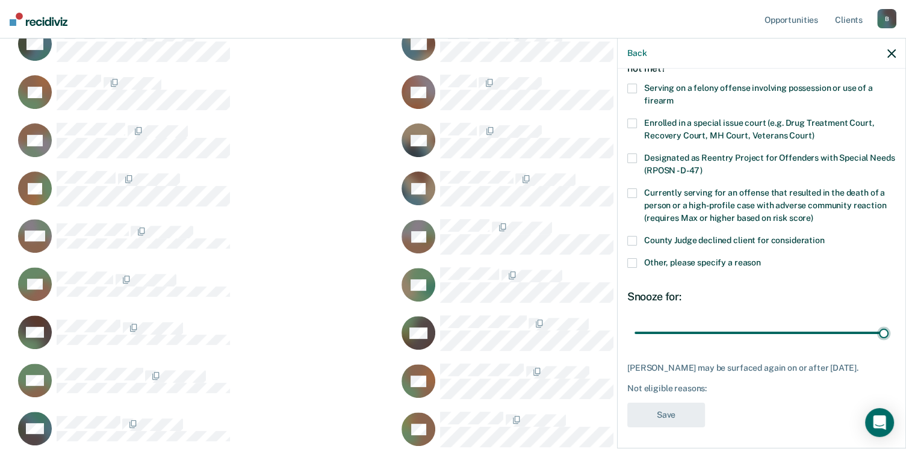
scroll to position [78, 0]
click at [630, 267] on label "Other, please specify a reason" at bounding box center [761, 263] width 268 height 13
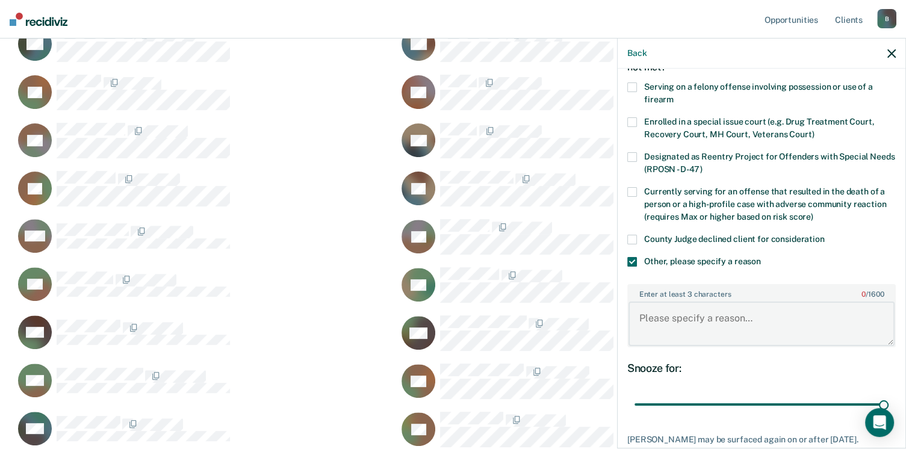
click at [668, 318] on textarea "Enter at least 3 characters 0 / 1600" at bounding box center [761, 324] width 266 height 45
click at [653, 321] on textarea "Enter at least 3 characters 0 / 1600" at bounding box center [761, 324] width 266 height 45
paste textarea "257.6255A OUI Causing Serious Injury"
click at [834, 319] on textarea "257.6255A OUI Causing Serious Injury" at bounding box center [761, 324] width 266 height 45
paste textarea "NOT ELIGIBLE FOR TELEPHONE REPORTING Telephone reporting excluded violent offen…"
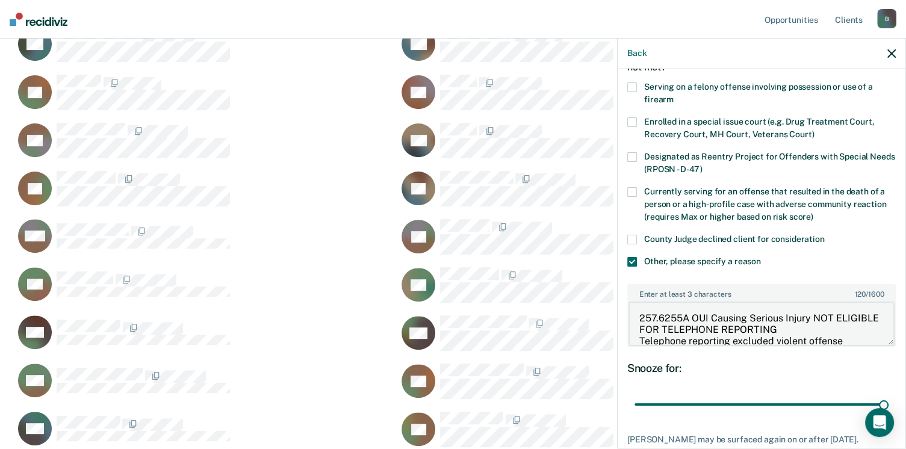
scroll to position [13, 0]
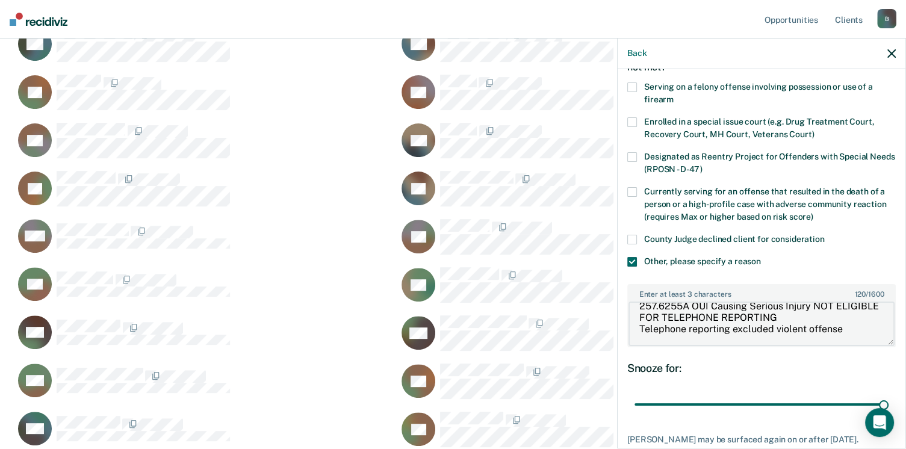
type textarea "257.6255A OUI Causing Serious Injury NOT ELIGIBLE FOR TELEPHONE REPORTING Telep…"
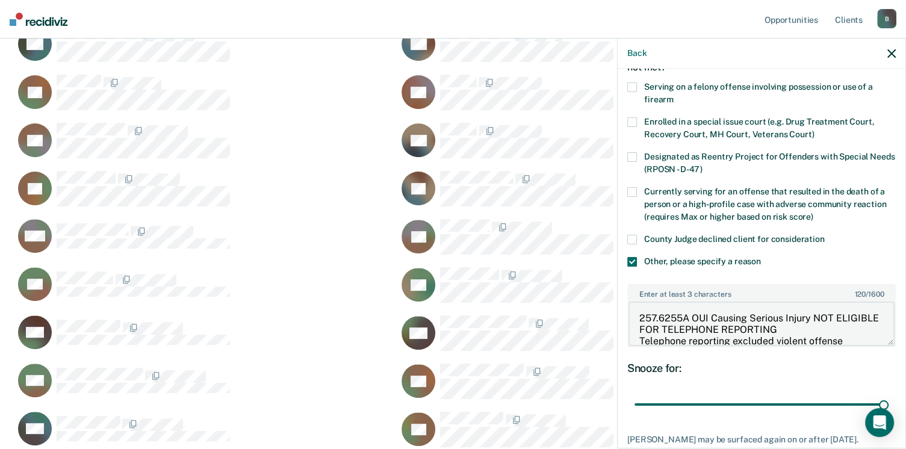
drag, startPoint x: 852, startPoint y: 330, endPoint x: 637, endPoint y: 294, distance: 217.9
click at [637, 294] on div "Enter at least 3 characters 120 / 1600 257.6255A OUI Causing Serious Injury NOT…" at bounding box center [761, 315] width 268 height 63
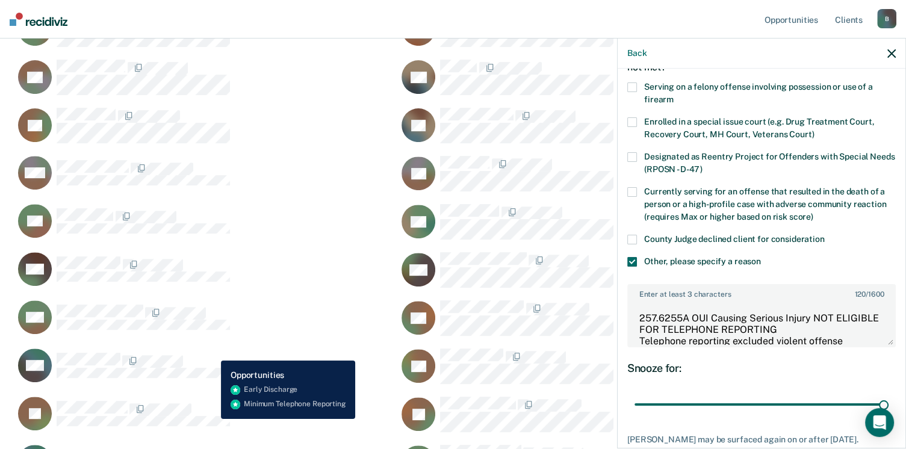
scroll to position [433, 0]
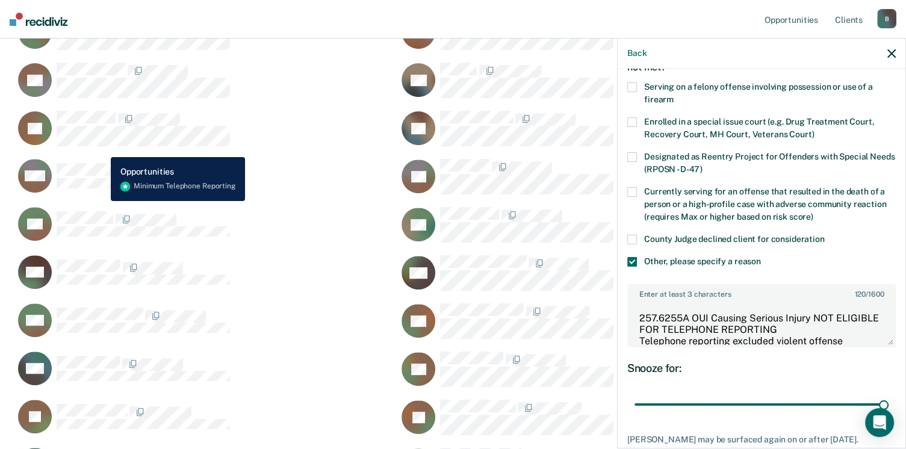
click at [102, 159] on div "MM" at bounding box center [124, 176] width 212 height 34
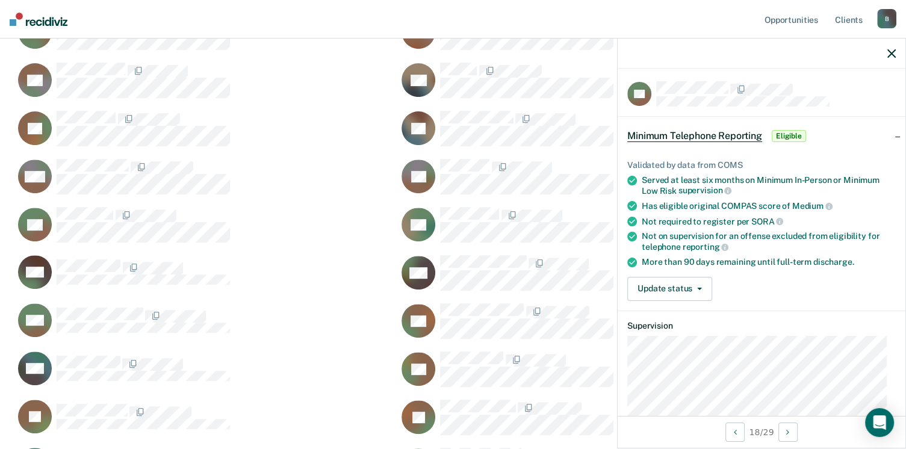
scroll to position [0, 0]
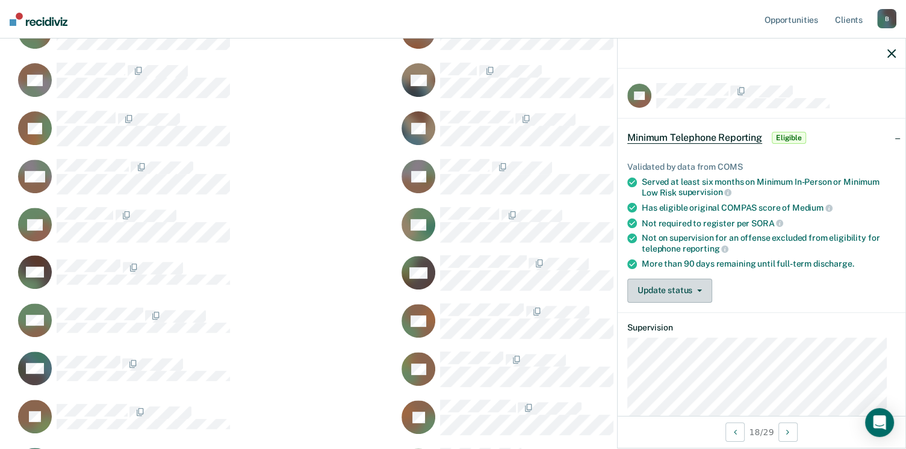
click at [692, 290] on span "button" at bounding box center [697, 291] width 10 height 2
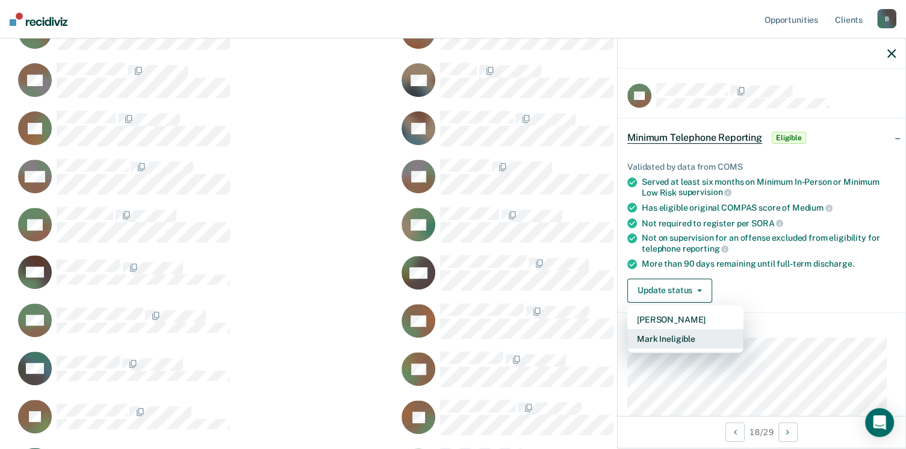
click at [702, 335] on button "Mark Ineligible" at bounding box center [685, 338] width 116 height 19
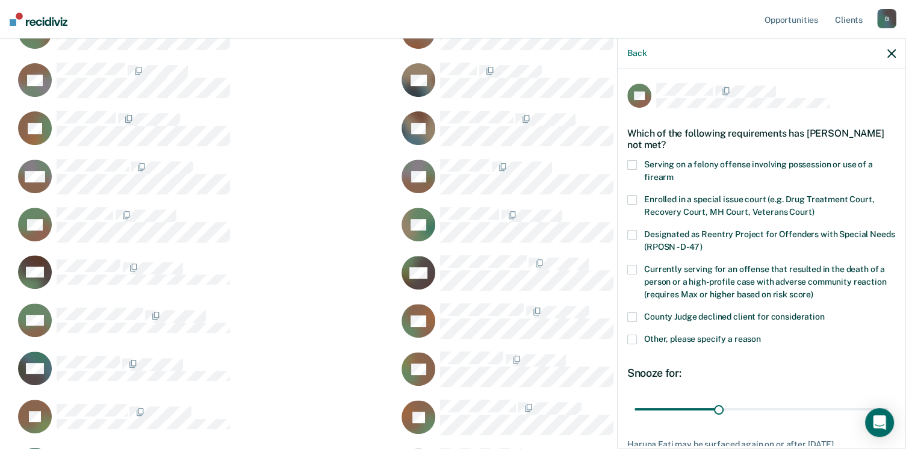
click at [634, 342] on span at bounding box center [632, 340] width 10 height 10
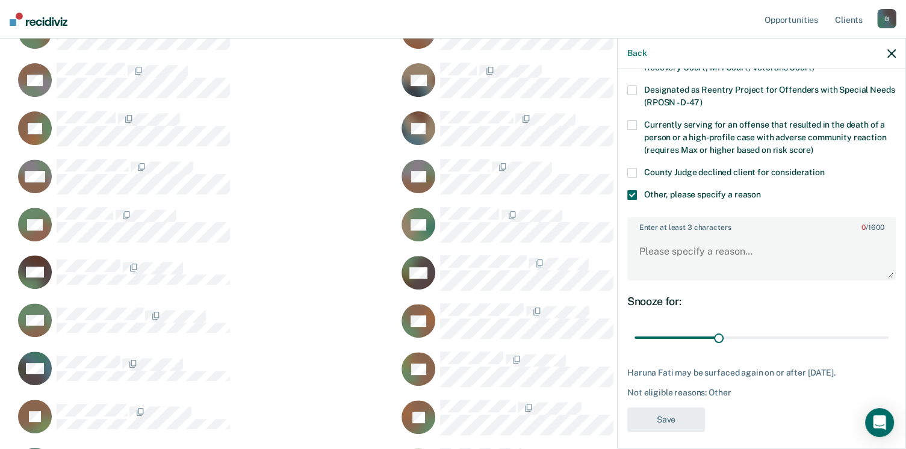
scroll to position [149, 0]
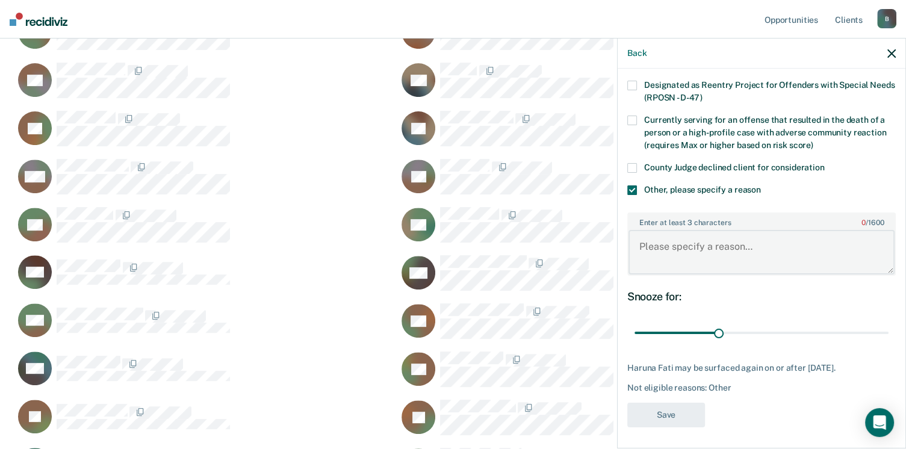
paste textarea "Not eligible for early discharge 750.81A. TRS def is within 6 months of dischar…"
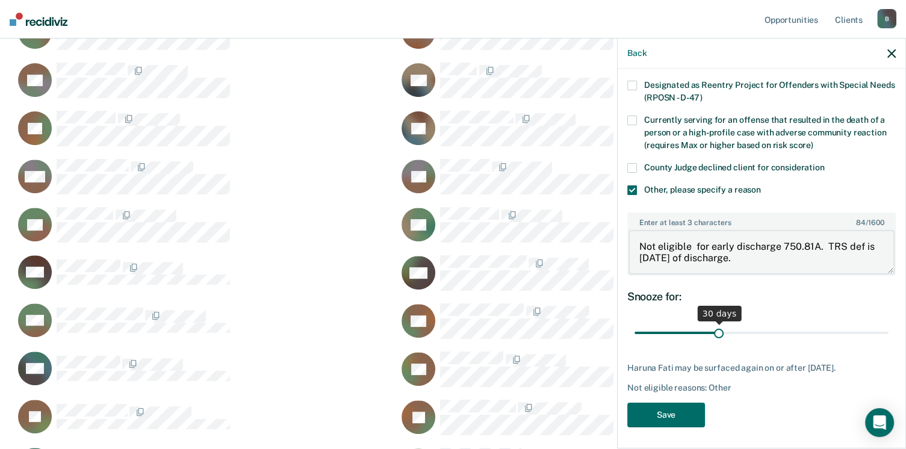
type textarea "Not eligible for early discharge 750.81A. TRS def is within 6 months of dischar…"
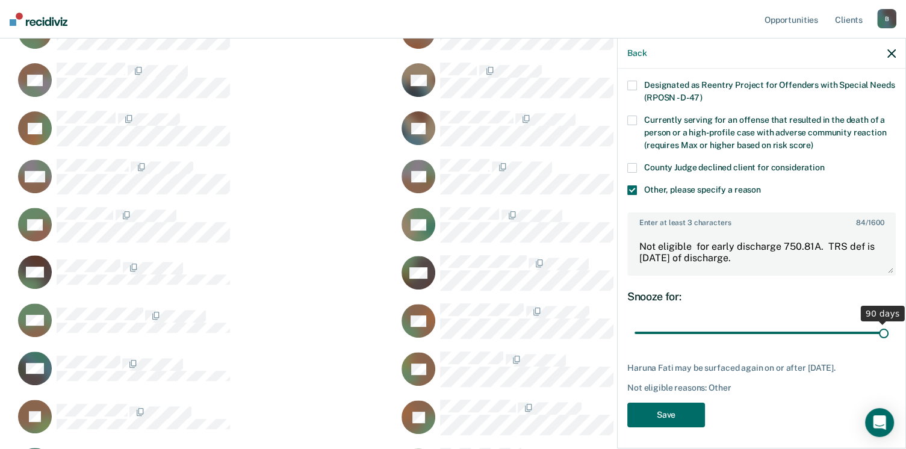
drag, startPoint x: 714, startPoint y: 333, endPoint x: 913, endPoint y: 333, distance: 198.7
type input "90"
click at [889, 333] on input "range" at bounding box center [761, 333] width 254 height 21
click at [642, 417] on button "Save" at bounding box center [666, 415] width 78 height 25
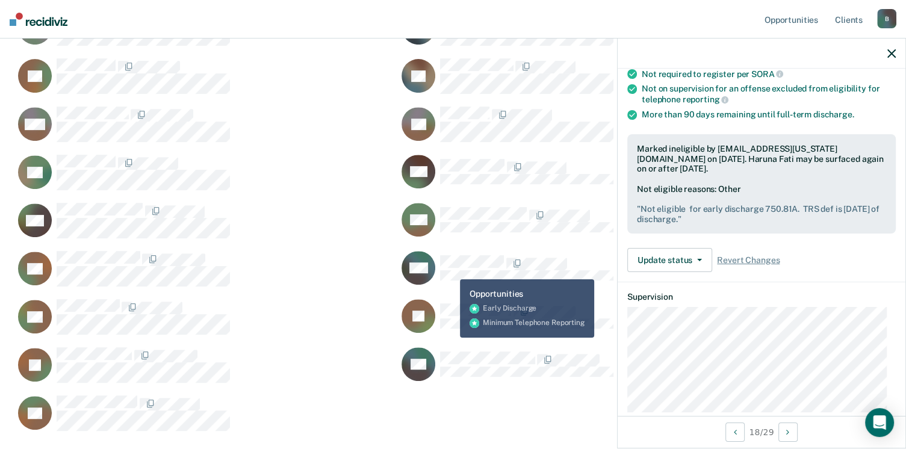
scroll to position [373, 0]
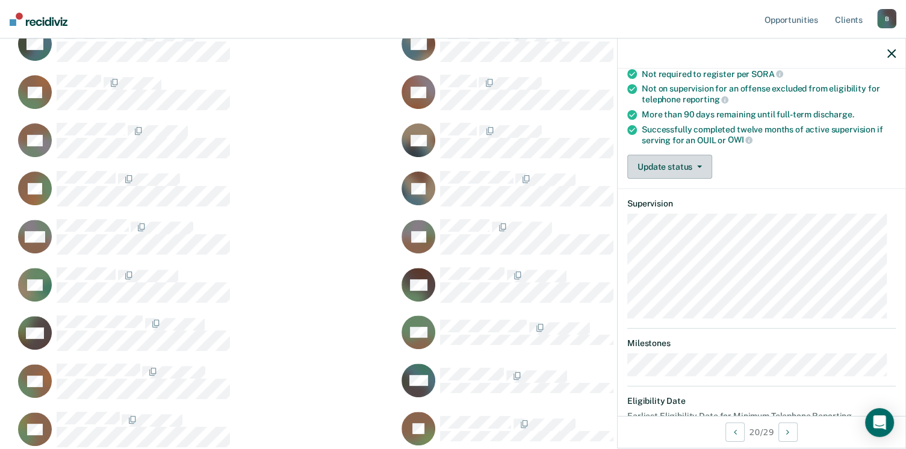
click at [693, 166] on span "button" at bounding box center [697, 167] width 10 height 2
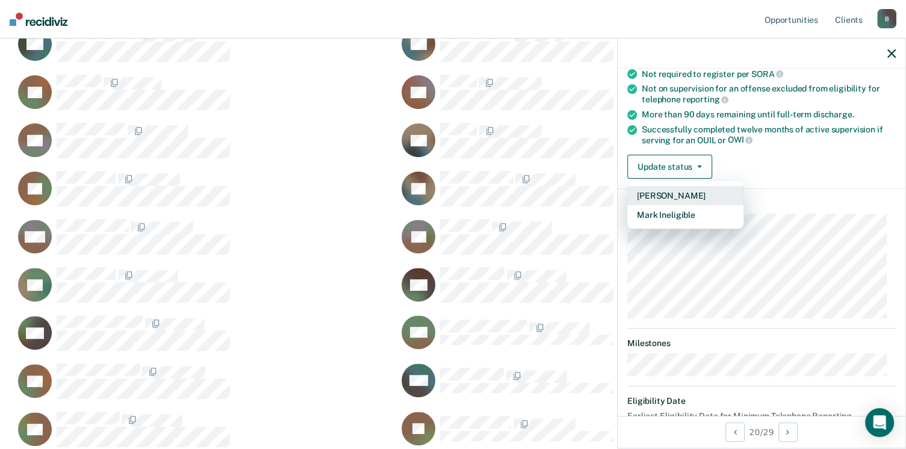
click at [701, 198] on button "[PERSON_NAME]" at bounding box center [685, 195] width 116 height 19
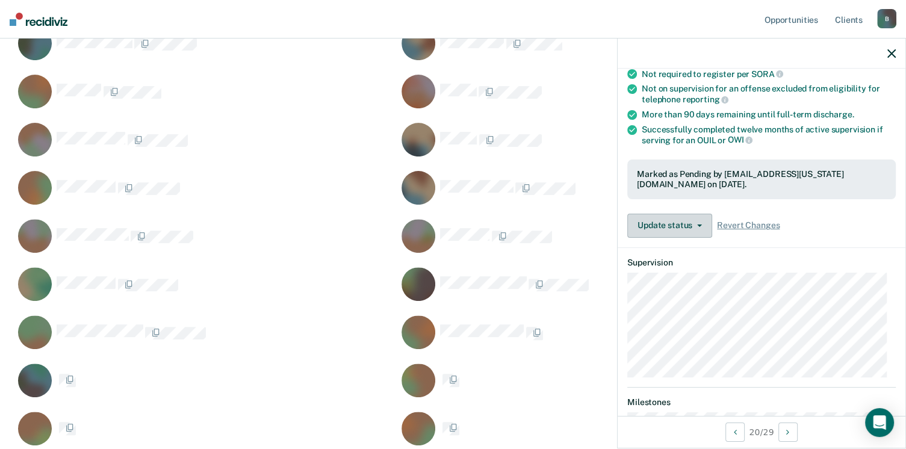
scroll to position [771, 867]
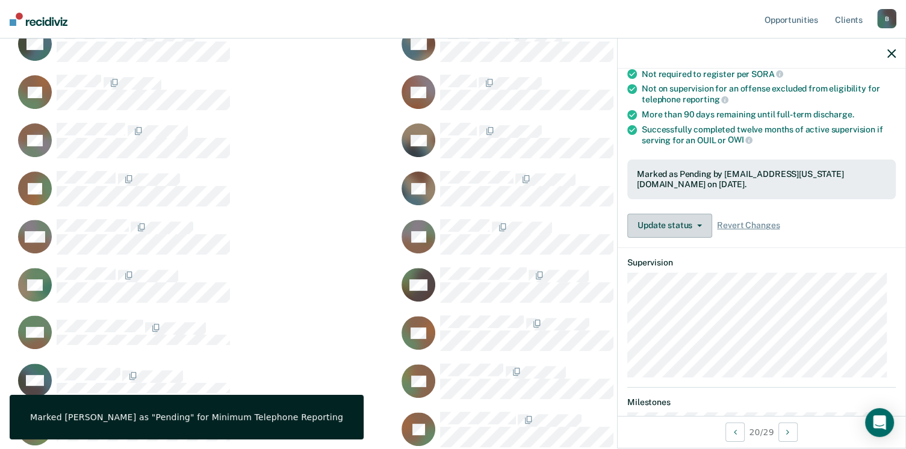
click at [686, 221] on button "Update status" at bounding box center [669, 226] width 85 height 24
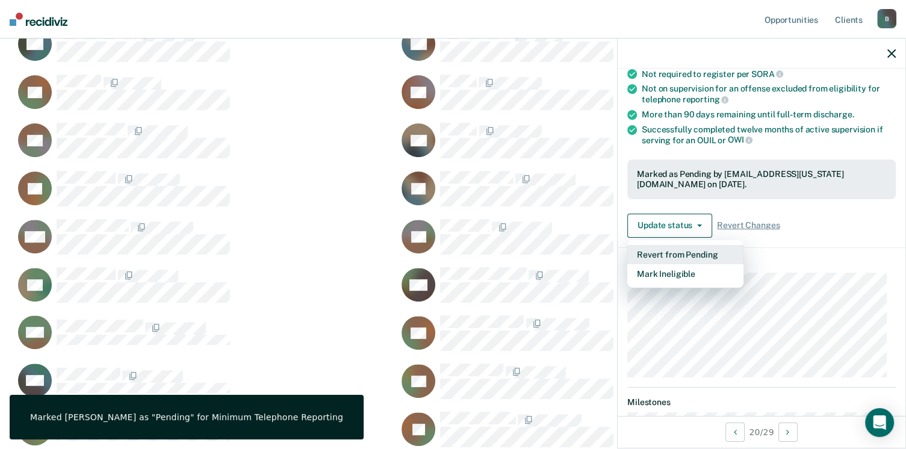
click at [725, 253] on button "Revert from Pending" at bounding box center [685, 254] width 116 height 19
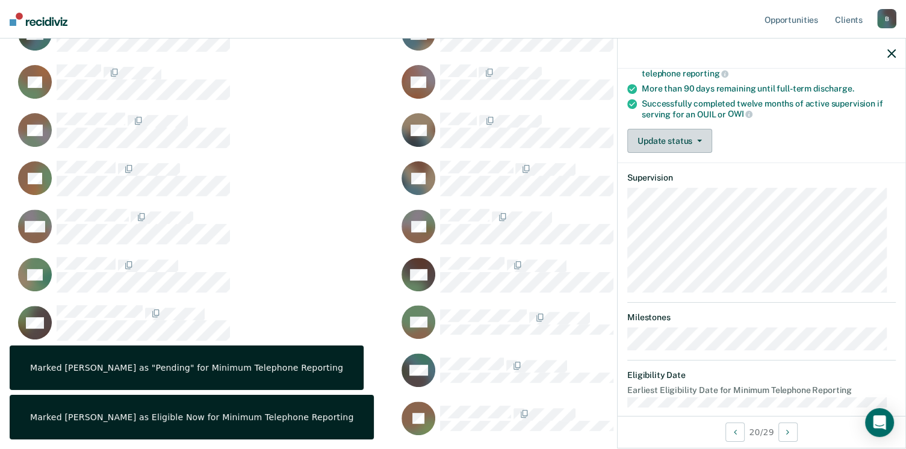
scroll to position [187, 0]
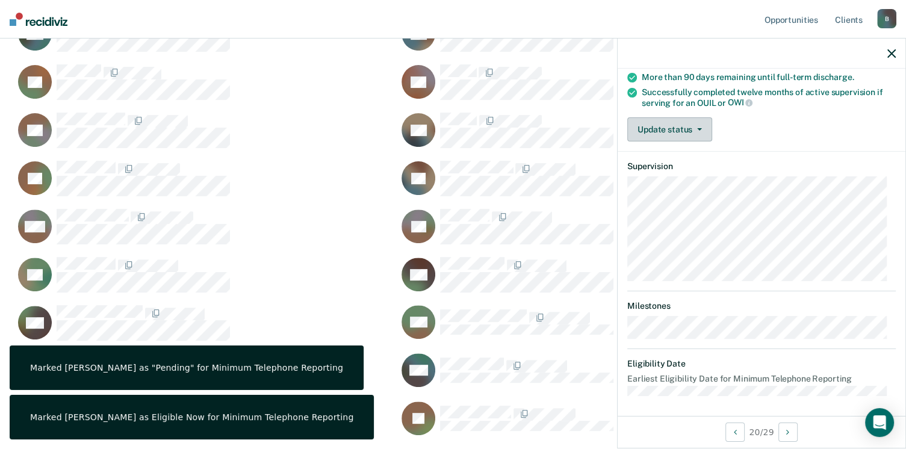
click at [690, 127] on button "Update status" at bounding box center [669, 129] width 85 height 24
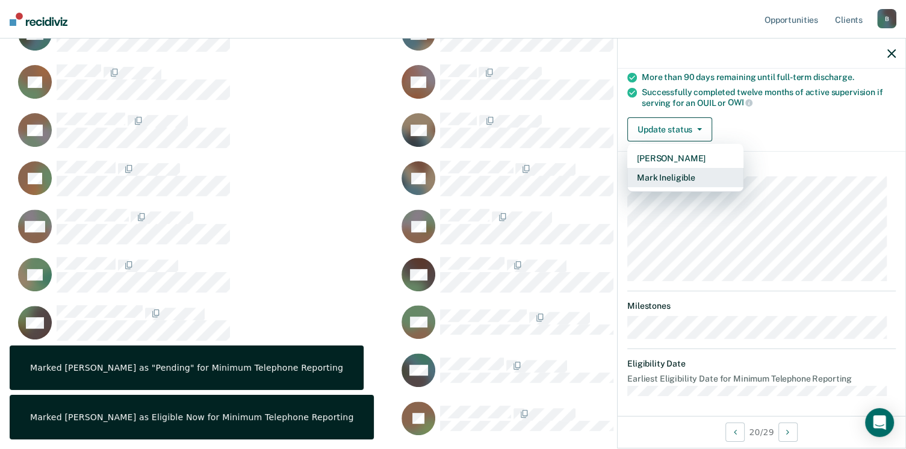
click at [674, 179] on button "Mark Ineligible" at bounding box center [685, 177] width 116 height 19
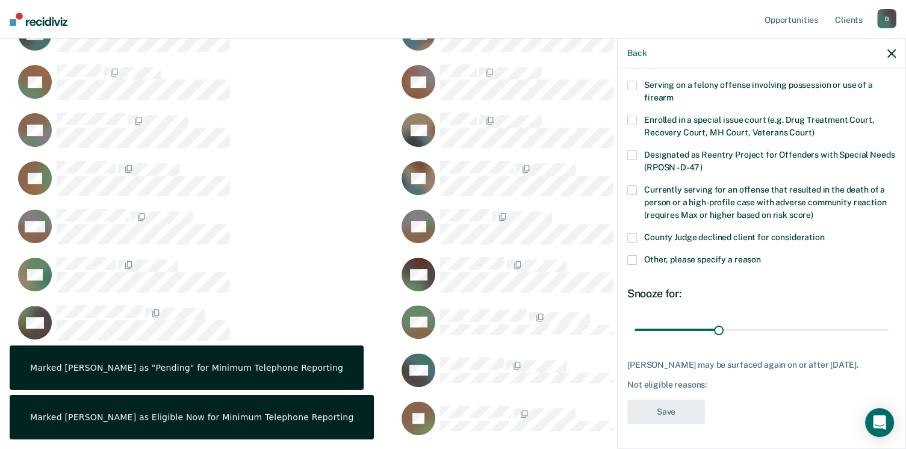
scroll to position [88, 0]
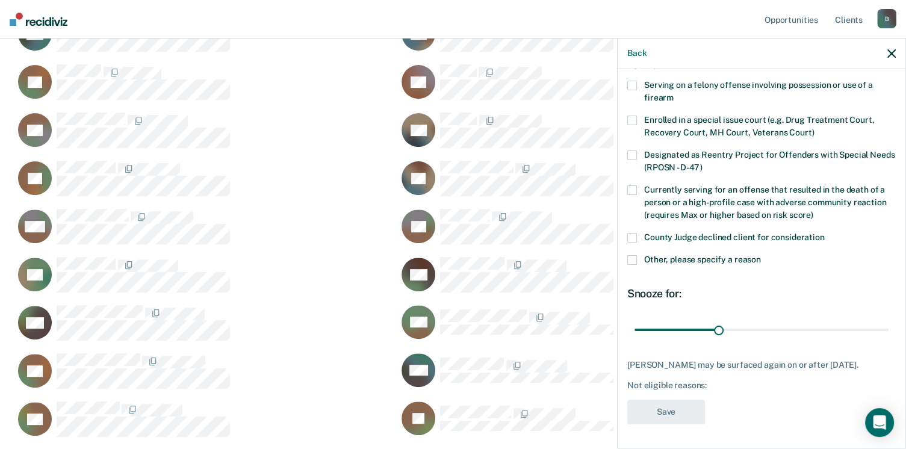
click at [631, 255] on span at bounding box center [632, 260] width 10 height 10
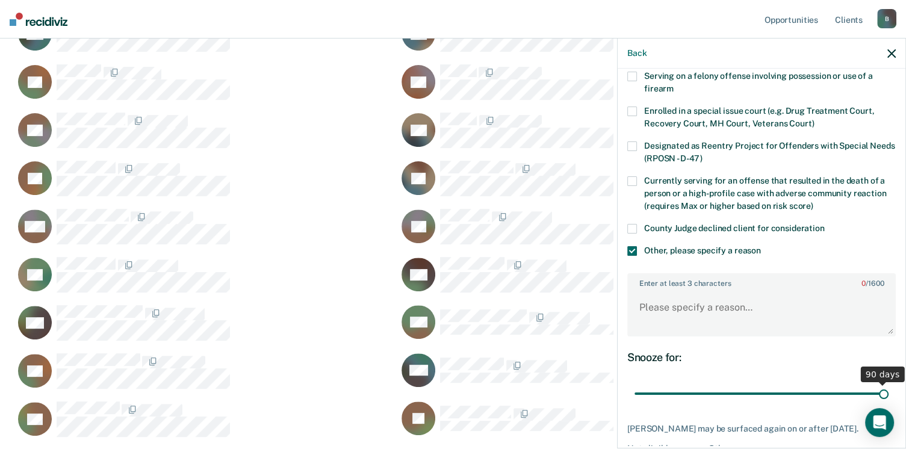
drag, startPoint x: 714, startPoint y: 394, endPoint x: 885, endPoint y: 386, distance: 171.1
type input "90"
click at [885, 386] on input "range" at bounding box center [761, 393] width 254 height 21
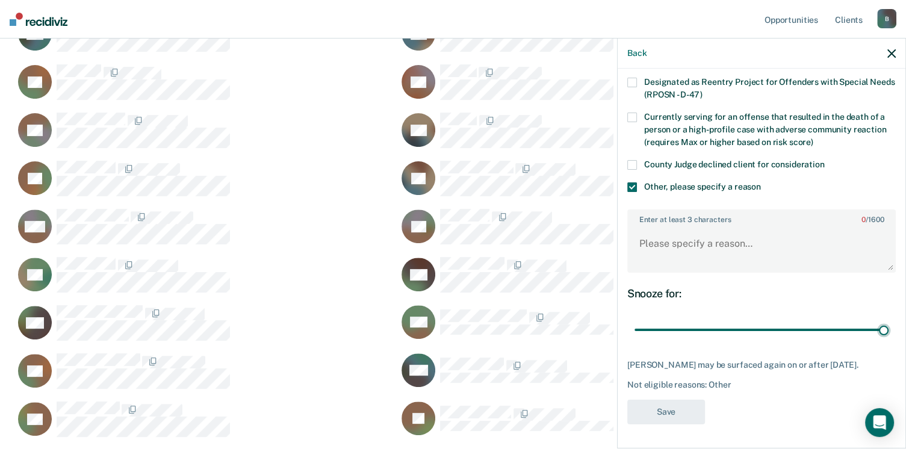
scroll to position [160, 0]
click at [771, 249] on textarea "Enter at least 3 characters 0 / 1600" at bounding box center [761, 249] width 266 height 45
click at [752, 239] on textarea "Enter at least 3 characters 0 / 1600" at bounding box center [761, 249] width 266 height 45
click at [644, 235] on textarea "Enter at least 3 characters 0 / 1600" at bounding box center [761, 249] width 266 height 45
paste textarea "Probation orders state that def may be eligible for early discharge. Earliest d…"
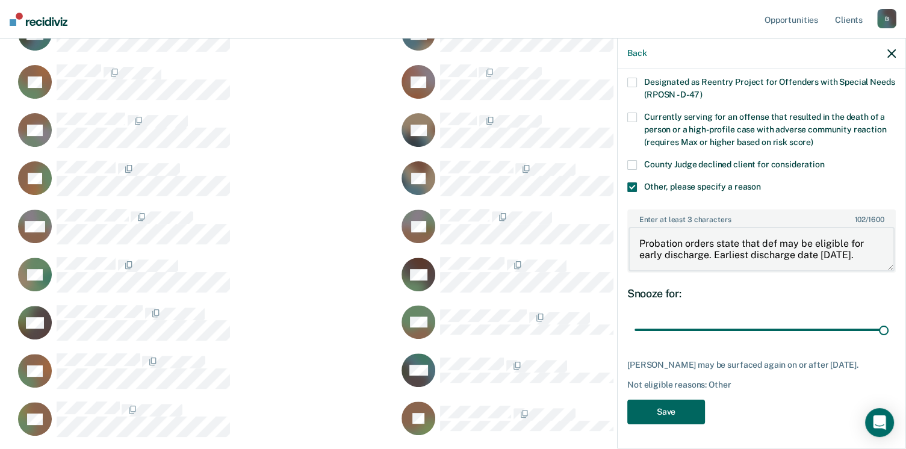
type textarea "Probation orders state that def may be eligible for early discharge. Earliest d…"
click at [678, 415] on button "Save" at bounding box center [666, 412] width 78 height 25
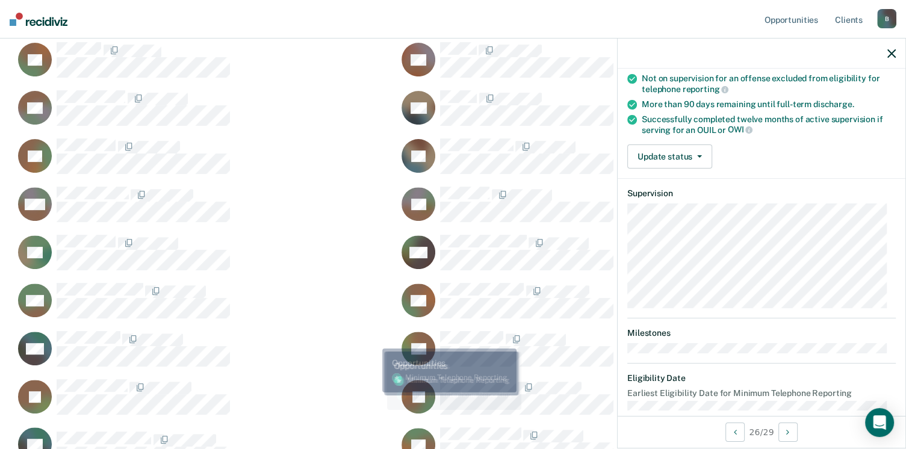
scroll to position [505, 0]
